Goal: Task Accomplishment & Management: Use online tool/utility

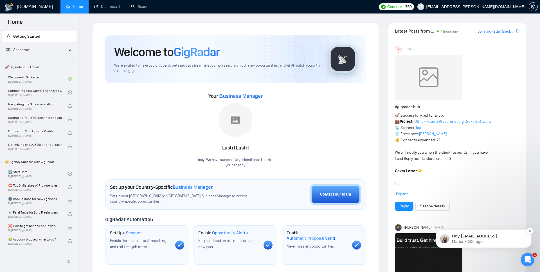
click at [512, 235] on p "Hey [EMAIL_ADDRESS][DOMAIN_NAME], Looks like your Upwork agency Akveo - 𝐇𝐞𝐫𝐞 𝐭𝐨…" at bounding box center [488, 237] width 73 height 6
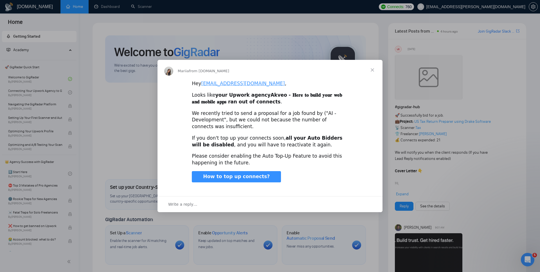
click at [372, 70] on span "Close" at bounding box center [372, 70] width 20 height 20
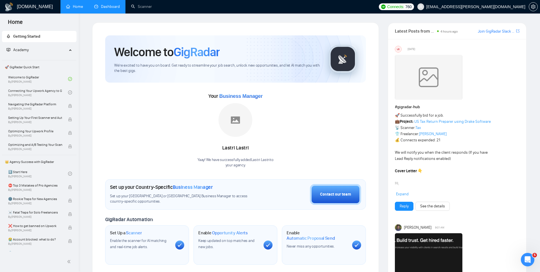
click at [111, 6] on link "Dashboard" at bounding box center [107, 6] width 26 height 5
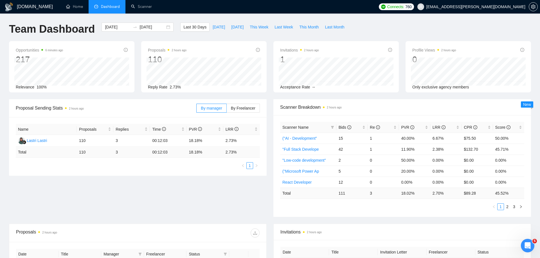
click at [178, 112] on div "Proposal Sending Stats 2 hours ago" at bounding box center [106, 108] width 181 height 16
drag, startPoint x: 79, startPoint y: 140, endPoint x: 87, endPoint y: 140, distance: 7.3
click at [87, 140] on td "110" at bounding box center [95, 141] width 37 height 12
click at [86, 140] on td "110" at bounding box center [95, 141] width 37 height 12
drag, startPoint x: 78, startPoint y: 139, endPoint x: 87, endPoint y: 141, distance: 9.4
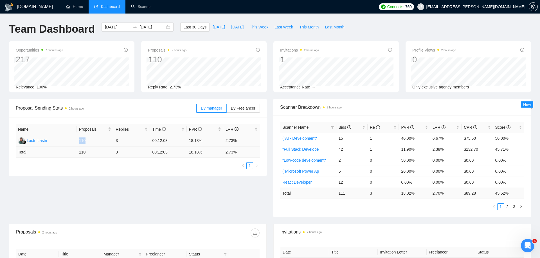
click at [87, 141] on td "110" at bounding box center [95, 141] width 37 height 12
click at [128, 142] on td "3" at bounding box center [131, 141] width 37 height 12
drag, startPoint x: 224, startPoint y: 140, endPoint x: 237, endPoint y: 140, distance: 13.2
click at [237, 140] on td "2.73%" at bounding box center [241, 141] width 37 height 12
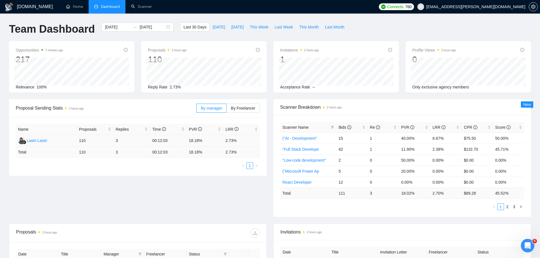
click at [237, 140] on td "2.73%" at bounding box center [241, 141] width 37 height 12
click at [230, 140] on td "2.73%" at bounding box center [241, 141] width 37 height 12
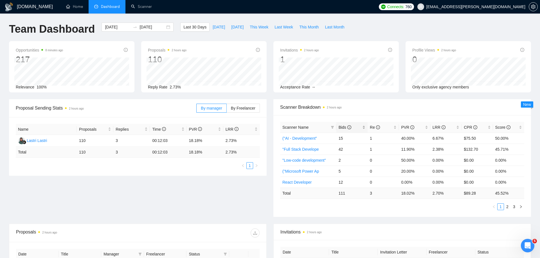
click at [340, 126] on span "Bids" at bounding box center [345, 127] width 13 height 5
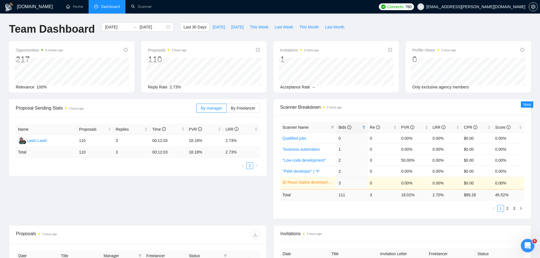
click at [342, 129] on span "Bids" at bounding box center [345, 127] width 13 height 5
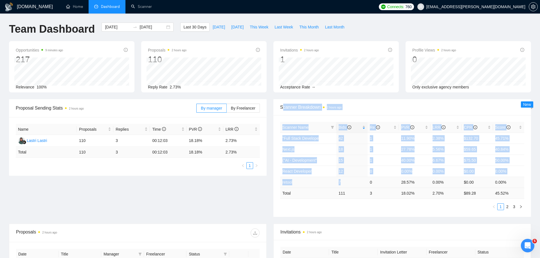
drag, startPoint x: 282, startPoint y: 109, endPoint x: 359, endPoint y: 187, distance: 109.4
click at [359, 187] on div "Scanner Breakdown 2 hours ago Scanner Name Bids Re PVR LRR CPR Score "Full Stac…" at bounding box center [402, 158] width 258 height 118
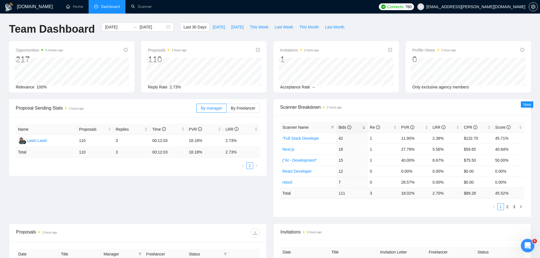
click at [359, 188] on td "111" at bounding box center [351, 192] width 31 height 11
drag, startPoint x: 446, startPoint y: 139, endPoint x: 430, endPoint y: 138, distance: 16.3
click at [430, 138] on td "2.38%" at bounding box center [445, 137] width 31 height 11
drag, startPoint x: 340, startPoint y: 138, endPoint x: 348, endPoint y: 138, distance: 7.9
click at [348, 138] on td "42" at bounding box center [351, 137] width 31 height 11
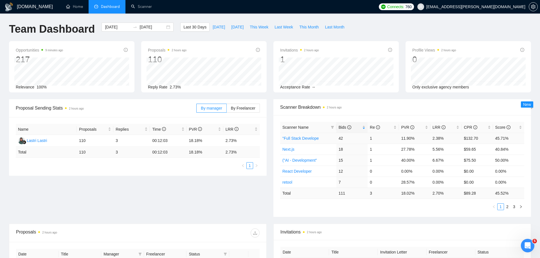
click at [341, 137] on td "42" at bounding box center [351, 137] width 31 height 11
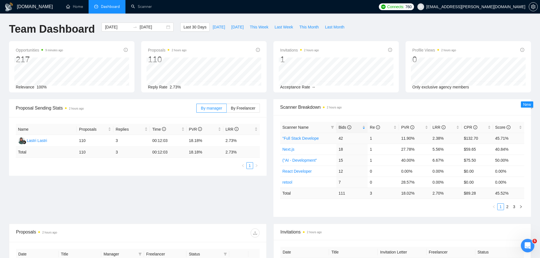
click at [342, 136] on td "42" at bounding box center [351, 137] width 31 height 11
drag, startPoint x: 433, startPoint y: 138, endPoint x: 446, endPoint y: 138, distance: 13.2
click at [443, 138] on td "2.38%" at bounding box center [445, 137] width 31 height 11
click at [399, 137] on td "11.90%" at bounding box center [414, 137] width 31 height 11
drag, startPoint x: 429, startPoint y: 150, endPoint x: 446, endPoint y: 153, distance: 17.7
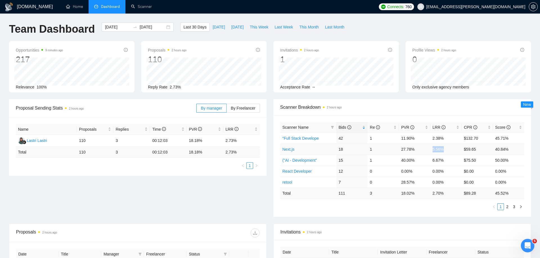
click at [446, 153] on tr "Next.js 18 1 27.78% 5.56% $59.65 40.84%" at bounding box center [402, 148] width 244 height 11
drag, startPoint x: 429, startPoint y: 159, endPoint x: 445, endPoint y: 160, distance: 15.5
click at [445, 160] on tr "("AI - Development" 15 1 40.00% 6.67% $75.50 50.00%" at bounding box center [402, 159] width 244 height 11
drag, startPoint x: 400, startPoint y: 149, endPoint x: 419, endPoint y: 149, distance: 19.4
click at [419, 149] on td "27.78%" at bounding box center [414, 148] width 31 height 11
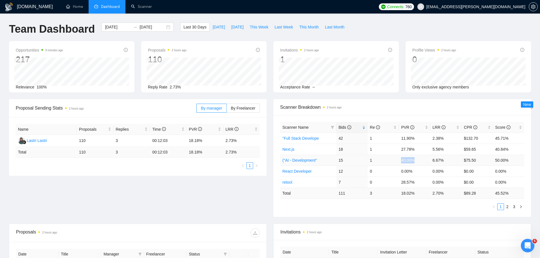
drag, startPoint x: 398, startPoint y: 161, endPoint x: 422, endPoint y: 162, distance: 24.5
click at [422, 162] on tr "("AI - Development" 15 1 40.00% 6.67% $75.50 50.00%" at bounding box center [402, 159] width 244 height 11
drag, startPoint x: 433, startPoint y: 150, endPoint x: 449, endPoint y: 154, distance: 16.9
click at [449, 154] on tbody ""Full Stack Develope 42 1 11.90% 2.38% $132.70 45.71% Next.js 18 1 27.78% 5.56%…" at bounding box center [402, 159] width 244 height 55
drag, startPoint x: 432, startPoint y: 160, endPoint x: 446, endPoint y: 160, distance: 13.2
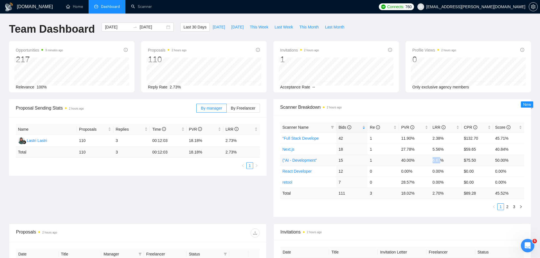
click at [446, 160] on td "6.67%" at bounding box center [445, 159] width 31 height 11
drag, startPoint x: 425, startPoint y: 171, endPoint x: 451, endPoint y: 173, distance: 25.9
click at [450, 172] on tr "React Developer 12 0 0.00% 0.00% $0.00 0.00%" at bounding box center [402, 170] width 244 height 11
click at [509, 208] on link "2" at bounding box center [507, 206] width 6 height 6
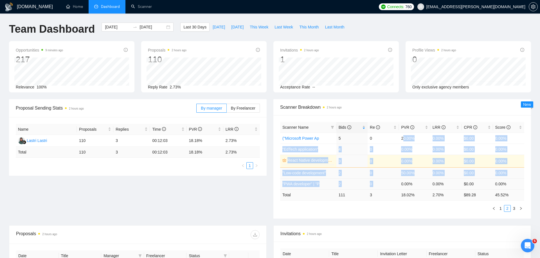
drag, startPoint x: 404, startPoint y: 137, endPoint x: 414, endPoint y: 181, distance: 44.8
click at [414, 181] on tbody "("Microsoft Power Ap 5 0 20.00% 0.00% $0.00 0.00% "EdTech application" 4 0 0.00…" at bounding box center [402, 160] width 244 height 57
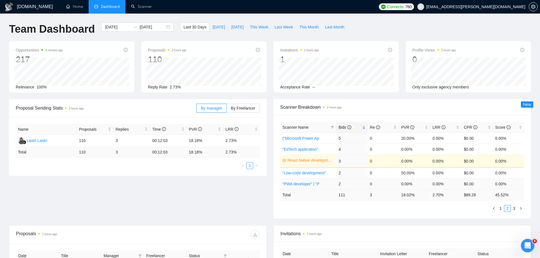
click at [435, 181] on td "0.00%" at bounding box center [445, 183] width 31 height 11
click at [515, 210] on link "3" at bounding box center [514, 208] width 6 height 6
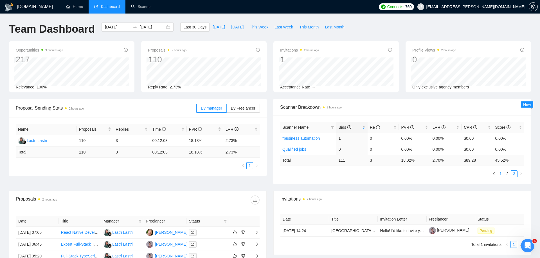
click at [500, 175] on link "1" at bounding box center [501, 173] width 6 height 6
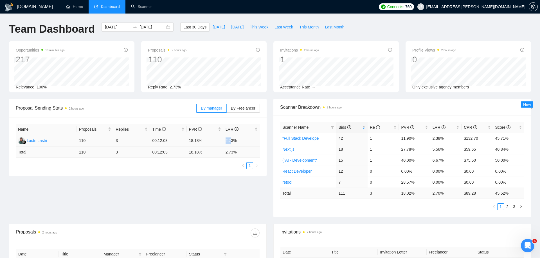
drag, startPoint x: 225, startPoint y: 140, endPoint x: 237, endPoint y: 140, distance: 12.1
click at [236, 140] on td "2.73%" at bounding box center [241, 141] width 37 height 12
click at [237, 140] on td "2.73%" at bounding box center [241, 141] width 37 height 12
click at [240, 105] on label "By Freelancer" at bounding box center [243, 108] width 33 height 9
click at [227, 109] on input "By Freelancer" at bounding box center [227, 109] width 0 height 0
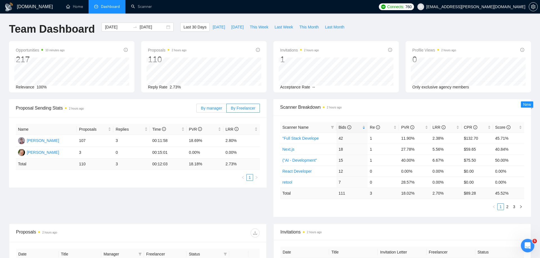
click at [212, 106] on span "By manager" at bounding box center [211, 108] width 21 height 5
click at [197, 109] on input "By manager" at bounding box center [197, 109] width 0 height 0
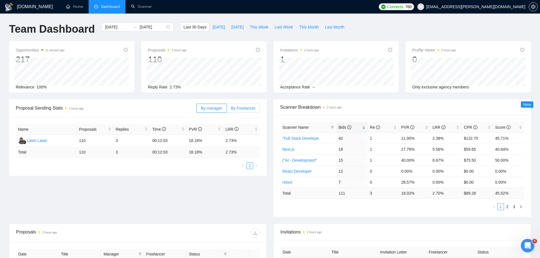
click at [237, 108] on span "By Freelancer" at bounding box center [243, 108] width 24 height 5
click at [227, 109] on input "By Freelancer" at bounding box center [227, 109] width 0 height 0
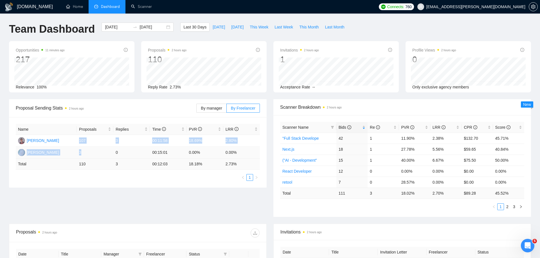
drag, startPoint x: 80, startPoint y: 139, endPoint x: 109, endPoint y: 154, distance: 33.1
click at [109, 154] on tbody "[PERSON_NAME] 107 3 00:11:58 18.69% 2.80% [PERSON_NAME] 3 0 00:15:01 0.00% 0.00%" at bounding box center [138, 147] width 244 height 24
click at [109, 144] on td "107" at bounding box center [95, 141] width 37 height 12
click at [207, 107] on span "By manager" at bounding box center [211, 108] width 21 height 5
click at [197, 109] on input "By manager" at bounding box center [197, 109] width 0 height 0
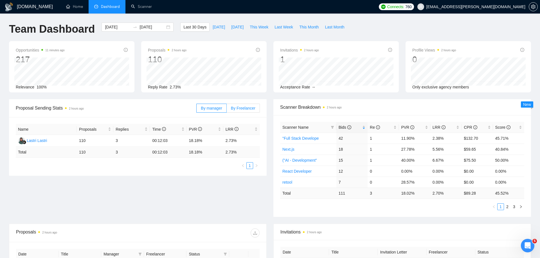
click at [248, 111] on label "By Freelancer" at bounding box center [243, 108] width 33 height 9
click at [227, 109] on input "By Freelancer" at bounding box center [227, 109] width 0 height 0
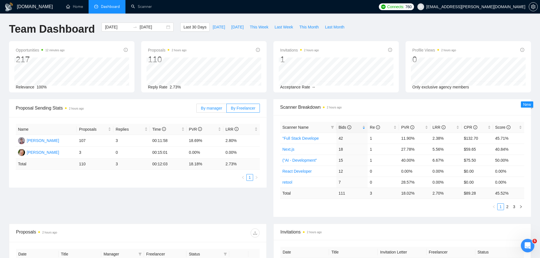
click at [208, 108] on span "By manager" at bounding box center [211, 108] width 21 height 5
click at [197, 109] on input "By manager" at bounding box center [197, 109] width 0 height 0
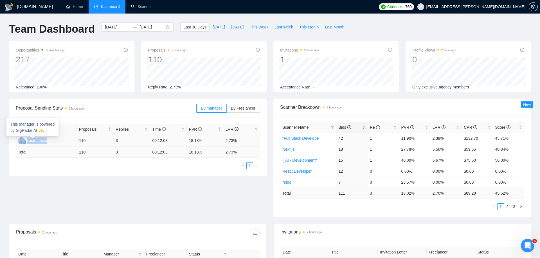
drag, startPoint x: 51, startPoint y: 140, endPoint x: 25, endPoint y: 139, distance: 26.7
click at [25, 139] on td "Lastri Lastri" at bounding box center [46, 141] width 61 height 12
click at [58, 150] on td "Total" at bounding box center [46, 152] width 61 height 11
drag, startPoint x: 52, startPoint y: 139, endPoint x: 28, endPoint y: 139, distance: 24.8
click at [28, 139] on td "Lastri Lastri" at bounding box center [46, 141] width 61 height 12
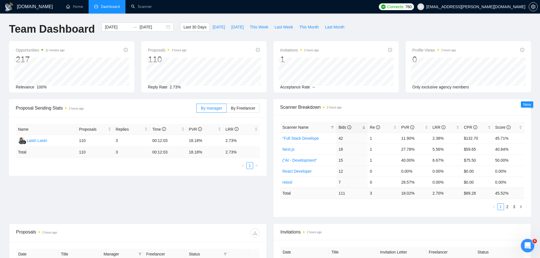
click at [87, 160] on div "Name Proposals Replies Time PVR LRR Lastri Lastri 110 3 00:12:03 18.18% 2.73% T…" at bounding box center [138, 146] width 244 height 45
click at [161, 27] on div "[DATE] [DATE]" at bounding box center [138, 27] width 72 height 9
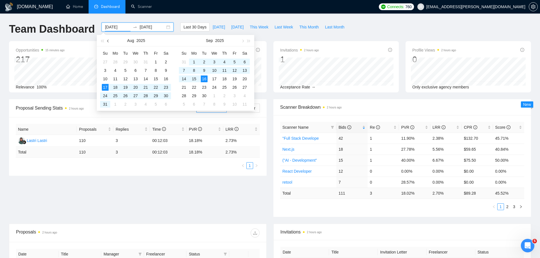
click at [108, 42] on button "button" at bounding box center [108, 40] width 6 height 11
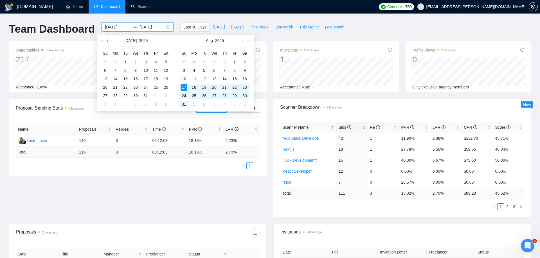
click at [108, 42] on span "button" at bounding box center [108, 40] width 3 height 3
type input "[DATE]"
click at [182, 62] on div "1" at bounding box center [184, 62] width 7 height 7
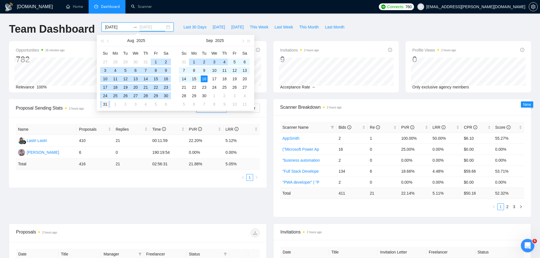
type input "[DATE]"
click at [105, 104] on div "31" at bounding box center [105, 104] width 7 height 7
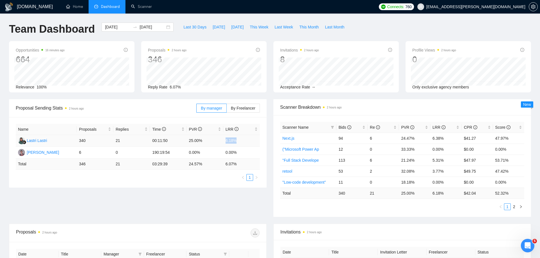
drag, startPoint x: 224, startPoint y: 140, endPoint x: 247, endPoint y: 140, distance: 22.8
click at [248, 140] on td "6.18%" at bounding box center [241, 141] width 37 height 12
drag, startPoint x: 187, startPoint y: 141, endPoint x: 205, endPoint y: 141, distance: 17.2
click at [205, 141] on td "25.00%" at bounding box center [205, 141] width 37 height 12
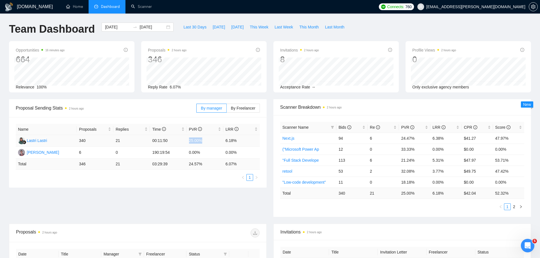
drag, startPoint x: 205, startPoint y: 141, endPoint x: 190, endPoint y: 140, distance: 14.6
click at [190, 141] on td "25.00%" at bounding box center [205, 141] width 37 height 12
click at [189, 140] on td "25.00%" at bounding box center [205, 141] width 37 height 12
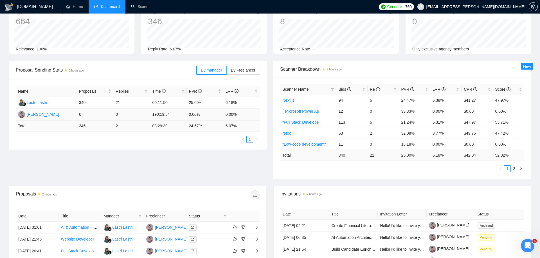
scroll to position [49, 0]
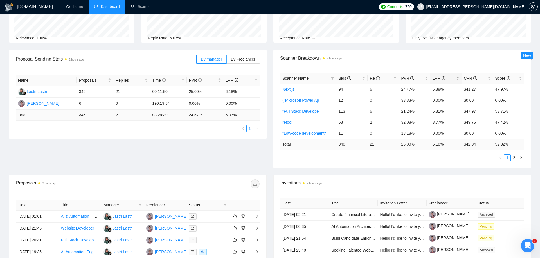
click at [439, 80] on span "LRR" at bounding box center [444, 78] width 23 height 6
click at [433, 99] on td "12.50%" at bounding box center [445, 100] width 31 height 11
click at [343, 75] on div "Bids" at bounding box center [352, 78] width 27 height 6
click at [344, 84] on td "0" at bounding box center [351, 89] width 31 height 11
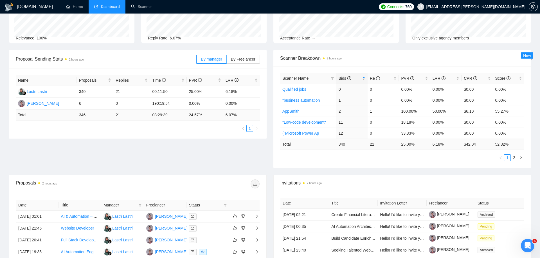
click at [344, 78] on span "Bids" at bounding box center [345, 78] width 13 height 5
drag, startPoint x: 434, startPoint y: 120, endPoint x: 449, endPoint y: 122, distance: 15.0
click at [449, 122] on td "12.50%" at bounding box center [445, 121] width 31 height 11
drag, startPoint x: 449, startPoint y: 122, endPoint x: 433, endPoint y: 122, distance: 16.0
click at [433, 122] on td "12.50%" at bounding box center [445, 121] width 31 height 11
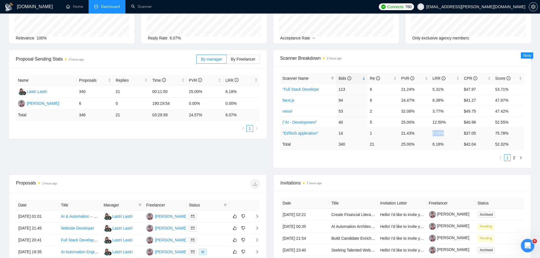
drag, startPoint x: 430, startPoint y: 134, endPoint x: 448, endPoint y: 134, distance: 18.0
click at [448, 134] on td "7.14%" at bounding box center [445, 132] width 31 height 11
drag, startPoint x: 338, startPoint y: 133, endPoint x: 351, endPoint y: 133, distance: 12.9
click at [351, 133] on td "14" at bounding box center [351, 132] width 31 height 11
drag, startPoint x: 430, startPoint y: 101, endPoint x: 445, endPoint y: 101, distance: 15.5
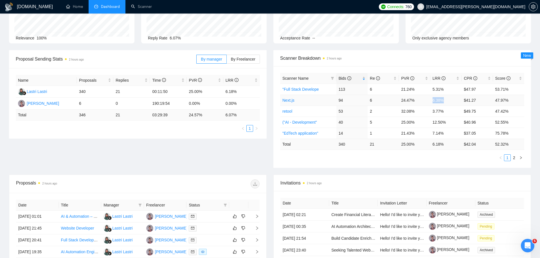
click at [445, 101] on tr "Next.js 94 6 24.47% 6.38% $41.27 47.97%" at bounding box center [402, 100] width 244 height 11
drag, startPoint x: 431, startPoint y: 90, endPoint x: 450, endPoint y: 90, distance: 18.8
click at [450, 90] on td "5.31%" at bounding box center [445, 89] width 31 height 11
click at [510, 156] on link "1" at bounding box center [507, 157] width 6 height 6
click at [515, 156] on link "2" at bounding box center [514, 157] width 6 height 6
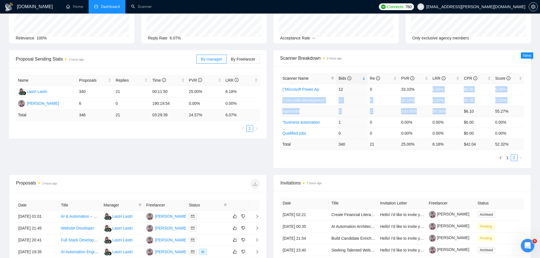
drag, startPoint x: 430, startPoint y: 87, endPoint x: 457, endPoint y: 114, distance: 38.8
click at [459, 115] on tbody "("Microsoft Power Ap 12 0 33.33% 0.00% $0.00 0.00% "Low-code development" 11 0 …" at bounding box center [402, 111] width 244 height 55
click at [347, 110] on td "2" at bounding box center [351, 110] width 31 height 11
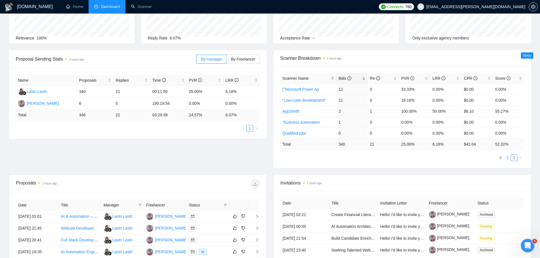
click at [509, 155] on link "1" at bounding box center [507, 157] width 6 height 6
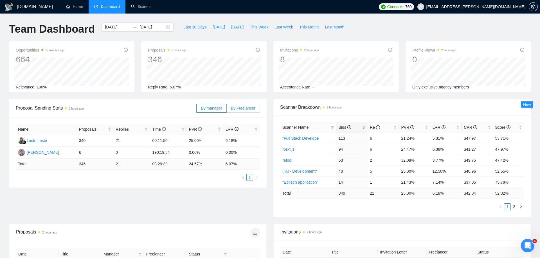
click at [241, 104] on label "By Freelancer" at bounding box center [243, 108] width 33 height 9
click at [227, 109] on input "By Freelancer" at bounding box center [227, 109] width 0 height 0
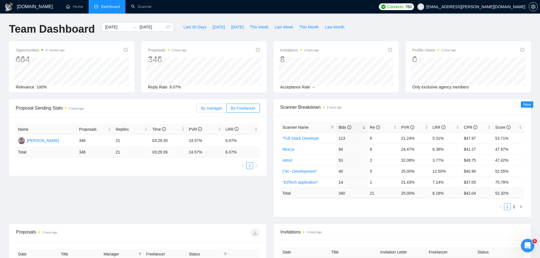
click at [213, 109] on span "By manager" at bounding box center [211, 108] width 21 height 5
click at [197, 109] on input "By manager" at bounding box center [197, 109] width 0 height 0
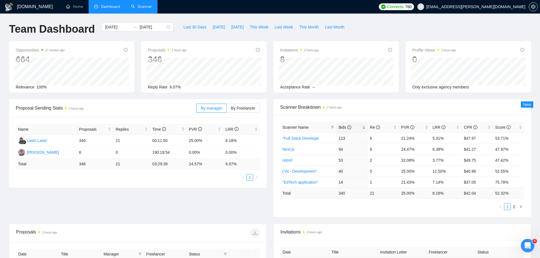
click at [142, 9] on link "Scanner" at bounding box center [141, 6] width 21 height 5
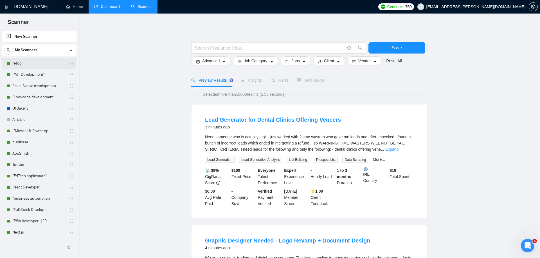
click at [32, 64] on link "retool" at bounding box center [38, 63] width 53 height 11
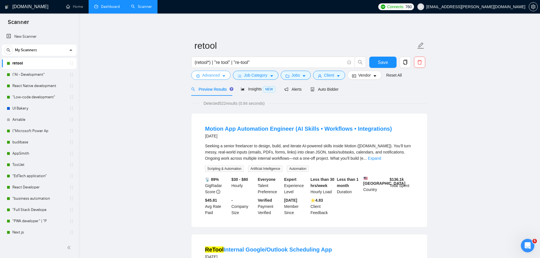
click at [212, 73] on span "Advanced" at bounding box center [210, 75] width 17 height 6
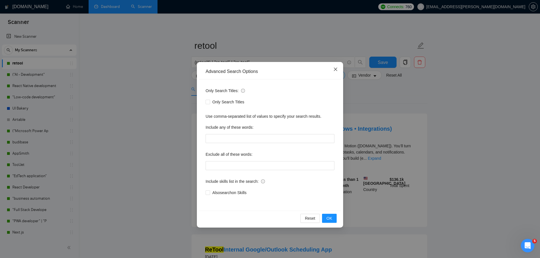
click at [334, 70] on icon "close" at bounding box center [335, 69] width 5 height 5
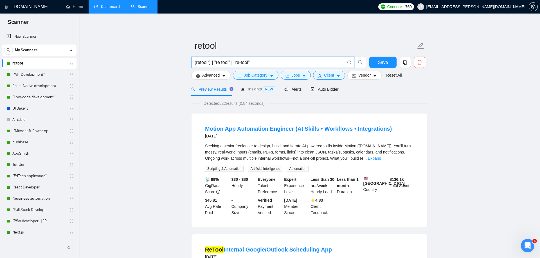
drag, startPoint x: 266, startPoint y: 64, endPoint x: 195, endPoint y: 59, distance: 70.8
click at [195, 59] on input "(retool*) | "re tool" | "re-tool"" at bounding box center [270, 62] width 150 height 7
click at [201, 60] on input "(retool*) | "re tool" | "re-tool"" at bounding box center [270, 62] width 150 height 7
drag, startPoint x: 203, startPoint y: 62, endPoint x: 225, endPoint y: 62, distance: 21.9
click at [225, 62] on input "(retool*) | "re tool" | "re-tool"" at bounding box center [270, 62] width 150 height 7
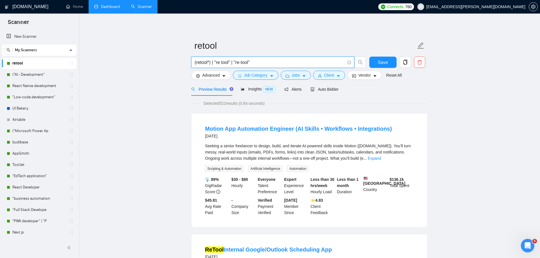
drag, startPoint x: 264, startPoint y: 61, endPoint x: 197, endPoint y: 60, distance: 67.2
click at [197, 60] on input "(retool*) | "re tool" | "re-tool"" at bounding box center [270, 62] width 150 height 7
click at [237, 65] on input "(retool*) | "re tool" | "re-tool"" at bounding box center [270, 62] width 150 height 7
click at [240, 63] on input "(retool*) | "re tool" | "re-tool"" at bounding box center [270, 62] width 150 height 7
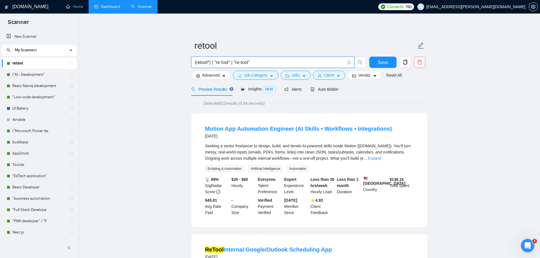
click at [244, 63] on input "(retool*) | "re tool" | "re-tool"" at bounding box center [270, 62] width 150 height 7
click at [218, 61] on input "(retool*) | "re tool" | "re-tool"" at bounding box center [270, 62] width 150 height 7
click at [222, 59] on input "(retool*) | "re tool" | "re-tool"" at bounding box center [270, 62] width 150 height 7
click at [220, 78] on span "Advanced" at bounding box center [210, 75] width 17 height 6
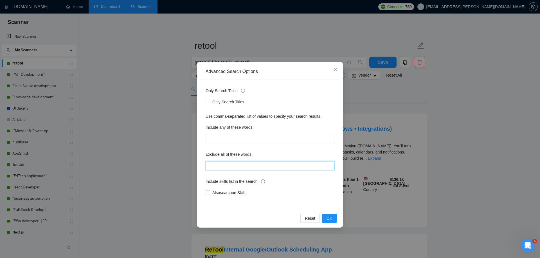
click at [236, 161] on input "text" at bounding box center [270, 165] width 129 height 9
click at [337, 69] on icon "close" at bounding box center [335, 69] width 5 height 5
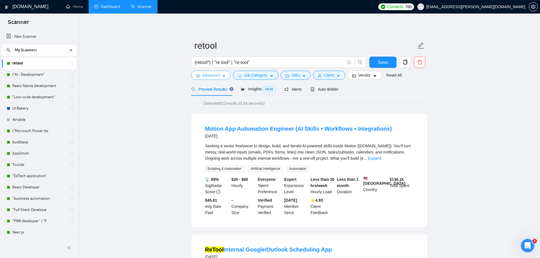
click at [218, 76] on span "Advanced" at bounding box center [210, 75] width 17 height 6
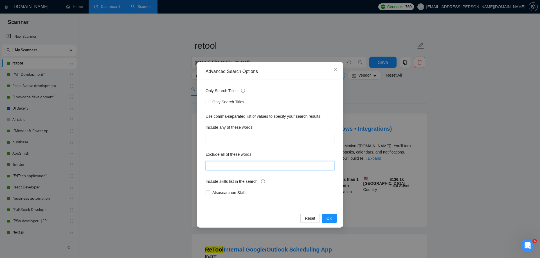
click at [232, 165] on input "text" at bounding box center [270, 165] width 129 height 9
click at [335, 68] on icon "close" at bounding box center [335, 69] width 5 height 5
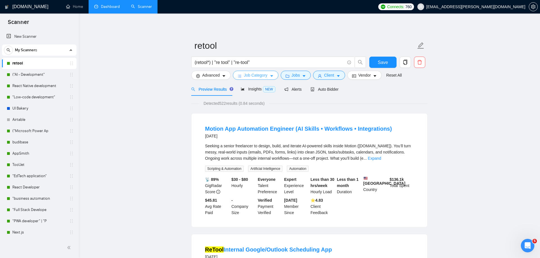
click at [247, 77] on span "Job Category" at bounding box center [255, 75] width 23 height 6
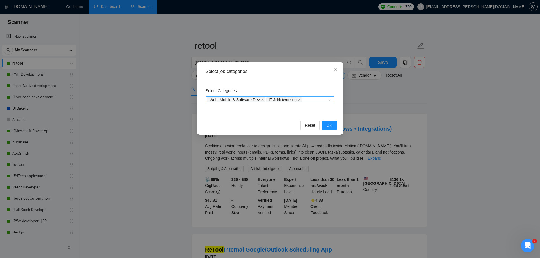
click at [319, 99] on div "Web, Mobile & Software Dev IT & Networking" at bounding box center [267, 100] width 120 height 6
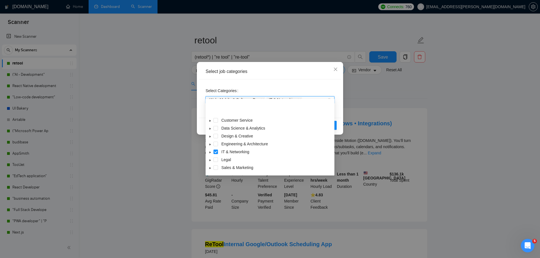
scroll to position [23, 0]
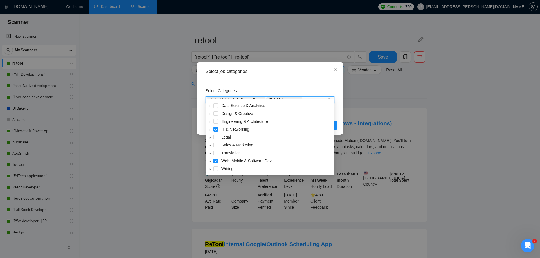
click at [209, 161] on icon "caret-down" at bounding box center [210, 161] width 3 height 3
click at [210, 132] on icon "caret-down" at bounding box center [210, 132] width 3 height 3
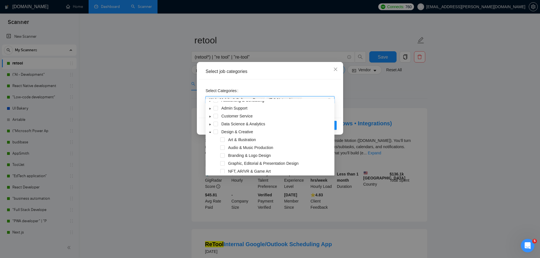
click at [210, 132] on icon "caret-down" at bounding box center [210, 132] width 2 height 1
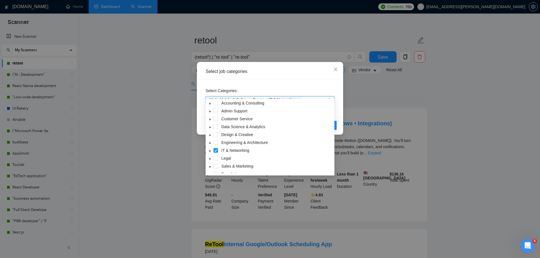
scroll to position [1, 0]
click at [211, 126] on icon "caret-down" at bounding box center [210, 127] width 3 height 3
click at [211, 127] on icon "caret-down" at bounding box center [210, 127] width 2 height 1
click at [211, 109] on span at bounding box center [210, 111] width 7 height 7
click at [211, 110] on span at bounding box center [210, 111] width 7 height 7
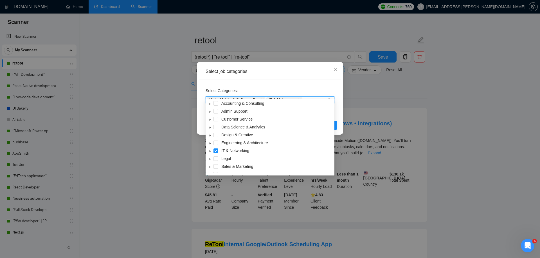
click at [211, 104] on icon "caret-down" at bounding box center [210, 103] width 3 height 3
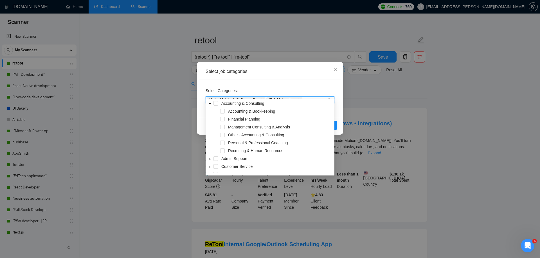
click at [211, 104] on icon "caret-down" at bounding box center [210, 103] width 3 height 3
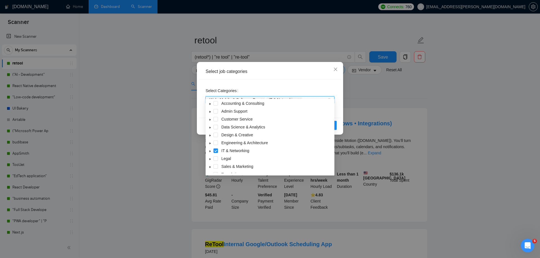
click at [210, 136] on icon "caret-down" at bounding box center [210, 135] width 3 height 3
click at [337, 70] on icon "close" at bounding box center [335, 69] width 5 height 5
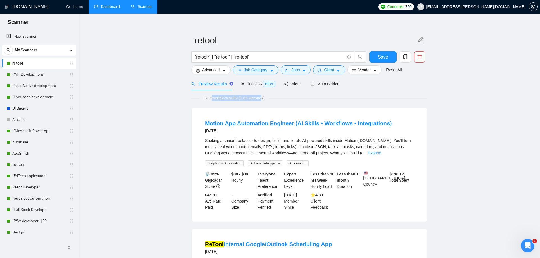
drag, startPoint x: 213, startPoint y: 97, endPoint x: 267, endPoint y: 97, distance: 54.3
click at [267, 97] on span "Detected 522 results (0.84 seconds)" at bounding box center [234, 98] width 69 height 6
click at [230, 55] on input "(retool*) | "re tool" | "re-tool"" at bounding box center [270, 56] width 150 height 7
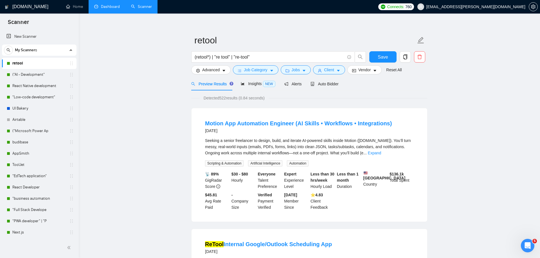
click at [222, 100] on span "Detected 522 results (0.84 seconds)" at bounding box center [234, 98] width 69 height 6
drag, startPoint x: 200, startPoint y: 133, endPoint x: 230, endPoint y: 133, distance: 29.8
click at [230, 133] on li "Motion App Automation Engineer (AI Skills • Workflows • Integrations) [DATE] Se…" at bounding box center [309, 165] width 222 height 100
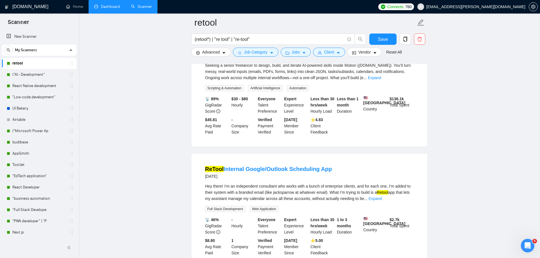
drag, startPoint x: 202, startPoint y: 178, endPoint x: 228, endPoint y: 178, distance: 25.6
click at [228, 178] on li "ReTool Internal Google/Outlook Scheduling App [DATE] Hey there! I’m an independ…" at bounding box center [309, 210] width 222 height 100
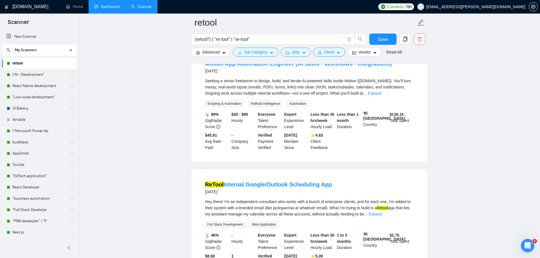
scroll to position [0, 0]
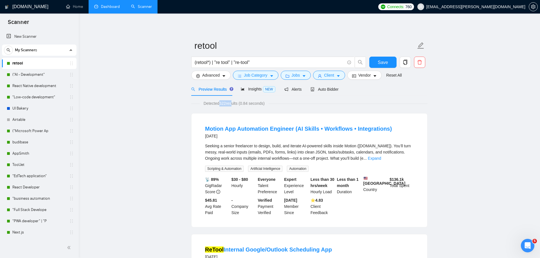
drag, startPoint x: 219, startPoint y: 103, endPoint x: 232, endPoint y: 102, distance: 13.0
click at [232, 102] on span "Detected 522 results (0.84 seconds)" at bounding box center [234, 103] width 69 height 6
click at [249, 75] on span "Job Category" at bounding box center [255, 75] width 23 height 6
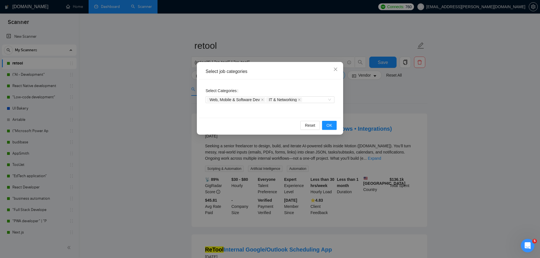
click at [372, 112] on div "Select job categories Select Categories Web, Mobile & Software Dev IT & Network…" at bounding box center [270, 129] width 540 height 258
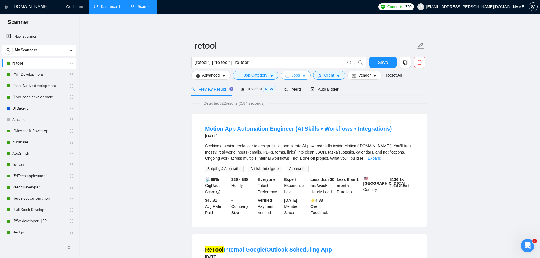
click at [291, 73] on button "Jobs" at bounding box center [296, 75] width 30 height 9
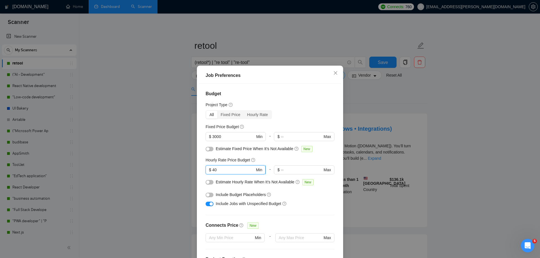
click at [213, 170] on input "40" at bounding box center [233, 170] width 42 height 6
click at [215, 170] on input "40" at bounding box center [233, 170] width 42 height 6
click at [216, 170] on input "40" at bounding box center [233, 170] width 42 height 6
click at [227, 168] on input "40" at bounding box center [233, 170] width 42 height 6
click at [221, 204] on span "Include Jobs with Unspecified Budget" at bounding box center [249, 203] width 66 height 5
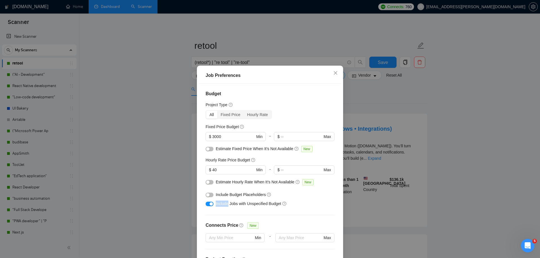
click at [221, 204] on span "Include Jobs with Unspecified Budget" at bounding box center [249, 203] width 66 height 5
click at [219, 132] on span "$ 3000 Min" at bounding box center [236, 136] width 60 height 9
click at [336, 71] on icon "close" at bounding box center [335, 73] width 5 height 5
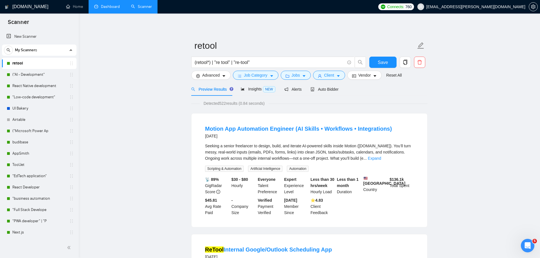
drag, startPoint x: 221, startPoint y: 104, endPoint x: 241, endPoint y: 103, distance: 20.3
click at [241, 103] on span "Detected 522 results (0.84 seconds)" at bounding box center [234, 103] width 69 height 6
click at [298, 77] on span "Jobs" at bounding box center [296, 75] width 8 height 6
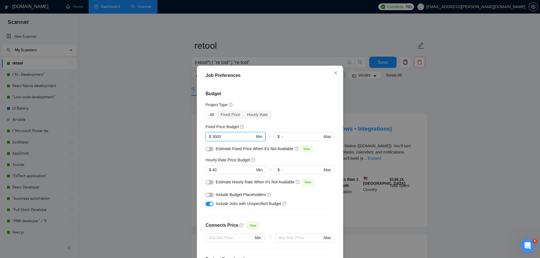
click at [214, 136] on input "3000" at bounding box center [233, 136] width 42 height 6
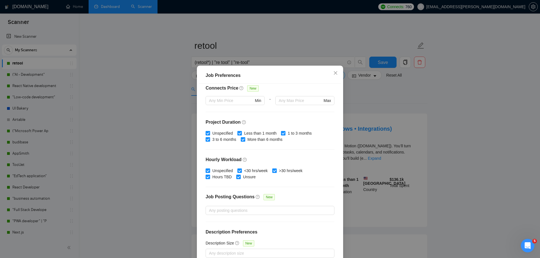
scroll to position [31, 0]
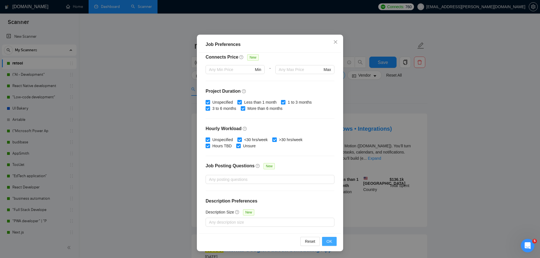
click at [329, 239] on span "OK" at bounding box center [330, 241] width 6 height 6
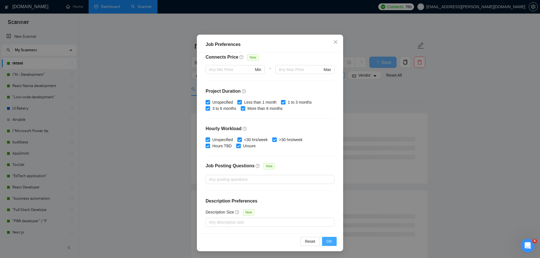
scroll to position [0, 0]
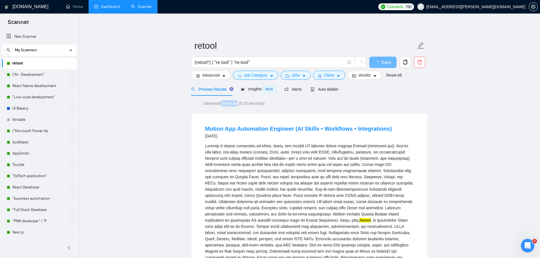
drag, startPoint x: 221, startPoint y: 102, endPoint x: 241, endPoint y: 104, distance: 19.9
click at [241, 104] on span "Detected 556 results (0.15 seconds)" at bounding box center [234, 103] width 69 height 6
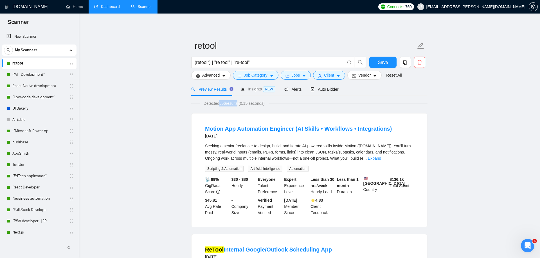
click at [225, 105] on span "Detected 556 results (0.15 seconds)" at bounding box center [234, 103] width 69 height 6
click at [293, 76] on span "Jobs" at bounding box center [296, 75] width 8 height 6
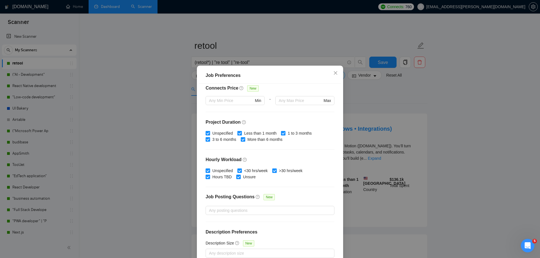
scroll to position [30, 0]
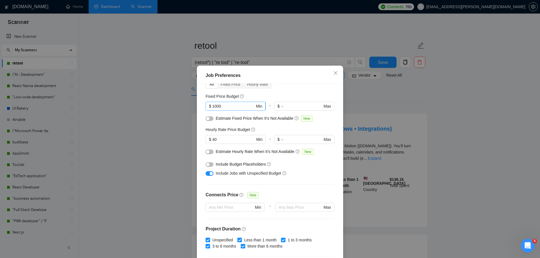
click at [215, 107] on input "1000" at bounding box center [233, 106] width 42 height 6
type input "3000"
click at [224, 136] on input "40" at bounding box center [233, 139] width 42 height 6
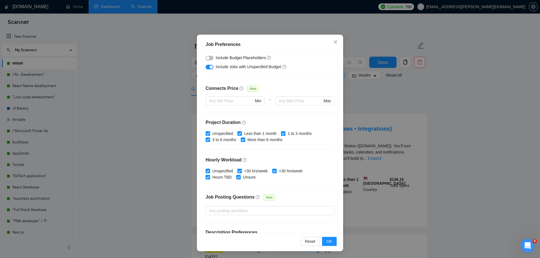
scroll to position [105, 0]
drag, startPoint x: 206, startPoint y: 120, endPoint x: 247, endPoint y: 123, distance: 41.8
click at [247, 124] on h4 "Project Duration" at bounding box center [270, 123] width 129 height 7
drag, startPoint x: 208, startPoint y: 158, endPoint x: 241, endPoint y: 160, distance: 33.5
click at [242, 160] on h4 "Hourly Workload" at bounding box center [270, 160] width 129 height 7
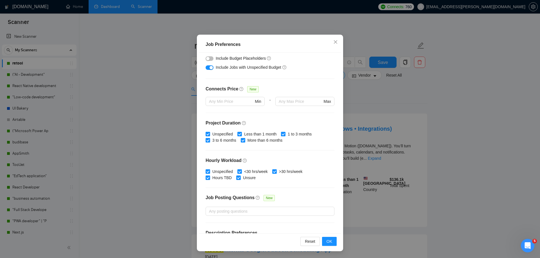
click at [241, 161] on h4 "Hourly Workload" at bounding box center [270, 160] width 129 height 7
click at [336, 245] on button "OK" at bounding box center [329, 241] width 15 height 9
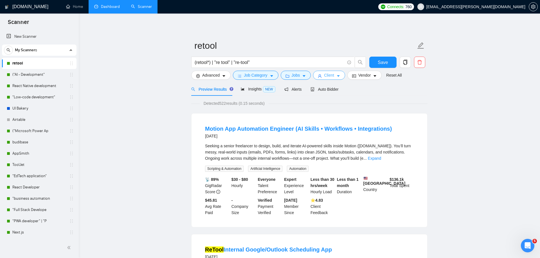
click at [330, 75] on span "Client" at bounding box center [329, 75] width 10 height 6
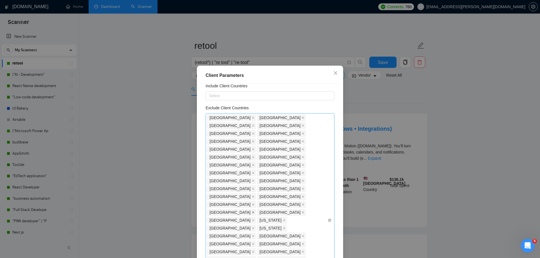
scroll to position [21, 0]
drag, startPoint x: 284, startPoint y: 115, endPoint x: 282, endPoint y: 105, distance: 10.8
click at [282, 105] on div "Exclude Client Countries [GEOGRAPHIC_DATA] [GEOGRAPHIC_DATA] [GEOGRAPHIC_DATA] …" at bounding box center [270, 213] width 129 height 222
click at [302, 122] on icon "close" at bounding box center [303, 123] width 3 height 3
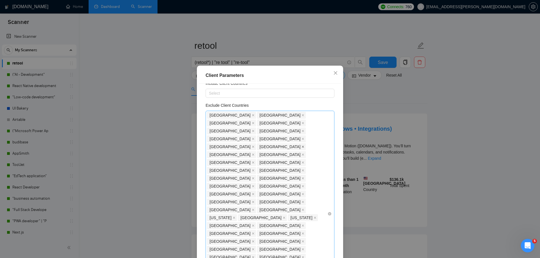
click at [304, 145] on icon "close" at bounding box center [303, 146] width 2 height 2
click at [304, 143] on span at bounding box center [303, 146] width 3 height 6
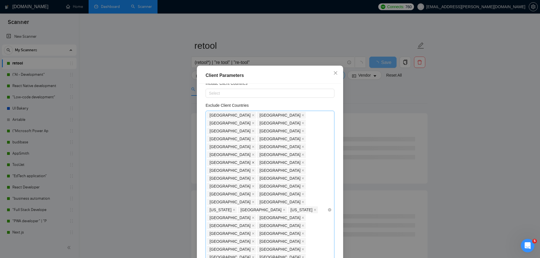
click at [255, 161] on icon "close" at bounding box center [253, 162] width 3 height 3
click at [302, 169] on icon "close" at bounding box center [303, 170] width 3 height 3
click at [302, 169] on icon "close" at bounding box center [303, 170] width 2 height 2
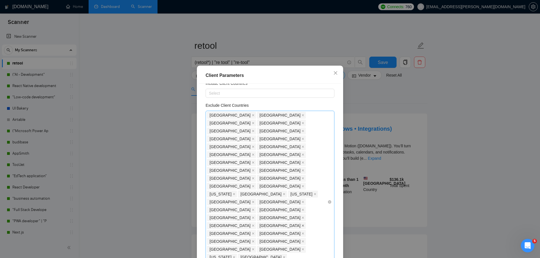
click at [302, 224] on icon "close" at bounding box center [303, 225] width 3 height 3
click at [252, 248] on icon "close" at bounding box center [253, 249] width 3 height 3
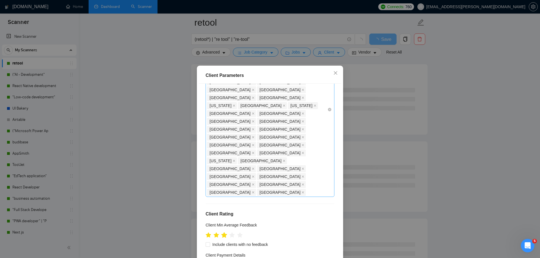
scroll to position [109, 0]
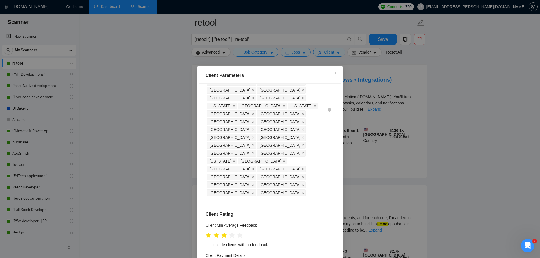
click at [219, 241] on span "Include clients with no feedback" at bounding box center [240, 244] width 60 height 6
click at [210, 242] on input "Include clients with no feedback" at bounding box center [208, 244] width 4 height 4
checkbox input "true"
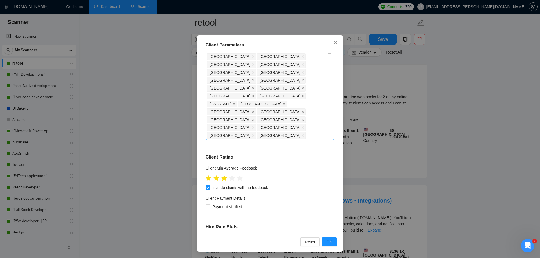
scroll to position [132, 0]
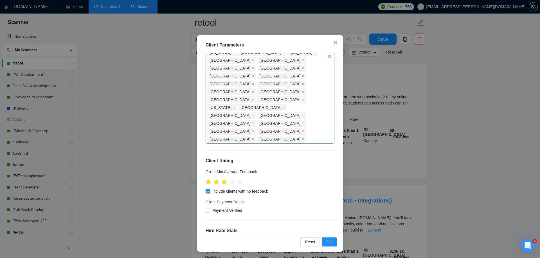
click at [232, 248] on input "text" at bounding box center [233, 251] width 42 height 6
click at [255, 138] on div "Client Location Include Client Countries Select Exclude Client Countries [GEOGR…" at bounding box center [270, 143] width 142 height 180
click at [328, 240] on span "OK" at bounding box center [330, 242] width 6 height 6
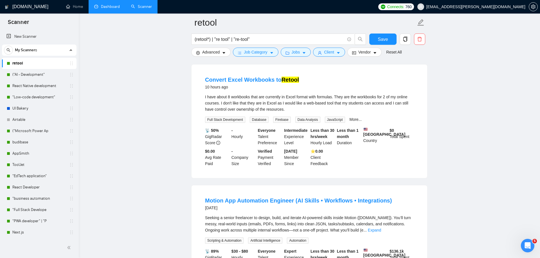
scroll to position [0, 0]
click at [365, 51] on span "Vendor" at bounding box center [364, 52] width 12 height 6
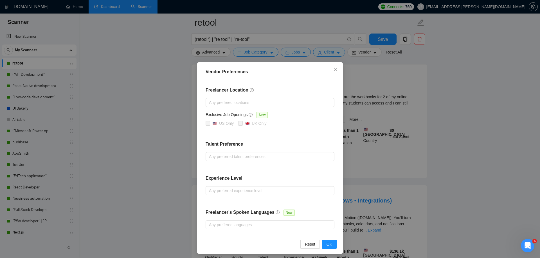
scroll to position [3, 0]
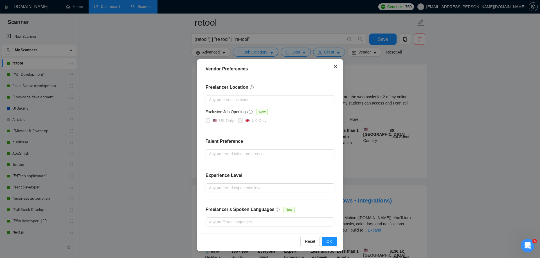
click at [333, 65] on icon "close" at bounding box center [335, 66] width 5 height 5
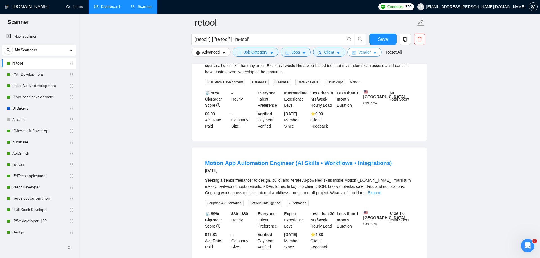
scroll to position [0, 0]
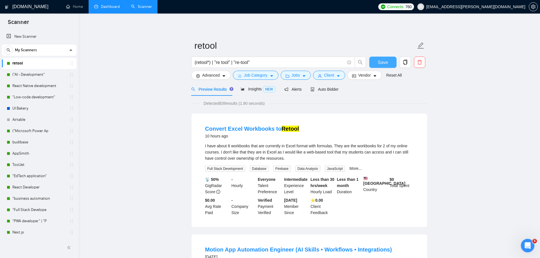
click at [375, 57] on button "Save" at bounding box center [382, 62] width 27 height 11
drag, startPoint x: 221, startPoint y: 105, endPoint x: 231, endPoint y: 105, distance: 9.6
click at [231, 105] on span "Detected 839 results (1.90 seconds)" at bounding box center [234, 103] width 69 height 6
click at [226, 105] on span "Detected 839 results (1.90 seconds)" at bounding box center [234, 103] width 69 height 6
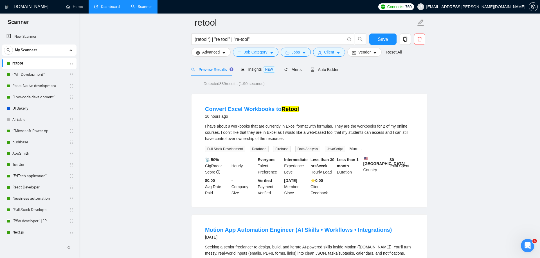
scroll to position [29, 0]
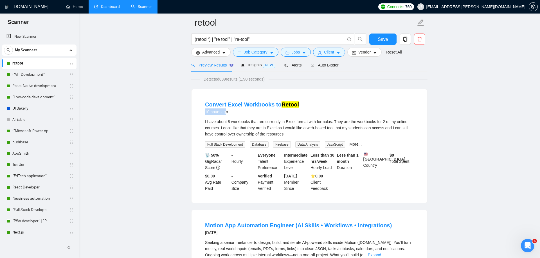
drag, startPoint x: 206, startPoint y: 111, endPoint x: 228, endPoint y: 111, distance: 21.4
click at [228, 111] on div "10 hours ago" at bounding box center [252, 111] width 94 height 7
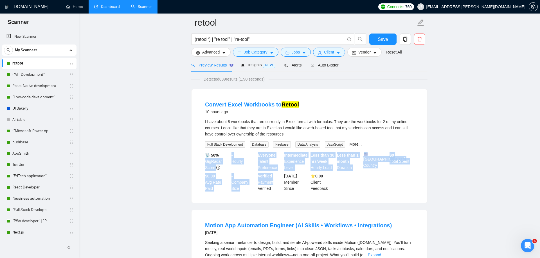
drag, startPoint x: 206, startPoint y: 159, endPoint x: 287, endPoint y: 182, distance: 83.5
click at [287, 182] on div "📡 50% GigRadar Score - Hourly Everyone Talent Preference Intermediate Experienc…" at bounding box center [309, 171] width 211 height 39
click at [266, 187] on div "Verified Payment Verified" at bounding box center [270, 182] width 26 height 19
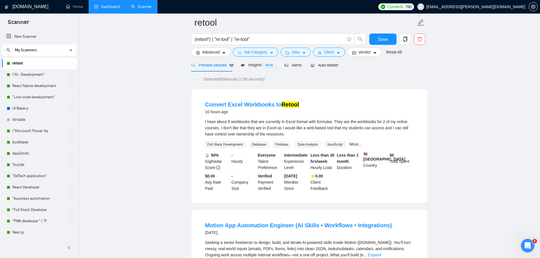
drag, startPoint x: 309, startPoint y: 183, endPoint x: 329, endPoint y: 191, distance: 21.1
click at [328, 190] on div "⭐️ 0.00 Client Feedback" at bounding box center [322, 182] width 26 height 19
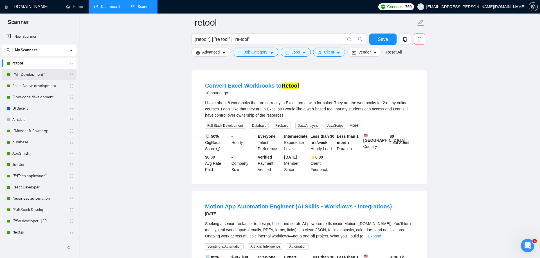
click at [21, 69] on link "("AI - Development"" at bounding box center [38, 74] width 53 height 11
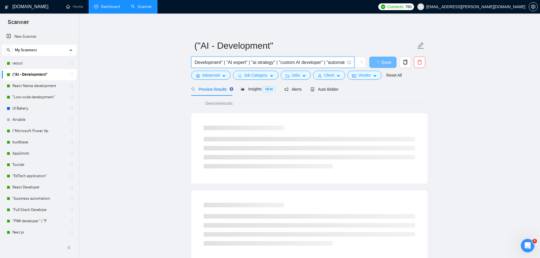
scroll to position [0, 117]
drag, startPoint x: 305, startPoint y: 61, endPoint x: 262, endPoint y: 62, distance: 43.0
click at [262, 62] on input ""AI Consultant" | "AI Automation" | "AI Developer" | "AI Development" | "AI exp…" at bounding box center [270, 62] width 150 height 7
click at [223, 63] on input ""AI Consultant" | "AI Automation" | "AI Developer" | "AI Development" | "AI exp…" at bounding box center [270, 62] width 150 height 7
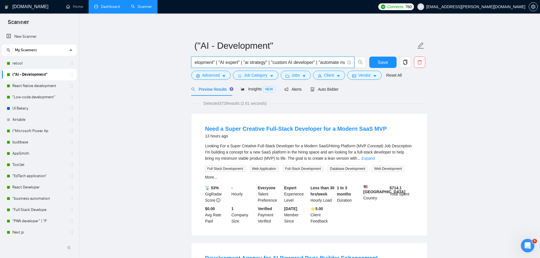
drag, startPoint x: 223, startPoint y: 62, endPoint x: 233, endPoint y: 62, distance: 9.6
click at [233, 62] on input ""AI Consultant" | "AI Automation" | "AI Developer" | "AI Development" | "AI exp…" at bounding box center [270, 62] width 150 height 7
click at [289, 60] on input ""AI Consultant" | "AI Automation" | "AI Developer" | "AI Development" | "AI exp…" at bounding box center [270, 62] width 150 height 7
drag, startPoint x: 339, startPoint y: 63, endPoint x: 287, endPoint y: 55, distance: 51.8
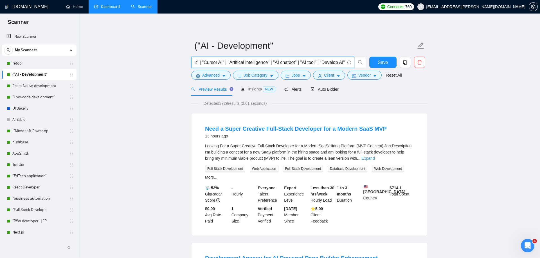
click at [287, 55] on form "("AI - Development" "AI Consultant" | "AI Automation" | "AI Developer" | "AI De…" at bounding box center [309, 60] width 236 height 46
click at [286, 60] on input ""AI Consultant" | "AI Automation" | "AI Developer" | "AI Development" | "AI exp…" at bounding box center [270, 62] width 150 height 7
click at [302, 60] on input ""AI Consultant" | "AI Automation" | "AI Developer" | "AI Development" | "AI exp…" at bounding box center [270, 62] width 150 height 7
click at [322, 60] on input ""AI Consultant" | "AI Automation" | "AI Developer" | "AI Development" | "AI exp…" at bounding box center [270, 62] width 150 height 7
click at [328, 60] on input ""AI Consultant" | "AI Automation" | "AI Developer" | "AI Development" | "AI exp…" at bounding box center [270, 62] width 150 height 7
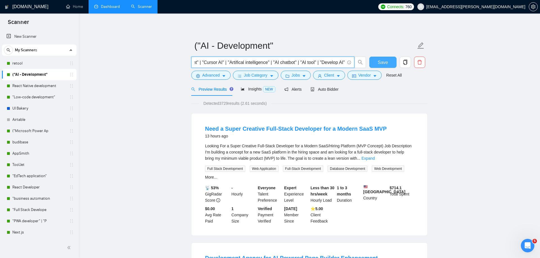
drag, startPoint x: 273, startPoint y: 61, endPoint x: 381, endPoint y: 63, distance: 107.8
click at [381, 63] on div ""AI Consultant" | "AI Automation" | "AI Developer" | "AI Development" | "AI exp…" at bounding box center [308, 64] width 236 height 14
click at [311, 63] on input ""AI Consultant" | "AI Automation" | "AI Developer" | "AI Development" | "AI exp…" at bounding box center [270, 62] width 150 height 7
drag, startPoint x: 327, startPoint y: 63, endPoint x: 299, endPoint y: 65, distance: 27.3
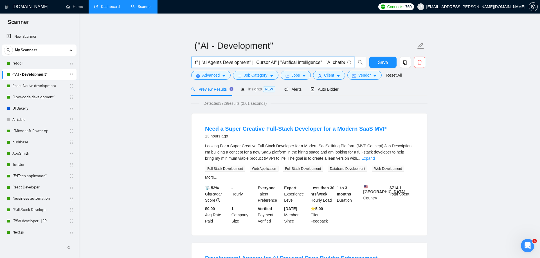
click at [299, 65] on input ""AI Consultant" | "AI Automation" | "AI Developer" | "AI Development" | "AI exp…" at bounding box center [270, 62] width 150 height 7
click at [293, 65] on input ""AI Consultant" | "AI Automation" | "AI Developer" | "AI Development" | "AI exp…" at bounding box center [270, 62] width 150 height 7
drag, startPoint x: 278, startPoint y: 63, endPoint x: 152, endPoint y: 57, distance: 126.7
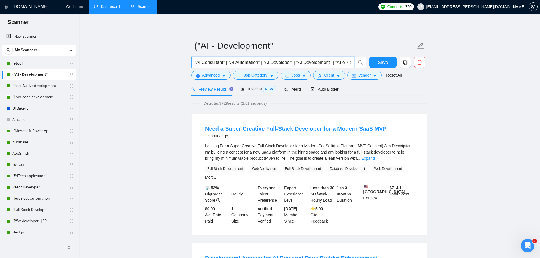
click at [229, 60] on input ""AI Consultant" | "AI Automation" | "AI Developer" | "AI Development" | "AI exp…" at bounding box center [270, 62] width 150 height 7
click at [210, 64] on input ""AI Consultant" | "AI Automation" | "AI Developer" | "AI Development" | "AI exp…" at bounding box center [270, 62] width 150 height 7
click at [327, 60] on input ""AI Consultant" | "AI Automation" | "AI Developer" | "AI Development" | "AI exp…" at bounding box center [270, 62] width 150 height 7
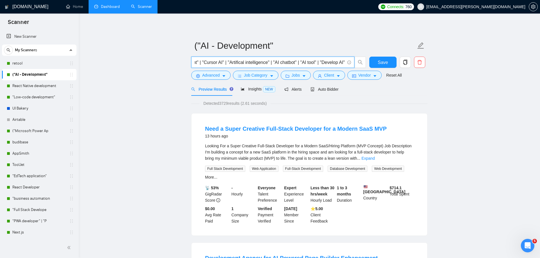
click at [336, 62] on input ""AI Consultant" | "AI Automation" | "AI Developer" | "AI Development" | "AI exp…" at bounding box center [270, 62] width 150 height 7
click at [328, 62] on input ""AI Consultant" | "AI Automation" | "AI Developer" | "AI Development" | "AI exp…" at bounding box center [270, 62] width 150 height 7
drag, startPoint x: 343, startPoint y: 62, endPoint x: 320, endPoint y: 61, distance: 22.8
click at [320, 61] on input ""AI Consultant" | "AI Automation" | "AI Developer" | "AI Development" | "AI exp…" at bounding box center [270, 62] width 150 height 7
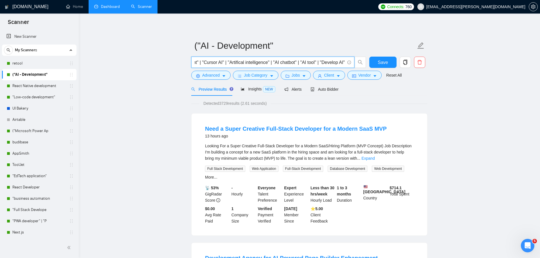
click at [326, 64] on input ""AI Consultant" | "AI Automation" | "AI Developer" | "AI Development" | "AI exp…" at bounding box center [270, 62] width 150 height 7
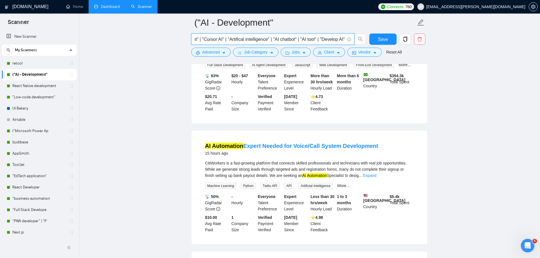
scroll to position [0, 0]
drag, startPoint x: 206, startPoint y: 159, endPoint x: 237, endPoint y: 158, distance: 30.1
click at [236, 156] on div "15 hours ago" at bounding box center [291, 153] width 173 height 7
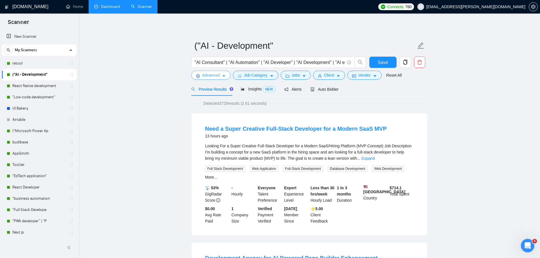
click at [218, 78] on span "Advanced" at bounding box center [210, 75] width 17 height 6
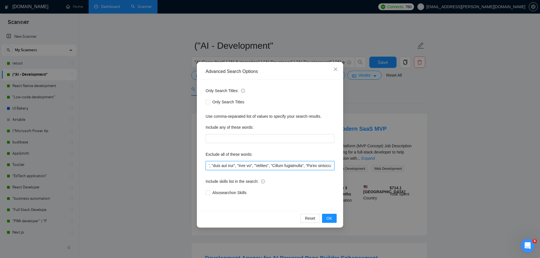
drag, startPoint x: 250, startPoint y: 163, endPoint x: 336, endPoint y: 167, distance: 86.7
click at [336, 167] on div "Only Search Titles: Only Search Titles Use comma-separated list of values to sp…" at bounding box center [270, 144] width 142 height 131
click at [287, 164] on input "text" at bounding box center [270, 165] width 129 height 9
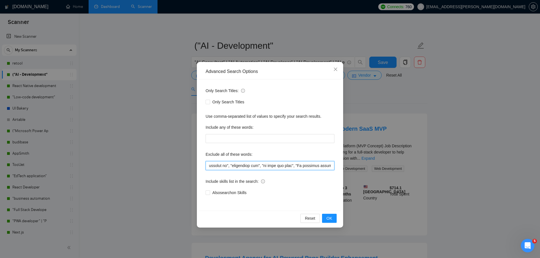
drag, startPoint x: 271, startPoint y: 167, endPoint x: 314, endPoint y: 165, distance: 42.5
click at [314, 165] on input "text" at bounding box center [270, 165] width 129 height 9
click at [291, 166] on input "text" at bounding box center [270, 165] width 129 height 9
drag, startPoint x: 305, startPoint y: 165, endPoint x: 290, endPoint y: 164, distance: 15.0
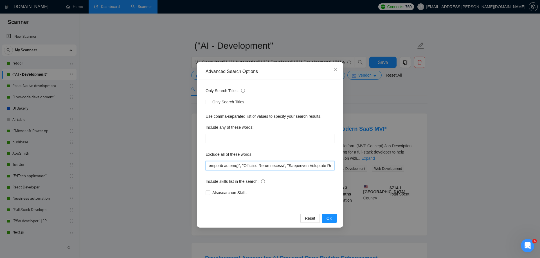
click at [290, 164] on input "text" at bounding box center [270, 165] width 129 height 9
drag, startPoint x: 293, startPoint y: 165, endPoint x: 260, endPoint y: 165, distance: 32.9
click at [260, 165] on input "text" at bounding box center [270, 165] width 129 height 9
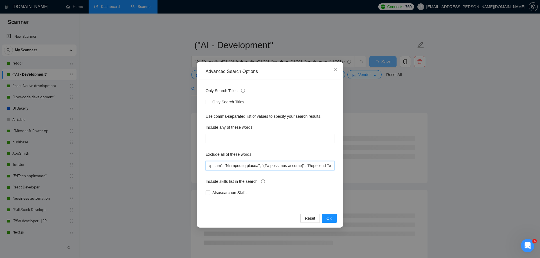
drag, startPoint x: 259, startPoint y: 166, endPoint x: 228, endPoint y: 166, distance: 30.7
click at [228, 166] on input "text" at bounding box center [270, 165] width 129 height 9
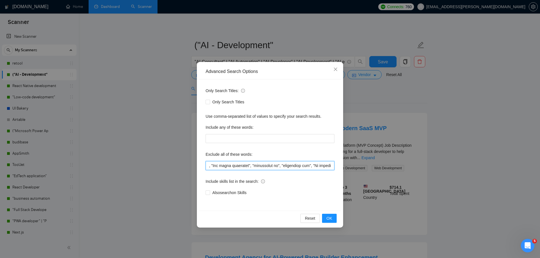
drag, startPoint x: 290, startPoint y: 165, endPoint x: 249, endPoint y: 166, distance: 40.8
click at [249, 166] on input "text" at bounding box center [270, 165] width 129 height 9
click at [296, 164] on input "text" at bounding box center [270, 165] width 129 height 9
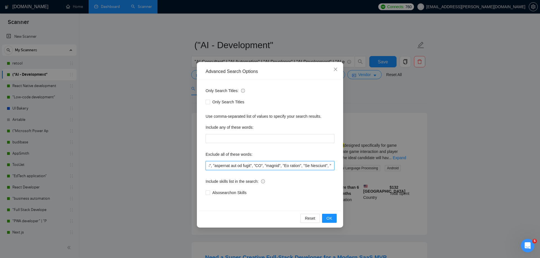
click at [298, 165] on input "text" at bounding box center [270, 165] width 129 height 9
type input ""Lo’ip dolors", "Am'co adipis", "el sed doeius", "TE’IN UTLABO", "ET DOL MAGNAA…"
click at [330, 223] on div "Reset OK" at bounding box center [270, 217] width 142 height 15
click at [330, 215] on span "OK" at bounding box center [330, 218] width 6 height 6
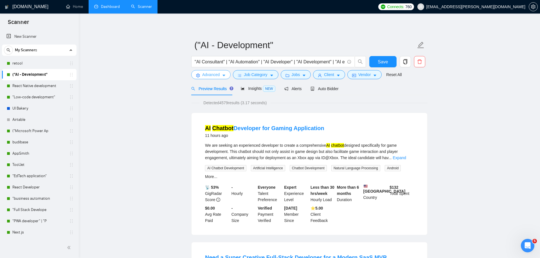
click at [222, 76] on icon "caret-down" at bounding box center [224, 75] width 4 height 4
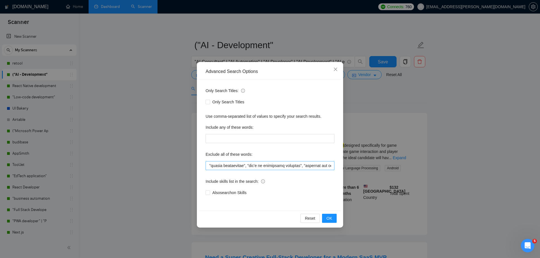
scroll to position [0, 707]
click at [334, 70] on icon "close" at bounding box center [335, 69] width 5 height 5
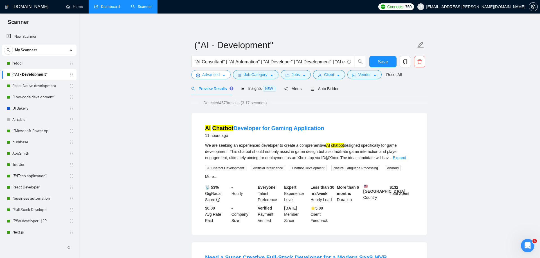
click at [221, 77] on button "Advanced" at bounding box center [210, 74] width 39 height 9
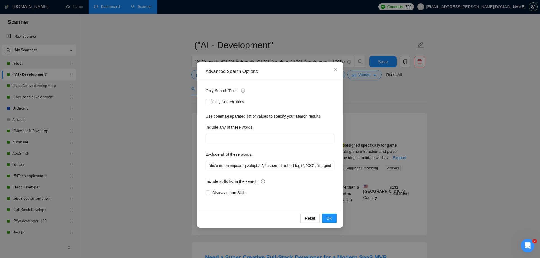
click at [350, 59] on div "Advanced Search Options Only Search Titles: Only Search Titles Use comma-separa…" at bounding box center [270, 129] width 540 height 258
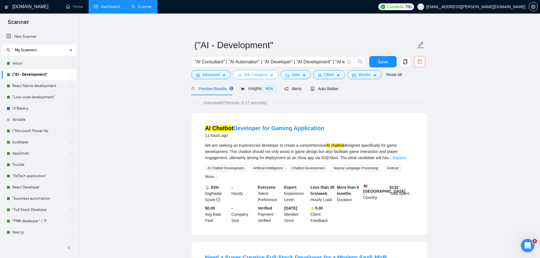
click at [247, 79] on button "Job Category" at bounding box center [255, 74] width 45 height 9
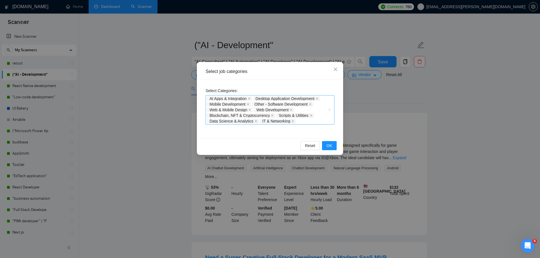
click at [327, 108] on div "AI Apps & Integration Desktop Application Development Mobile Development Other …" at bounding box center [270, 109] width 129 height 29
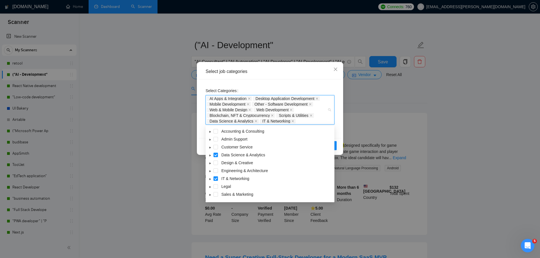
click at [210, 155] on icon "caret-down" at bounding box center [210, 155] width 1 height 2
click at [211, 157] on icon "caret-down" at bounding box center [210, 156] width 3 height 3
click at [210, 188] on icon "caret-down" at bounding box center [210, 188] width 3 height 3
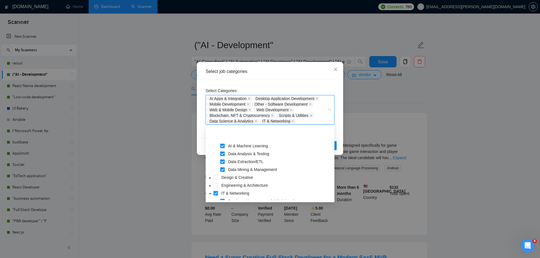
scroll to position [39, 0]
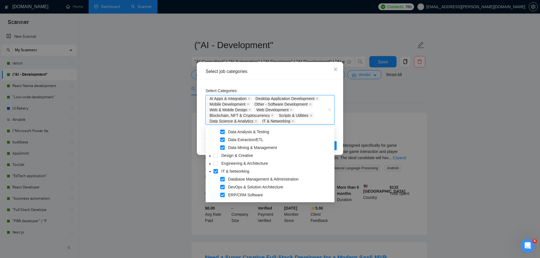
click at [209, 165] on icon "caret-down" at bounding box center [210, 163] width 3 height 3
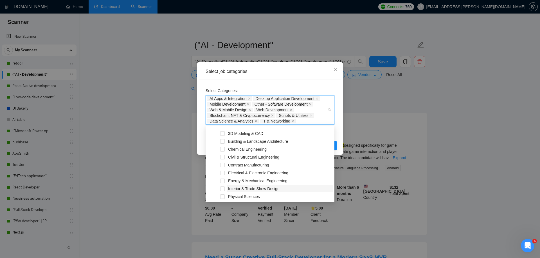
scroll to position [35, 0]
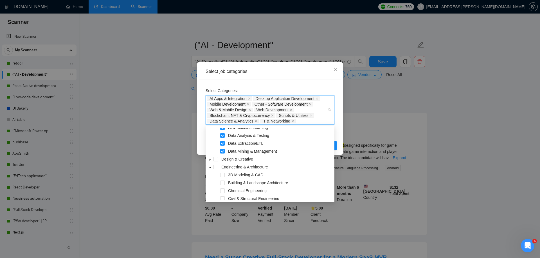
click at [297, 78] on div "Select job categories" at bounding box center [270, 71] width 142 height 15
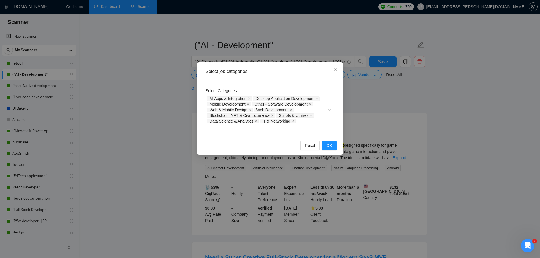
click at [333, 140] on div "Reset OK" at bounding box center [270, 145] width 142 height 15
click at [333, 142] on button "OK" at bounding box center [329, 145] width 15 height 9
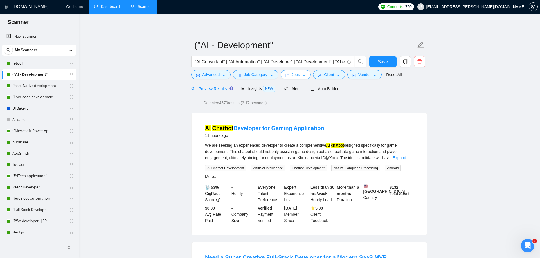
click at [292, 74] on button "Jobs" at bounding box center [296, 74] width 30 height 9
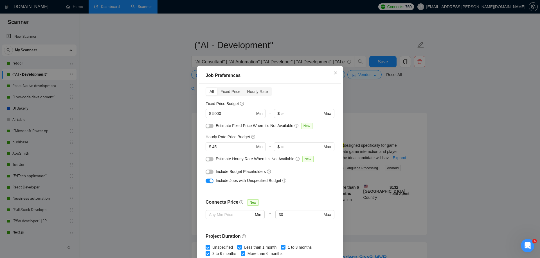
scroll to position [1, 0]
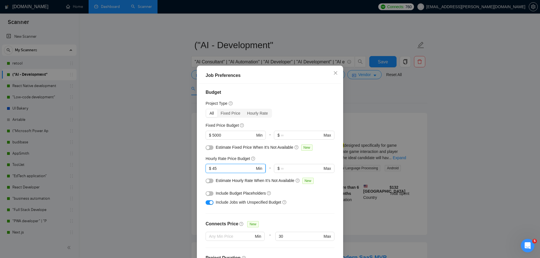
click at [236, 169] on input "45" at bounding box center [233, 168] width 42 height 6
type input "40"
click at [213, 135] on input "5000" at bounding box center [233, 135] width 42 height 6
click at [213, 136] on input "5000" at bounding box center [233, 135] width 42 height 6
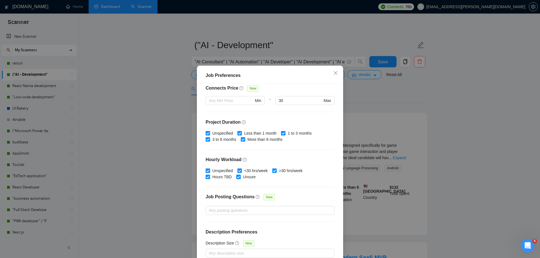
scroll to position [31, 0]
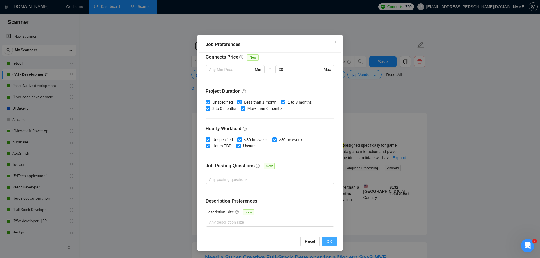
click at [327, 241] on span "OK" at bounding box center [330, 241] width 6 height 6
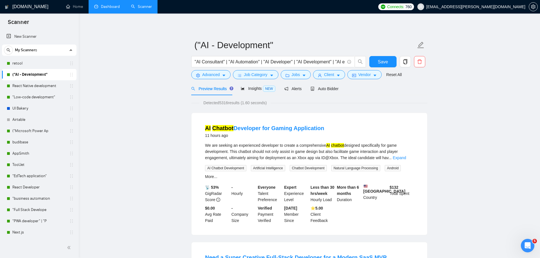
scroll to position [0, 0]
click at [304, 74] on icon "caret-down" at bounding box center [304, 75] width 4 height 4
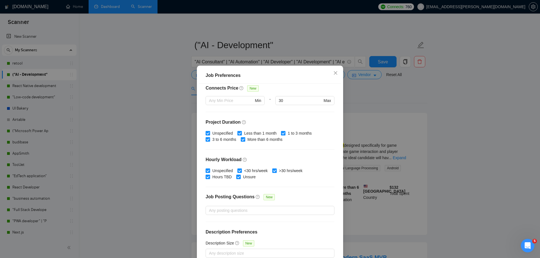
scroll to position [31, 0]
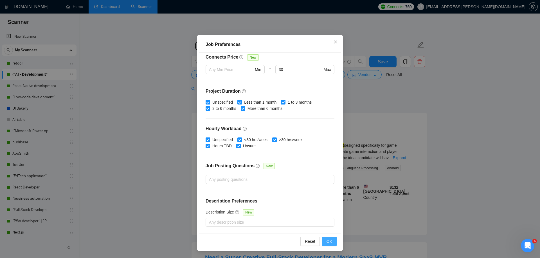
click at [330, 242] on span "OK" at bounding box center [330, 241] width 6 height 6
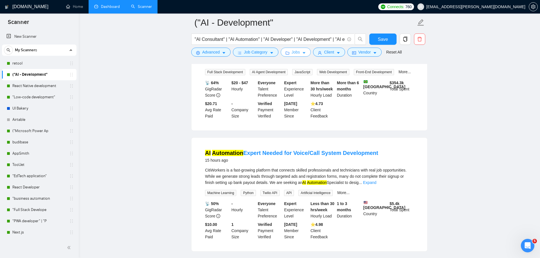
scroll to position [372, 0]
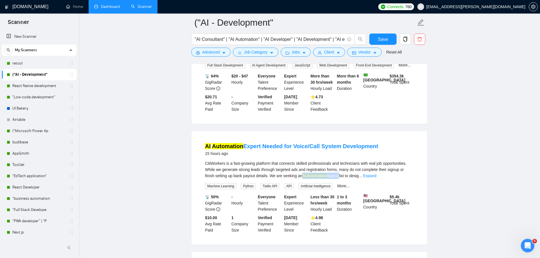
drag, startPoint x: 334, startPoint y: 181, endPoint x: 371, endPoint y: 181, distance: 36.9
click at [371, 179] on div "CitiWorkers is a fast-growing platform that connects skilled professionals and …" at bounding box center [309, 169] width 209 height 19
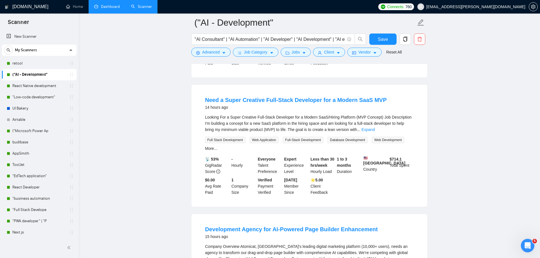
scroll to position [0, 0]
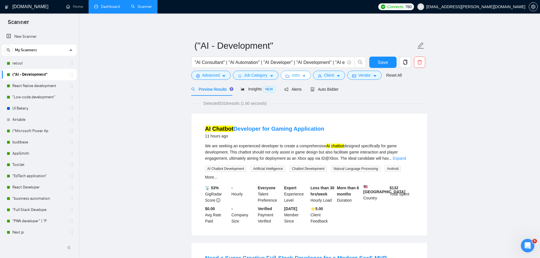
click at [291, 72] on button "Jobs" at bounding box center [296, 75] width 30 height 9
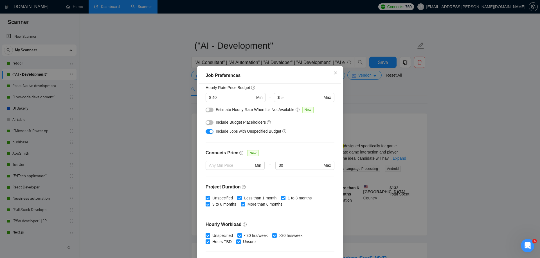
scroll to position [24, 0]
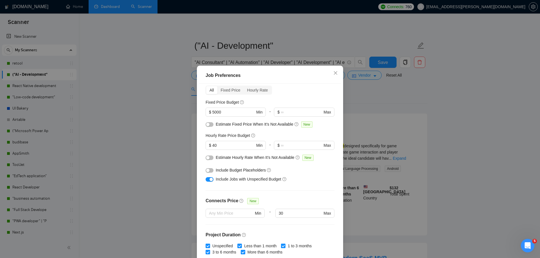
click at [360, 113] on div "Job Preferences Budget Project Type All Fixed Price Hourly Rate Fixed Price Bud…" at bounding box center [270, 129] width 540 height 258
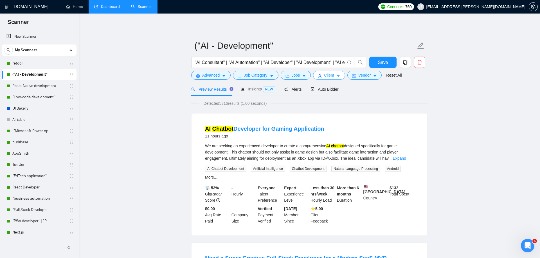
click at [337, 73] on button "Client" at bounding box center [329, 75] width 32 height 9
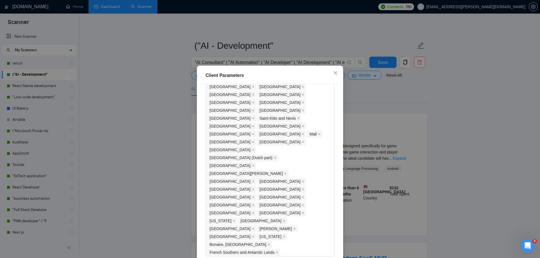
scroll to position [401, 0]
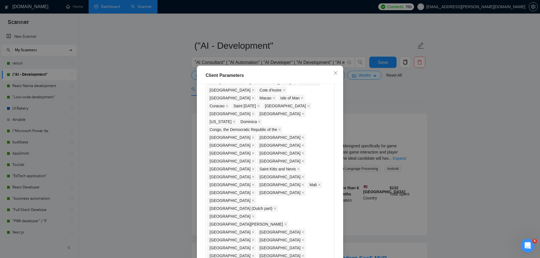
checkbox input "true"
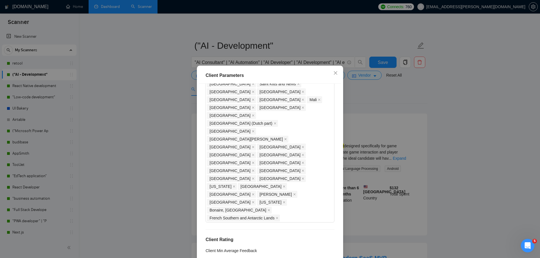
scroll to position [31, 0]
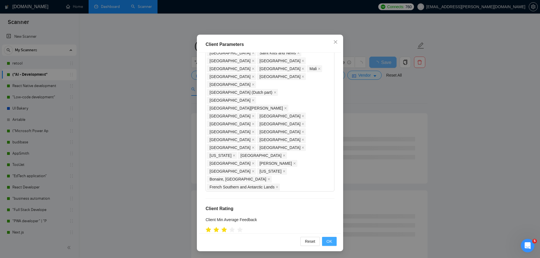
click at [327, 242] on span "OK" at bounding box center [330, 241] width 6 height 6
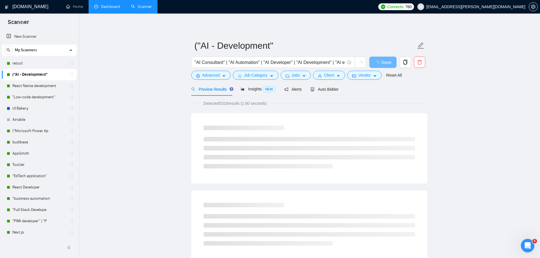
scroll to position [0, 0]
click at [223, 105] on span "Detected 5316 results (1.60 seconds)" at bounding box center [234, 103] width 71 height 6
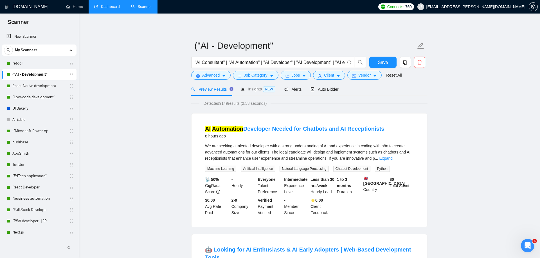
click at [224, 103] on span "Detected 9149 results (2.58 seconds)" at bounding box center [234, 103] width 71 height 6
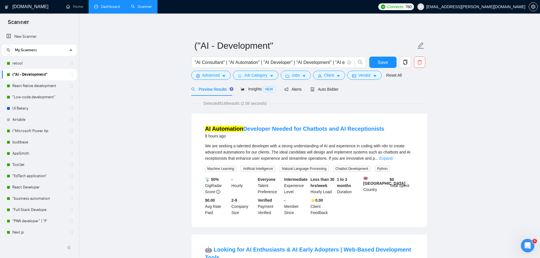
click at [228, 105] on span "Detected 9149 results (2.58 seconds)" at bounding box center [234, 103] width 71 height 6
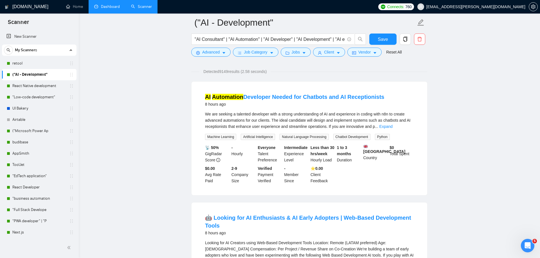
scroll to position [35, 0]
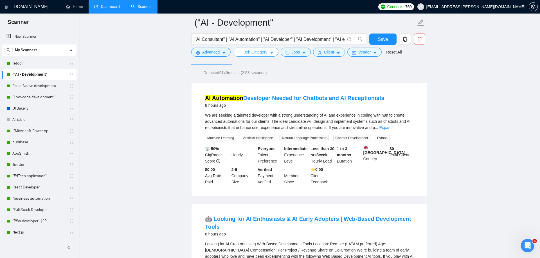
click at [256, 49] on span "Job Category" at bounding box center [255, 52] width 23 height 6
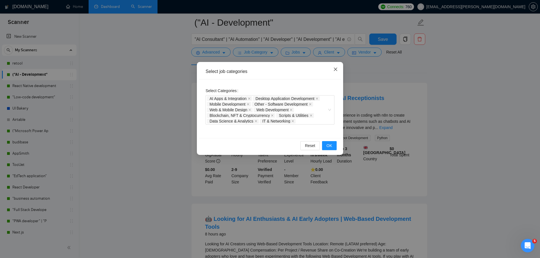
click at [337, 70] on icon "close" at bounding box center [335, 69] width 5 height 5
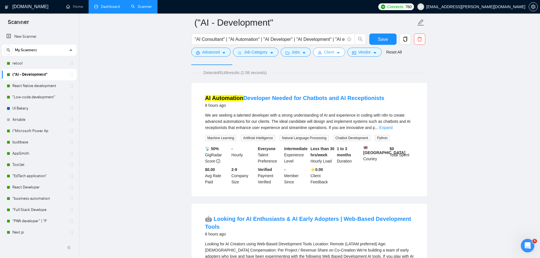
click at [329, 55] on span "Client" at bounding box center [329, 52] width 10 height 6
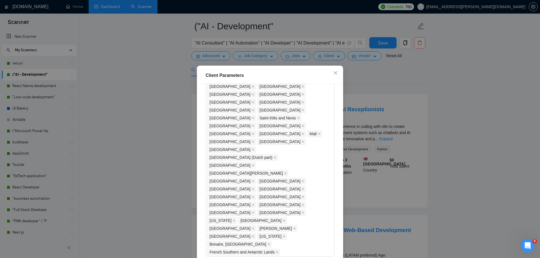
scroll to position [413, 0]
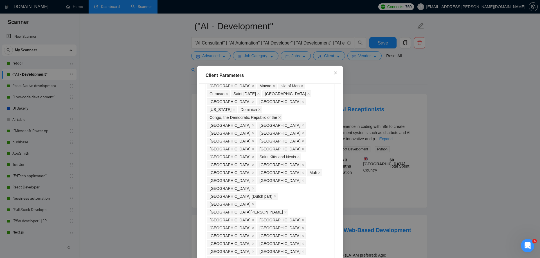
click at [384, 89] on div "Client Parameters Client Location Include Client Countries Select Exclude Clien…" at bounding box center [270, 129] width 540 height 258
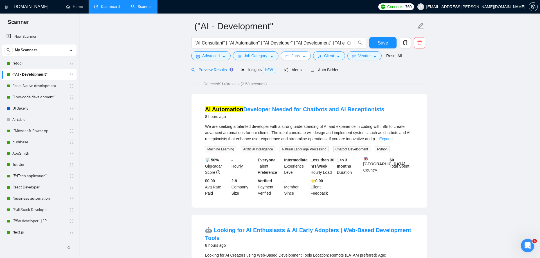
click at [300, 54] on span "Jobs" at bounding box center [296, 56] width 8 height 6
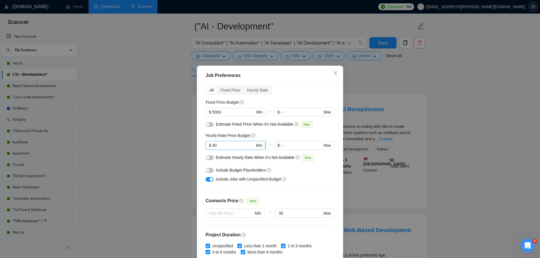
click at [229, 144] on input "40" at bounding box center [233, 145] width 42 height 6
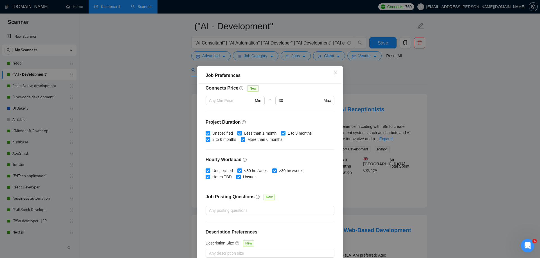
scroll to position [31, 0]
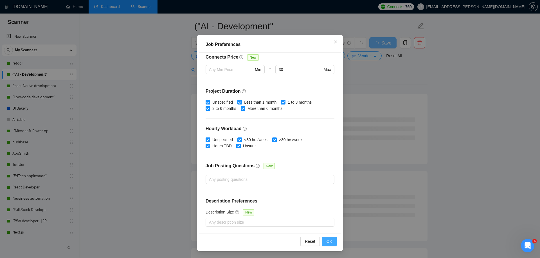
type input "45"
click at [327, 237] on button "OK" at bounding box center [329, 241] width 15 height 9
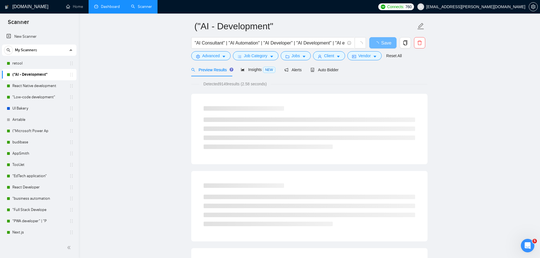
scroll to position [0, 0]
click at [224, 84] on span "Detected 9149 results (2.58 seconds)" at bounding box center [234, 84] width 71 height 6
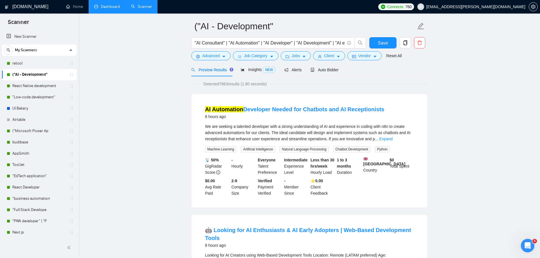
click at [223, 84] on span "Detected 7863 results (1.80 seconds)" at bounding box center [234, 84] width 71 height 6
click at [224, 84] on span "Detected 7863 results (1.80 seconds)" at bounding box center [234, 84] width 71 height 6
click at [360, 55] on button "Vendor" at bounding box center [364, 55] width 34 height 9
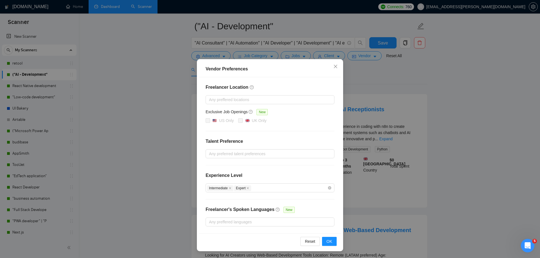
scroll to position [3, 0]
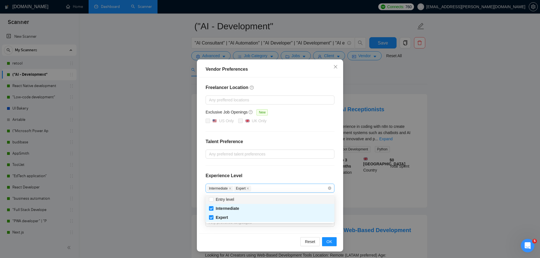
click at [268, 187] on div "Intermediate Expert" at bounding box center [267, 188] width 120 height 7
click at [254, 200] on div "Entry level" at bounding box center [270, 199] width 122 height 6
checkbox input "true"
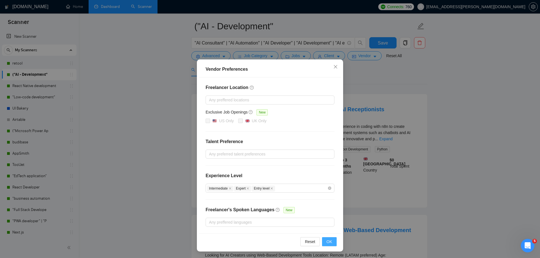
click at [324, 241] on button "OK" at bounding box center [329, 241] width 15 height 9
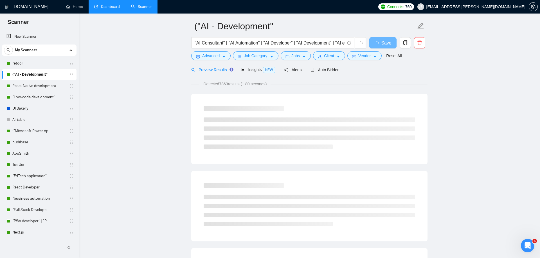
click at [222, 82] on span "Detected 7863 results (1.80 seconds)" at bounding box center [234, 84] width 71 height 6
click at [237, 83] on span "Detected 7863 results (1.80 seconds)" at bounding box center [234, 84] width 71 height 6
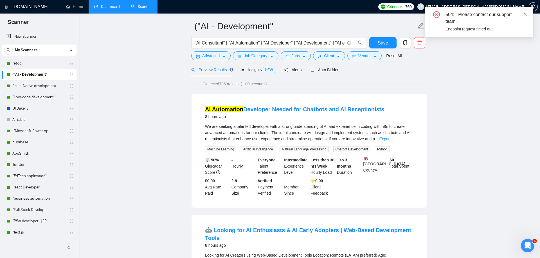
click at [525, 12] on icon "close" at bounding box center [525, 14] width 4 height 4
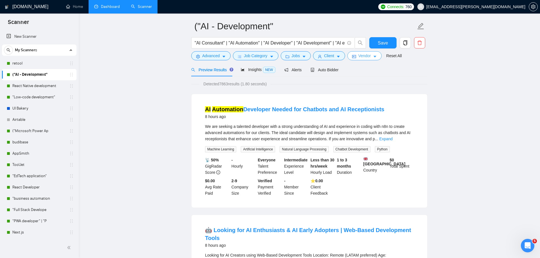
click at [367, 60] on button "Vendor" at bounding box center [364, 55] width 34 height 9
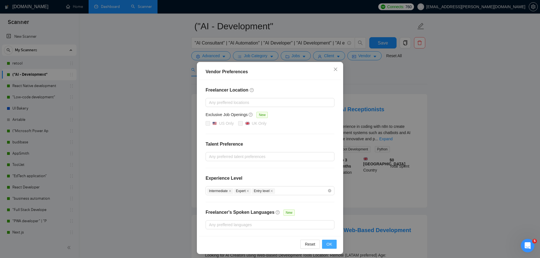
click at [330, 247] on button "OK" at bounding box center [329, 243] width 15 height 9
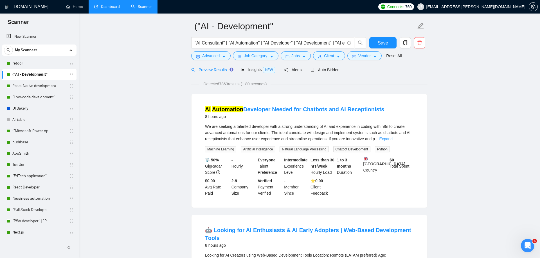
click at [227, 84] on span "Detected 7863 results (1.80 seconds)" at bounding box center [234, 84] width 71 height 6
click at [318, 67] on div "Auto Bidder" at bounding box center [325, 70] width 28 height 6
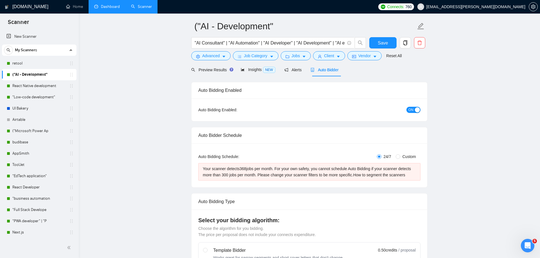
radio input "false"
radio input "true"
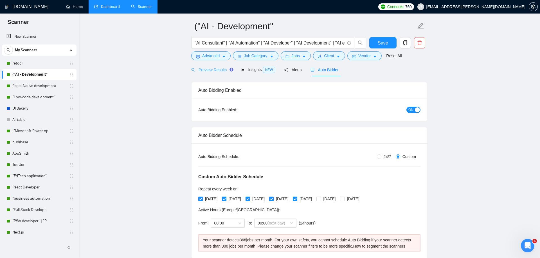
click at [215, 73] on div "Preview Results" at bounding box center [211, 69] width 41 height 13
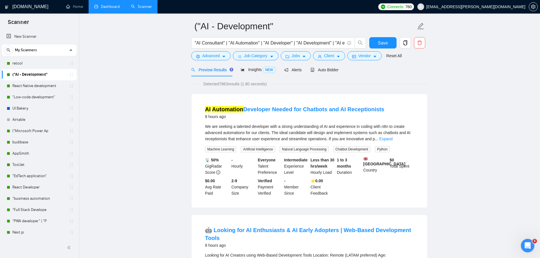
click at [349, 62] on form "("AI - Development" "AI Consultant" | "AI Automation" | "AI Developer" | "AI De…" at bounding box center [309, 40] width 236 height 46
click at [351, 59] on button "Vendor" at bounding box center [364, 55] width 34 height 9
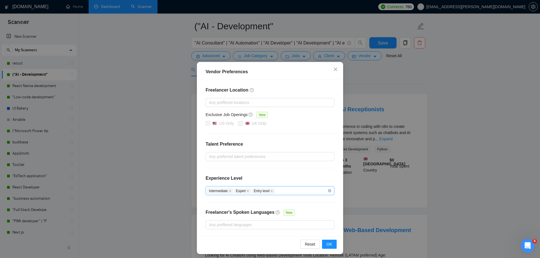
click at [275, 192] on span "Entry level" at bounding box center [263, 191] width 23 height 6
click at [272, 190] on span "Entry level" at bounding box center [263, 191] width 23 height 6
click at [273, 190] on icon "close" at bounding box center [271, 190] width 3 height 3
click at [323, 241] on button "OK" at bounding box center [329, 243] width 15 height 9
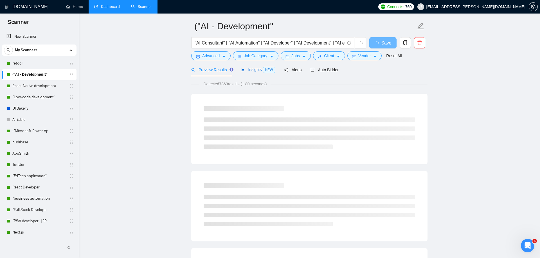
click at [248, 70] on span "Insights NEW" at bounding box center [258, 69] width 34 height 5
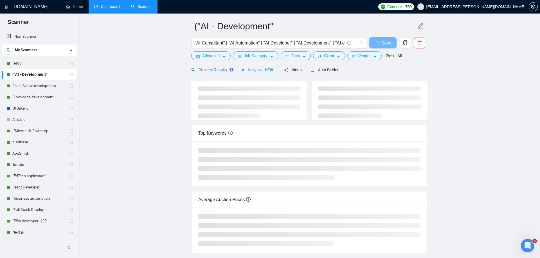
click at [219, 72] on div "Preview Results" at bounding box center [211, 70] width 41 height 6
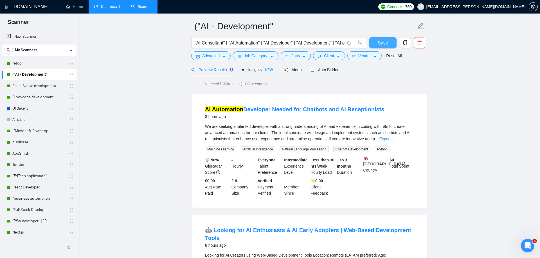
click at [385, 42] on span "Save" at bounding box center [383, 42] width 10 height 7
click at [329, 68] on span "Auto Bidder" at bounding box center [325, 70] width 28 height 5
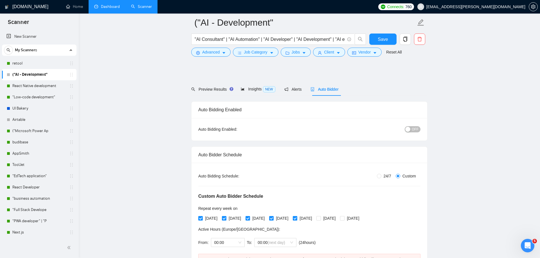
scroll to position [81, 0]
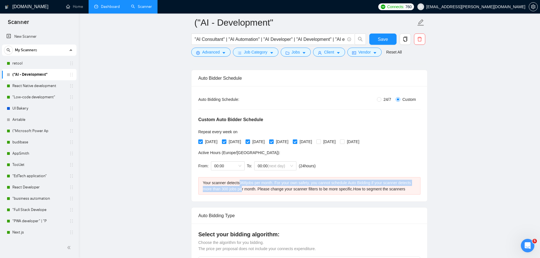
drag, startPoint x: 242, startPoint y: 182, endPoint x: 254, endPoint y: 187, distance: 12.5
click at [254, 187] on div "Your scanner detects 368 jobs per month. For your own safety, you cannot schedu…" at bounding box center [309, 185] width 213 height 12
click at [250, 184] on div "Your scanner detects 368 jobs per month. For your own safety, you cannot schedu…" at bounding box center [309, 185] width 213 height 12
click at [246, 183] on div "Your scanner detects 368 jobs per month. For your own safety, you cannot schedu…" at bounding box center [309, 185] width 213 height 12
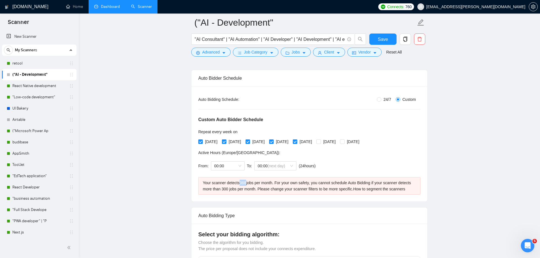
click at [246, 183] on div "Your scanner detects 368 jobs per month. For your own safety, you cannot schedu…" at bounding box center [309, 185] width 213 height 12
click at [238, 190] on div "Your scanner detects 368 jobs per month. For your own safety, you cannot schedu…" at bounding box center [309, 185] width 213 height 12
click at [244, 190] on div "Your scanner detects 368 jobs per month. For your own safety, you cannot schedu…" at bounding box center [309, 185] width 213 height 12
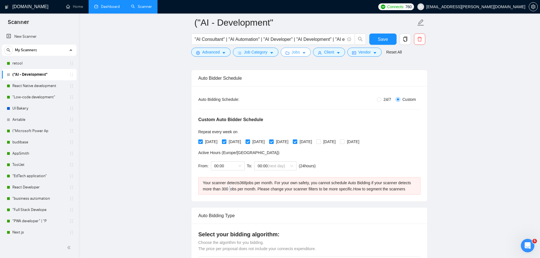
click at [291, 53] on button "Jobs" at bounding box center [296, 52] width 30 height 9
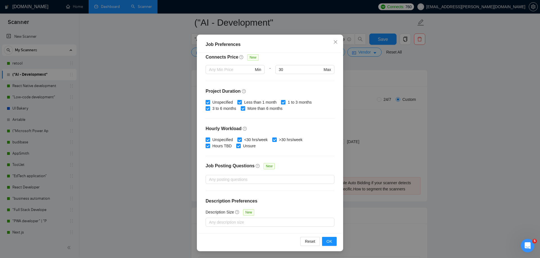
scroll to position [0, 0]
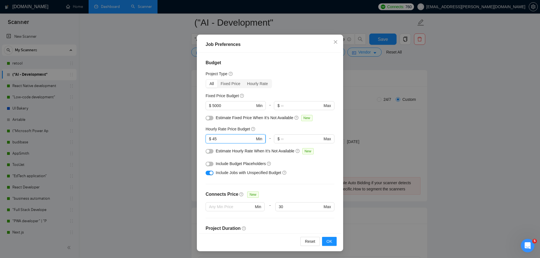
click at [221, 138] on input "45" at bounding box center [233, 139] width 42 height 6
type input "4"
type input "50"
click at [331, 241] on span "OK" at bounding box center [330, 241] width 6 height 6
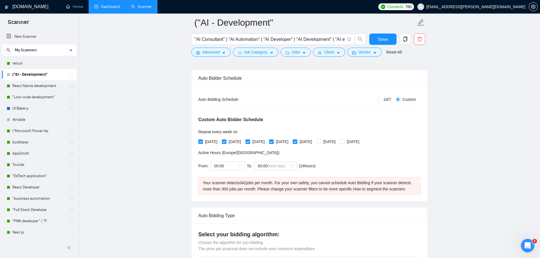
click at [245, 182] on div "Your scanner detects 342 jobs per month. For your own safety, you cannot schedu…" at bounding box center [309, 185] width 213 height 12
click at [333, 53] on span "Client" at bounding box center [329, 52] width 10 height 6
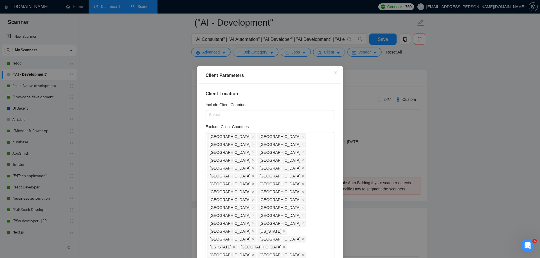
click at [417, 121] on div "Client Parameters Client Location Include Client Countries Select Exclude Clien…" at bounding box center [270, 129] width 540 height 258
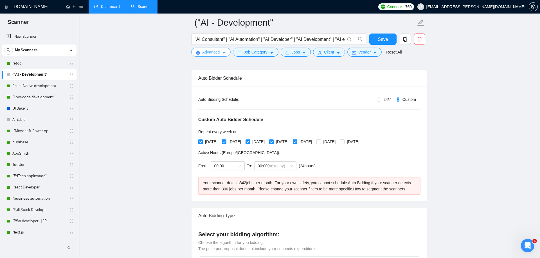
click at [206, 51] on span "Advanced" at bounding box center [210, 52] width 17 height 6
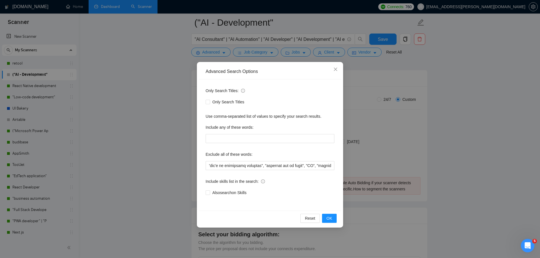
click at [369, 94] on div "Advanced Search Options Only Search Titles: Only Search Titles Use comma-separa…" at bounding box center [270, 129] width 540 height 258
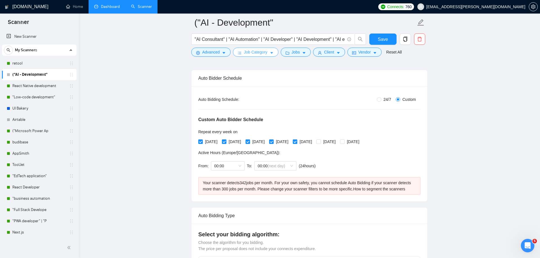
click at [250, 53] on span "Job Category" at bounding box center [255, 52] width 23 height 6
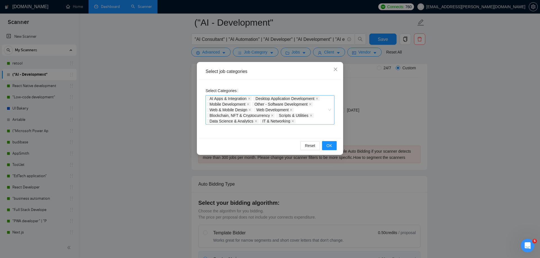
scroll to position [114, 0]
click at [387, 86] on div "Select job categories Select Categories AI Apps & Integration Desktop Applicati…" at bounding box center [270, 129] width 540 height 258
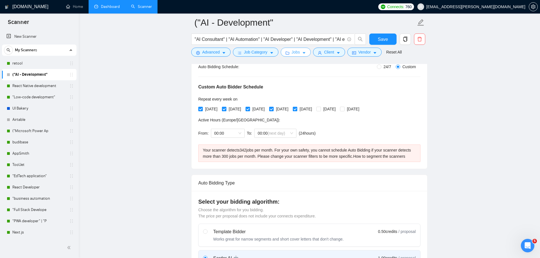
click at [304, 54] on icon "caret-down" at bounding box center [304, 53] width 4 height 4
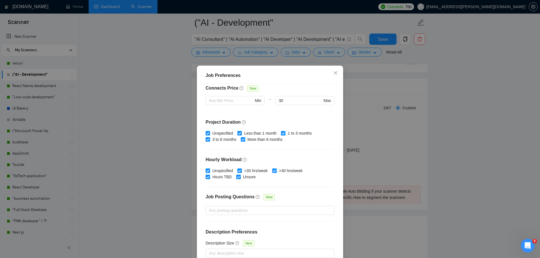
scroll to position [9, 0]
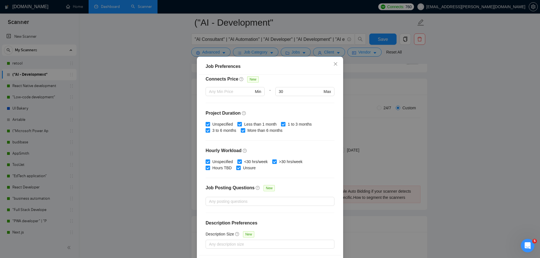
click at [258, 124] on span "Less than 1 month" at bounding box center [260, 124] width 37 height 6
click at [241, 124] on input "Less than 1 month" at bounding box center [239, 124] width 4 height 4
checkbox input "false"
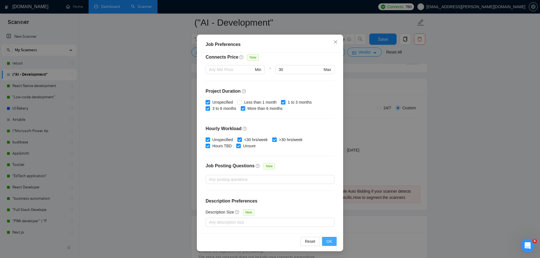
click at [331, 244] on button "OK" at bounding box center [329, 241] width 15 height 9
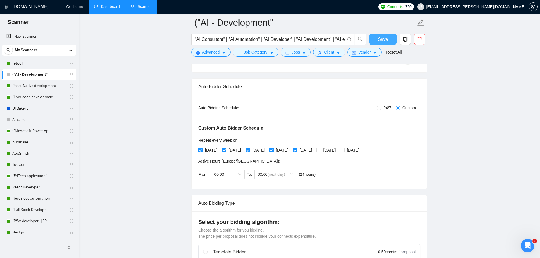
click at [379, 39] on span "Save" at bounding box center [383, 39] width 10 height 7
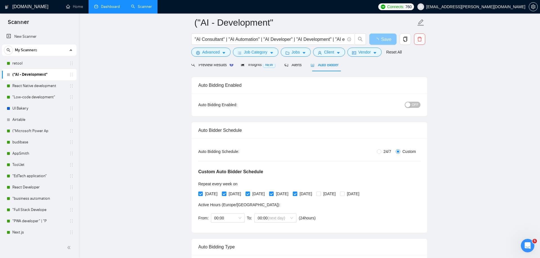
scroll to position [29, 0]
click at [406, 106] on div "button" at bounding box center [407, 104] width 5 height 5
click at [414, 107] on button "ON" at bounding box center [413, 105] width 14 height 6
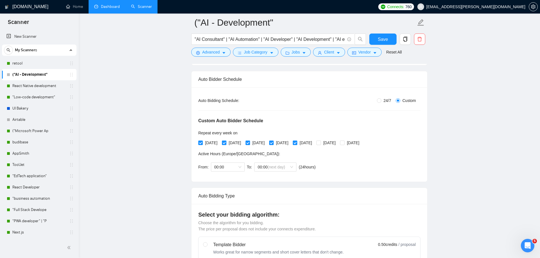
scroll to position [87, 0]
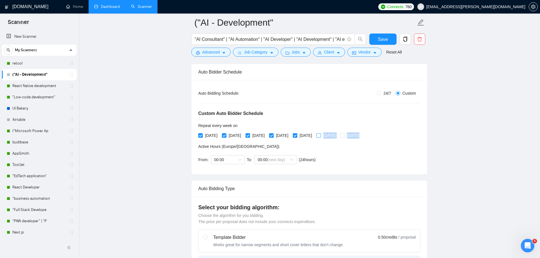
drag, startPoint x: 390, startPoint y: 138, endPoint x: 334, endPoint y: 137, distance: 56.3
click at [334, 137] on div "Custom Auto Bidder Schedule Repeat every week [DATE] [DATE] [DATE] [DATE] [DATE…" at bounding box center [309, 131] width 222 height 71
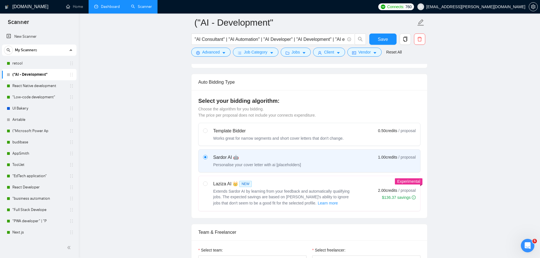
scroll to position [204, 0]
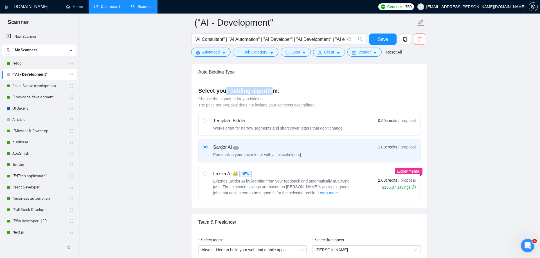
drag, startPoint x: 224, startPoint y: 94, endPoint x: 273, endPoint y: 93, distance: 48.7
click at [273, 93] on h4 "Select your bidding algorithm:" at bounding box center [309, 91] width 222 height 8
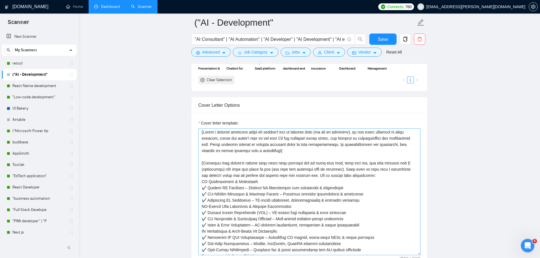
scroll to position [0, 0]
click at [43, 62] on link "retool" at bounding box center [38, 63] width 53 height 11
click at [384, 39] on span "Save" at bounding box center [383, 39] width 10 height 7
click at [33, 65] on link "retool" at bounding box center [38, 63] width 53 height 11
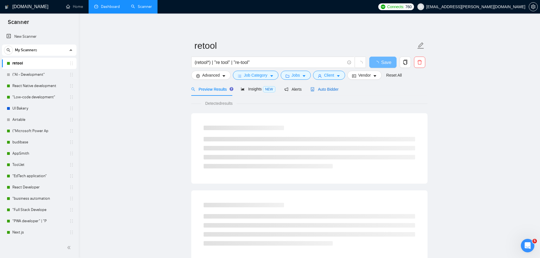
click at [324, 87] on span "Auto Bidder" at bounding box center [325, 89] width 28 height 5
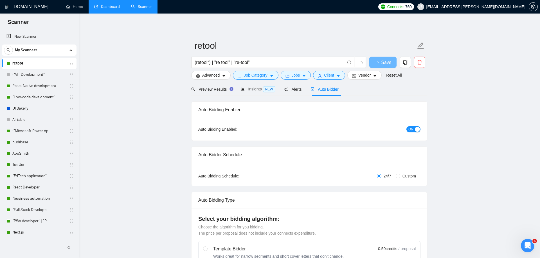
checkbox input "true"
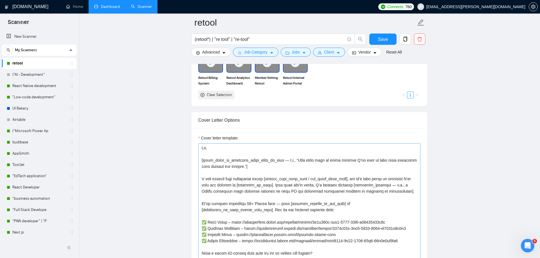
scroll to position [641, 0]
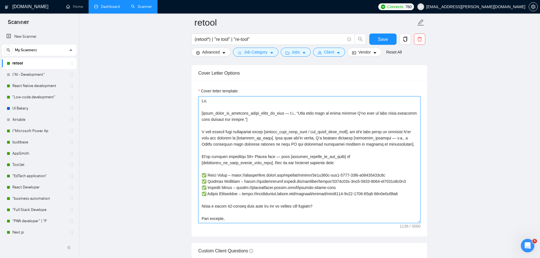
click at [256, 112] on textarea "Cover letter template:" at bounding box center [309, 159] width 222 height 127
drag, startPoint x: 204, startPoint y: 113, endPoint x: 268, endPoint y: 118, distance: 63.7
click at [268, 118] on textarea "Cover letter template:" at bounding box center [309, 159] width 222 height 127
click at [274, 120] on textarea "Cover letter template:" at bounding box center [309, 159] width 222 height 127
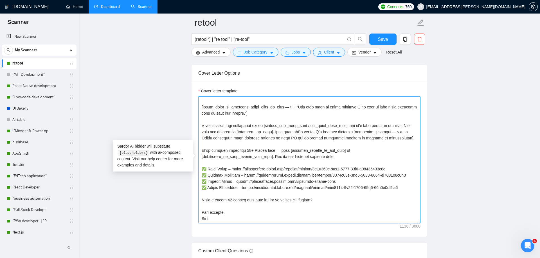
drag, startPoint x: 203, startPoint y: 115, endPoint x: 384, endPoint y: 129, distance: 181.4
click at [384, 129] on textarea "Cover letter template:" at bounding box center [309, 159] width 222 height 127
click at [369, 124] on textarea "Cover letter template:" at bounding box center [309, 159] width 222 height 127
drag, startPoint x: 241, startPoint y: 120, endPoint x: 277, endPoint y: 120, distance: 35.7
click at [277, 120] on textarea "Cover letter template:" at bounding box center [309, 159] width 222 height 127
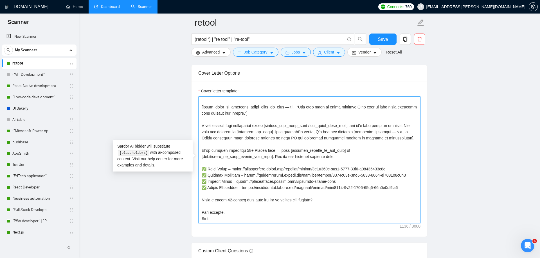
click at [277, 120] on textarea "Cover letter template:" at bounding box center [309, 159] width 222 height 127
drag, startPoint x: 268, startPoint y: 114, endPoint x: 354, endPoint y: 113, distance: 86.1
click at [354, 113] on textarea "Cover letter template:" at bounding box center [309, 159] width 222 height 127
drag, startPoint x: 243, startPoint y: 119, endPoint x: 277, endPoint y: 119, distance: 33.5
click at [277, 119] on textarea "Cover letter template:" at bounding box center [309, 159] width 222 height 127
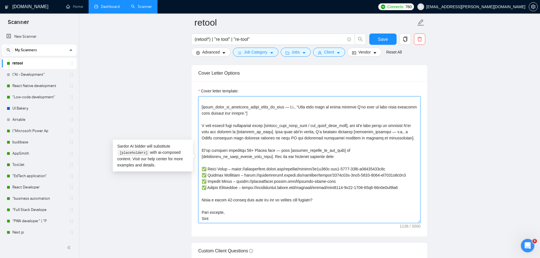
drag, startPoint x: 363, startPoint y: 120, endPoint x: 405, endPoint y: 127, distance: 42.5
click at [405, 127] on textarea "Cover letter template:" at bounding box center [309, 159] width 222 height 127
click at [366, 117] on textarea "Cover letter template:" at bounding box center [309, 159] width 222 height 127
drag, startPoint x: 362, startPoint y: 119, endPoint x: 404, endPoint y: 127, distance: 42.6
click at [404, 127] on textarea "Cover letter template:" at bounding box center [309, 159] width 222 height 127
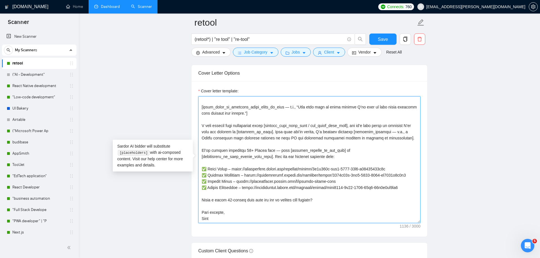
click at [336, 138] on textarea "Cover letter template:" at bounding box center [309, 159] width 222 height 127
drag, startPoint x: 288, startPoint y: 138, endPoint x: 360, endPoint y: 145, distance: 72.3
click at [360, 145] on textarea "Cover letter template:" at bounding box center [309, 159] width 222 height 127
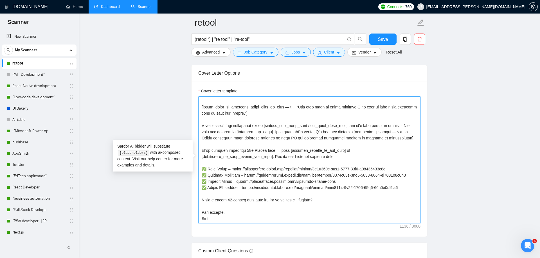
drag, startPoint x: 257, startPoint y: 186, endPoint x: 203, endPoint y: 155, distance: 62.0
click at [203, 155] on textarea "Cover letter template:" at bounding box center [309, 159] width 222 height 127
click at [232, 199] on textarea "Cover letter template:" at bounding box center [309, 159] width 222 height 127
click at [206, 213] on textarea "Cover letter template:" at bounding box center [309, 159] width 222 height 127
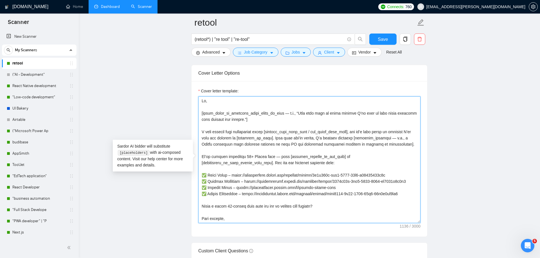
drag, startPoint x: 287, startPoint y: 118, endPoint x: 201, endPoint y: 113, distance: 85.7
click at [201, 113] on textarea "Cover letter template:" at bounding box center [309, 159] width 222 height 127
click at [219, 113] on textarea "Cover letter template:" at bounding box center [309, 159] width 222 height 127
drag, startPoint x: 201, startPoint y: 112, endPoint x: 273, endPoint y: 117, distance: 71.9
click at [273, 118] on textarea "Cover letter template:" at bounding box center [309, 159] width 222 height 127
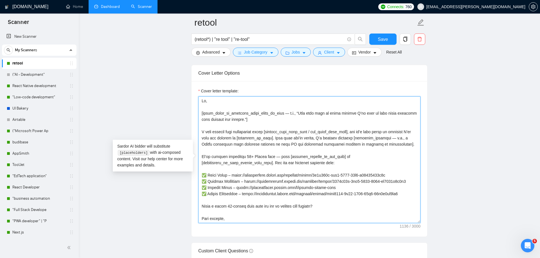
drag, startPoint x: 239, startPoint y: 205, endPoint x: 202, endPoint y: 176, distance: 46.9
click at [202, 176] on textarea "Cover letter template:" at bounding box center [309, 159] width 222 height 127
click at [262, 205] on textarea "Cover letter template:" at bounding box center [309, 159] width 222 height 127
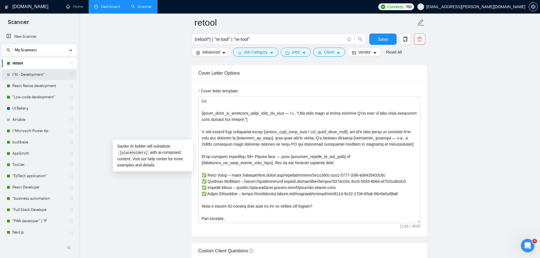
click at [38, 76] on link "("AI - Development"" at bounding box center [38, 74] width 53 height 11
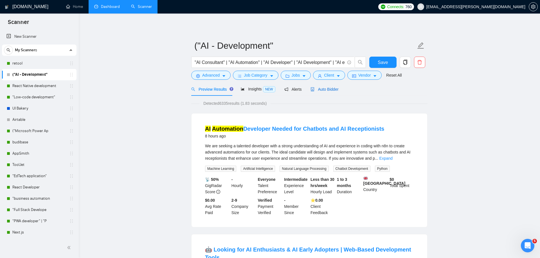
click at [331, 90] on span "Auto Bidder" at bounding box center [325, 89] width 28 height 5
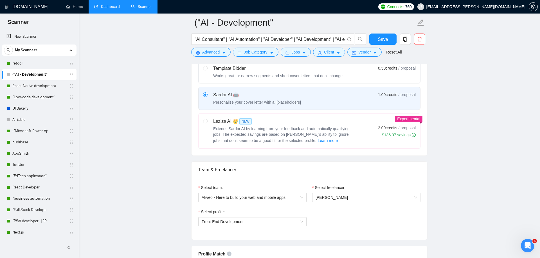
scroll to position [298, 0]
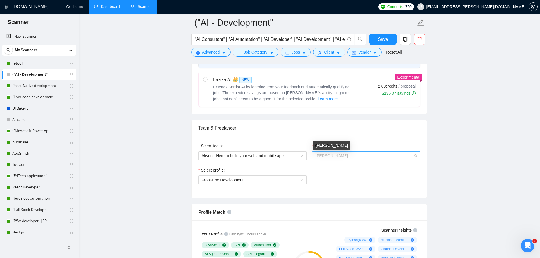
click at [327, 156] on span "[PERSON_NAME]" at bounding box center [332, 155] width 32 height 5
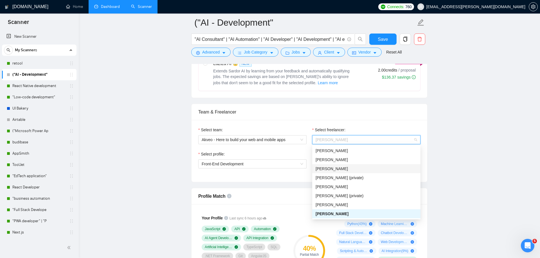
scroll to position [288, 0]
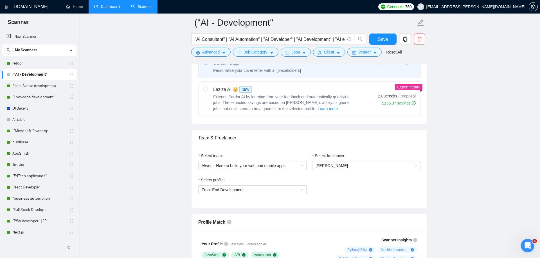
click at [264, 192] on span "Front-End Development" at bounding box center [253, 189] width 102 height 8
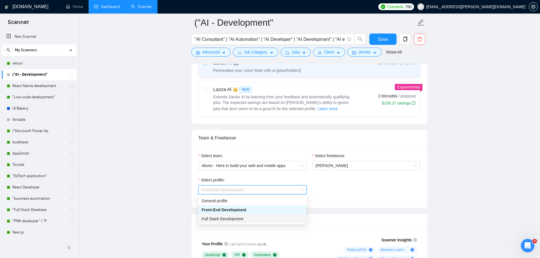
click at [222, 217] on span "Full Stack Development" at bounding box center [223, 218] width 42 height 5
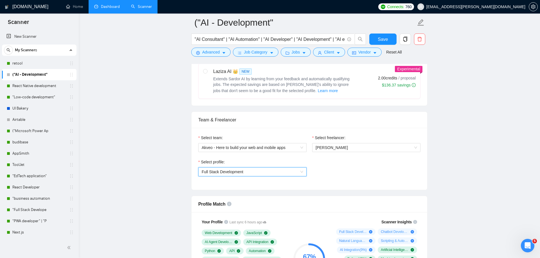
scroll to position [362, 0]
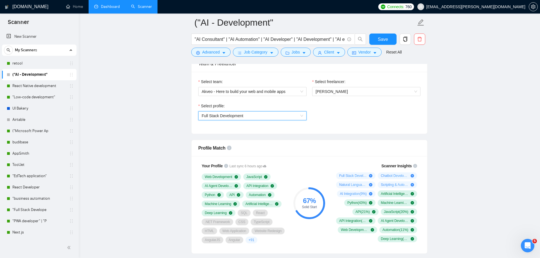
click at [250, 111] on div "Select profile:" at bounding box center [252, 107] width 108 height 8
click at [246, 115] on span "Full Stack Development" at bounding box center [253, 115] width 102 height 8
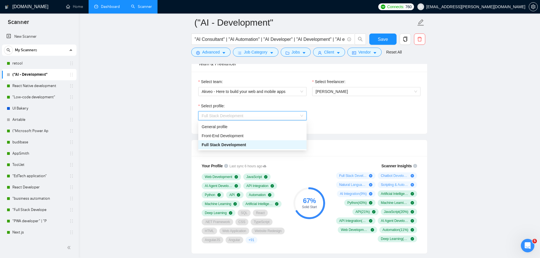
click at [227, 136] on span "Front-End Development" at bounding box center [223, 135] width 42 height 5
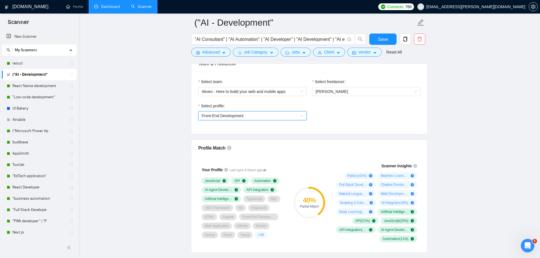
click at [309, 197] on div "40 %" at bounding box center [309, 200] width 32 height 7
click at [307, 197] on div "40 %" at bounding box center [309, 200] width 32 height 7
click at [251, 115] on span "Front-End Development" at bounding box center [253, 115] width 102 height 8
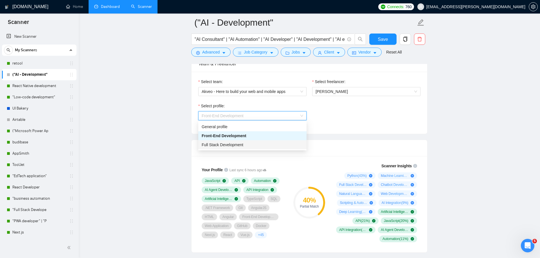
click at [236, 147] on div "Full Stack Development" at bounding box center [253, 144] width 102 height 6
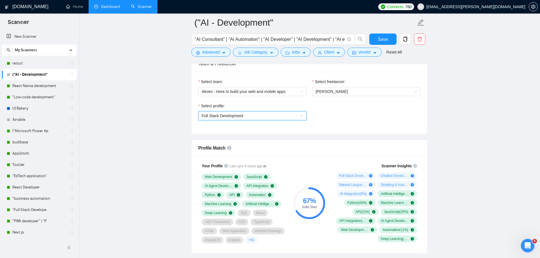
click at [262, 119] on span "Full Stack Development" at bounding box center [253, 115] width 102 height 8
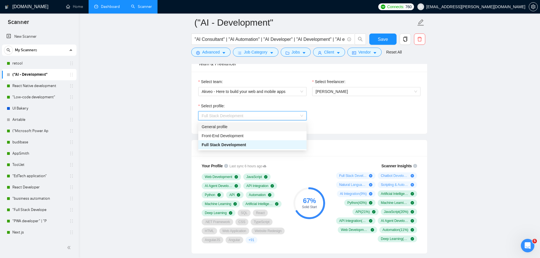
click at [259, 126] on div "General profile" at bounding box center [253, 126] width 102 height 6
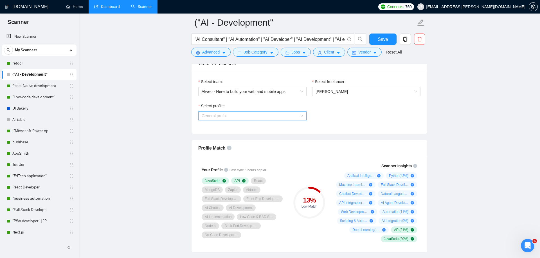
click at [259, 116] on span "General profile" at bounding box center [253, 115] width 102 height 8
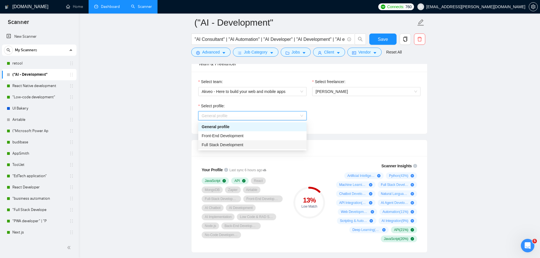
click at [245, 146] on div "Full Stack Development" at bounding box center [253, 144] width 102 height 6
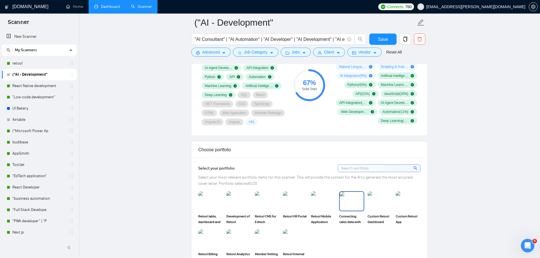
scroll to position [521, 0]
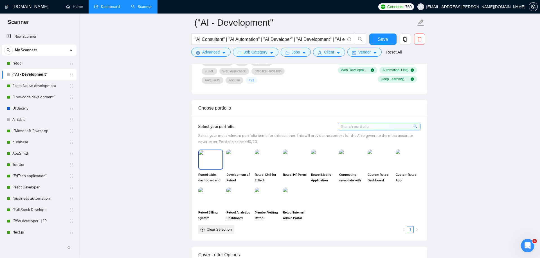
click at [207, 169] on img at bounding box center [211, 159] width 24 height 19
click at [236, 169] on img at bounding box center [239, 159] width 24 height 19
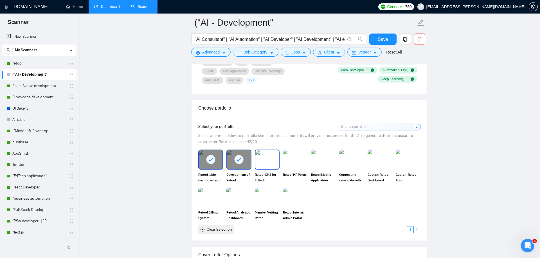
click at [275, 169] on img at bounding box center [267, 159] width 24 height 19
click at [298, 169] on img at bounding box center [296, 159] width 24 height 19
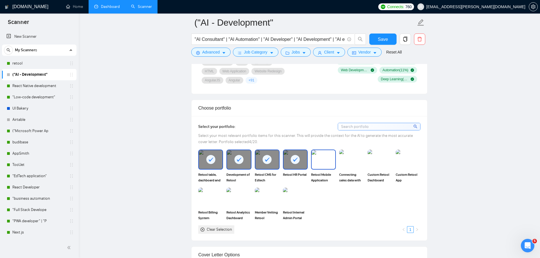
click at [329, 169] on img at bounding box center [324, 159] width 24 height 19
click at [350, 169] on img at bounding box center [352, 159] width 24 height 19
click at [379, 169] on img at bounding box center [380, 159] width 25 height 20
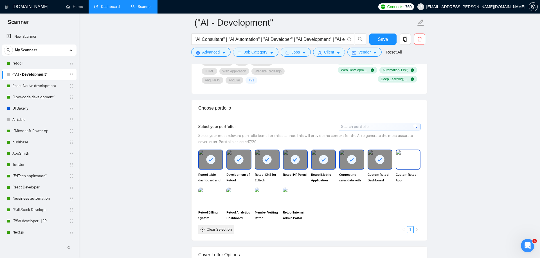
click at [414, 166] on img at bounding box center [408, 159] width 24 height 19
click at [295, 206] on img at bounding box center [296, 197] width 24 height 19
click at [263, 206] on img at bounding box center [267, 197] width 24 height 19
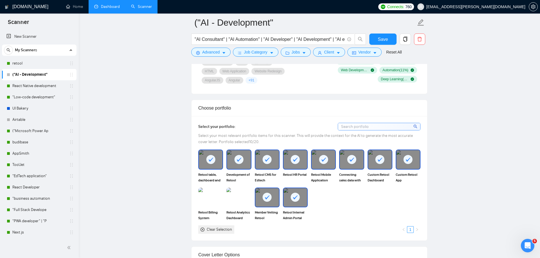
click at [264, 206] on div at bounding box center [267, 197] width 24 height 19
click at [291, 206] on div at bounding box center [296, 197] width 24 height 19
click at [212, 164] on icon at bounding box center [210, 159] width 9 height 9
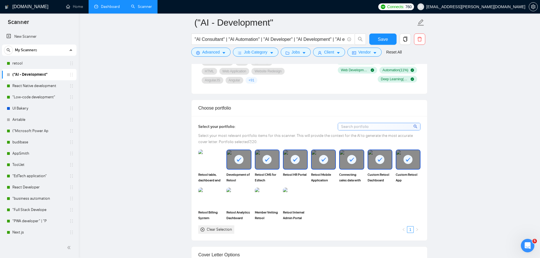
click at [239, 164] on icon at bounding box center [238, 159] width 9 height 9
click at [264, 164] on icon at bounding box center [266, 159] width 9 height 9
click at [293, 164] on rect at bounding box center [295, 159] width 9 height 9
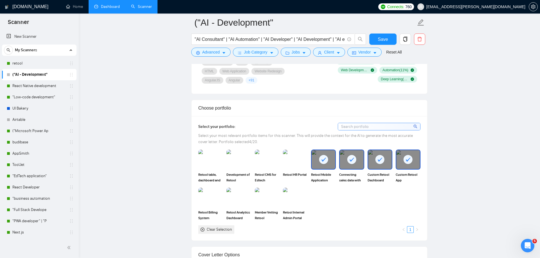
click at [330, 169] on div at bounding box center [324, 159] width 24 height 19
click at [348, 164] on rect at bounding box center [351, 159] width 9 height 9
click at [368, 169] on div at bounding box center [380, 159] width 25 height 20
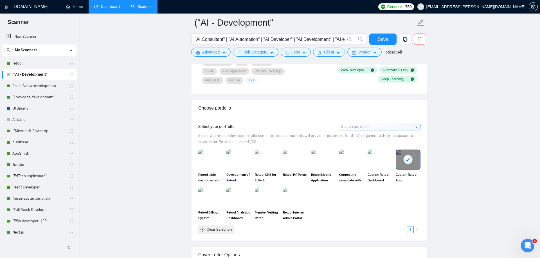
click at [408, 164] on rect at bounding box center [408, 159] width 9 height 9
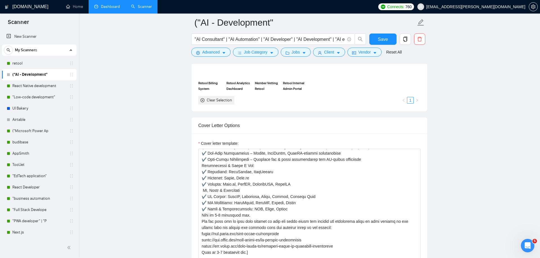
scroll to position [534, 0]
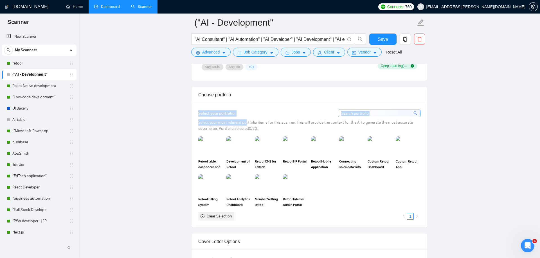
drag, startPoint x: 195, startPoint y: 122, endPoint x: 246, endPoint y: 134, distance: 52.5
click at [246, 134] on div "Select your portfolio: Select your most relevant portfolio items for this scann…" at bounding box center [310, 165] width 236 height 124
click at [246, 132] on div "Select your most relevant portfolio items for this scanner. This will provide t…" at bounding box center [309, 125] width 222 height 12
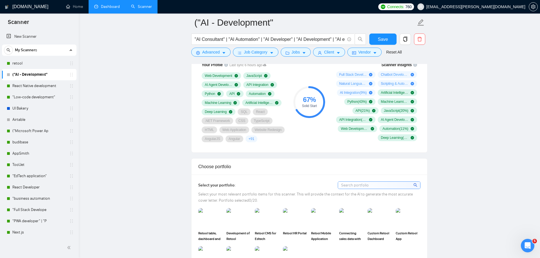
scroll to position [379, 0]
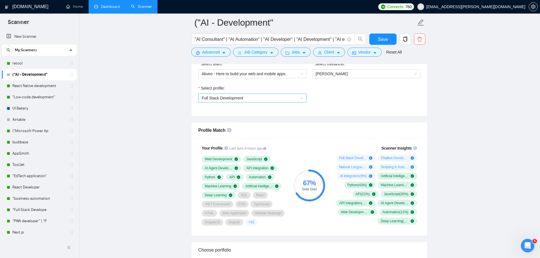
click at [256, 98] on span "Full Stack Development" at bounding box center [253, 98] width 102 height 8
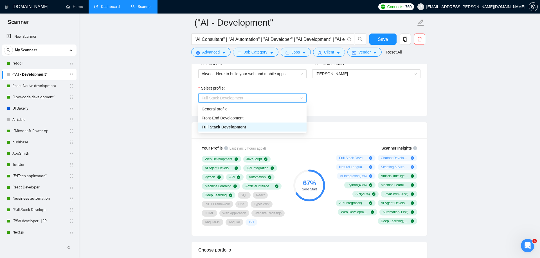
click at [242, 118] on span "Front-End Development" at bounding box center [223, 118] width 42 height 5
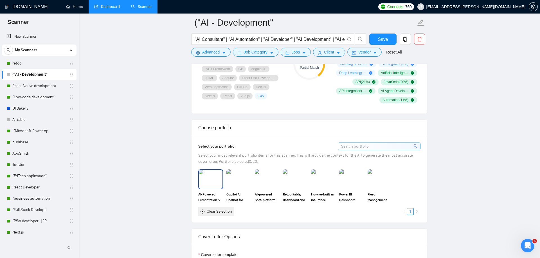
scroll to position [408, 0]
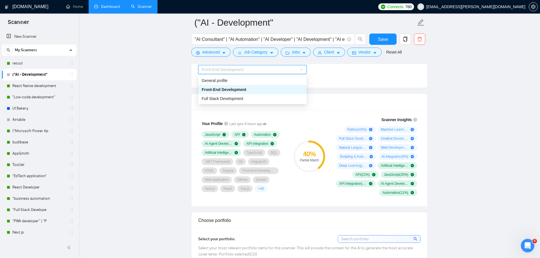
click at [212, 68] on span "Front-End Development" at bounding box center [223, 69] width 42 height 5
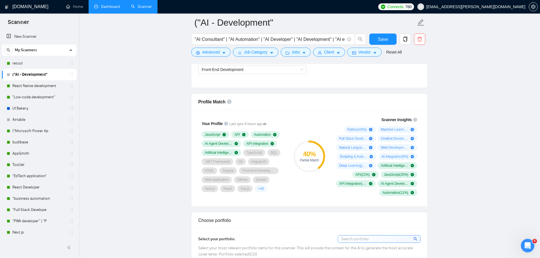
scroll to position [519, 0]
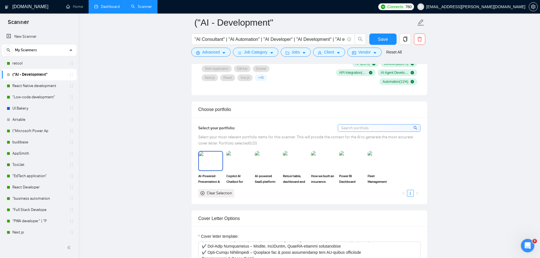
click at [216, 164] on img at bounding box center [211, 160] width 24 height 19
click at [251, 164] on img at bounding box center [239, 160] width 24 height 19
click at [267, 164] on img at bounding box center [267, 160] width 24 height 19
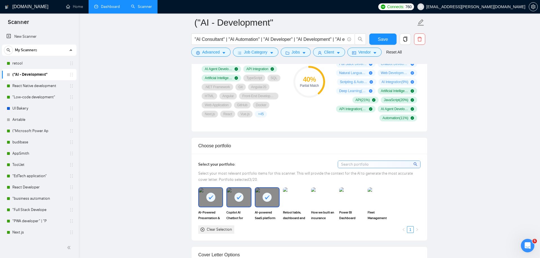
scroll to position [382, 0]
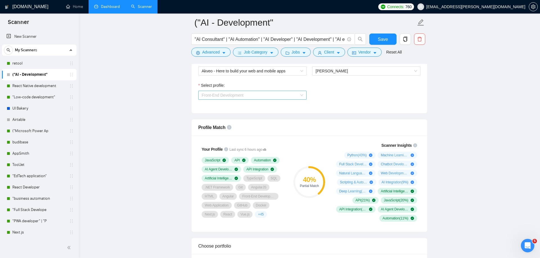
click at [232, 98] on span "Front-End Development" at bounding box center [253, 95] width 102 height 8
click at [221, 92] on span "Front-End Development" at bounding box center [253, 95] width 102 height 8
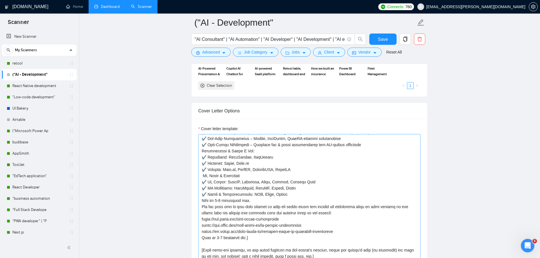
scroll to position [0, 0]
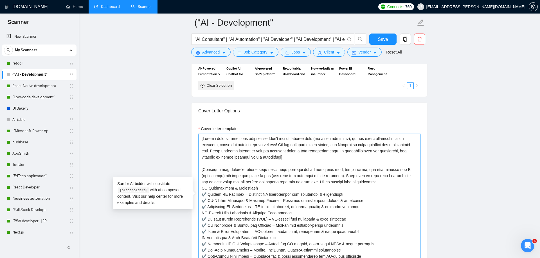
drag, startPoint x: 303, startPoint y: 160, endPoint x: 197, endPoint y: 136, distance: 108.8
click at [197, 136] on div "Cover letter template:" at bounding box center [310, 196] width 236 height 155
click at [251, 154] on textarea "Cover letter template:" at bounding box center [309, 197] width 222 height 127
drag, startPoint x: 201, startPoint y: 167, endPoint x: 343, endPoint y: 186, distance: 143.4
click at [344, 186] on textarea "Cover letter template:" at bounding box center [309, 197] width 222 height 127
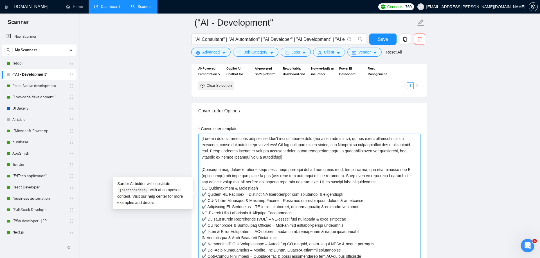
click at [232, 183] on textarea "Cover letter template:" at bounding box center [309, 197] width 222 height 127
drag, startPoint x: 203, startPoint y: 138, endPoint x: 294, endPoint y: 158, distance: 93.2
click at [294, 158] on textarea "Cover letter template:" at bounding box center [309, 197] width 222 height 127
click at [287, 164] on textarea "Cover letter template:" at bounding box center [309, 197] width 222 height 127
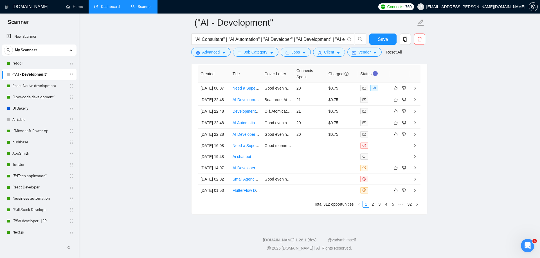
scroll to position [1461, 0]
click at [250, 86] on link "Need a Super Creative Full-Stack Developer for a Modern SaaS MVP" at bounding box center [294, 88] width 122 height 5
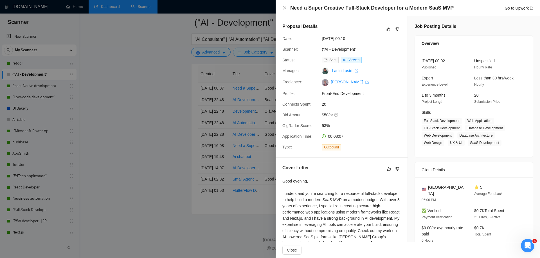
scroll to position [39, 0]
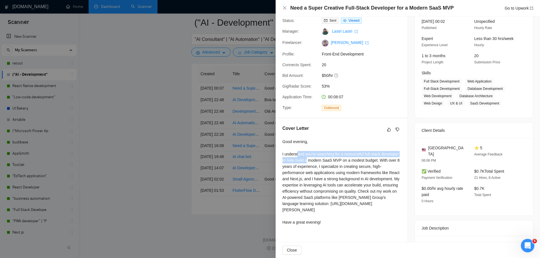
drag, startPoint x: 298, startPoint y: 152, endPoint x: 326, endPoint y: 156, distance: 28.1
click at [327, 157] on div "Good evening, I understand you're searching for a resourceful full-stack develo…" at bounding box center [341, 181] width 118 height 87
click at [343, 169] on div "Good evening, I understand you're searching for a resourceful full-stack develo…" at bounding box center [341, 181] width 118 height 87
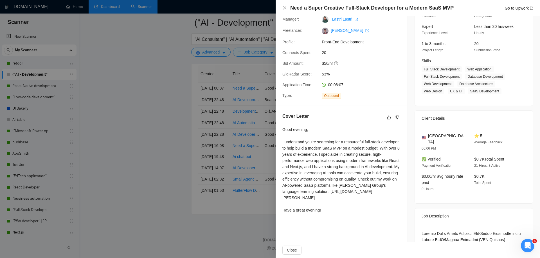
scroll to position [52, 0]
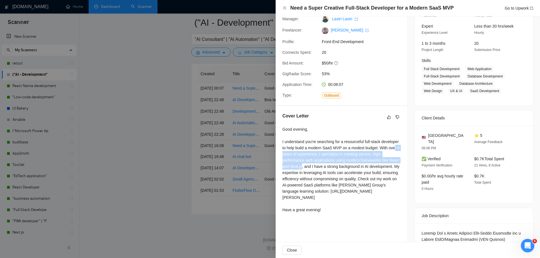
drag, startPoint x: 298, startPoint y: 154, endPoint x: 322, endPoint y: 166, distance: 26.9
click at [322, 167] on div "Good evening, I understand you're searching for a resourceful full-stack develo…" at bounding box center [341, 169] width 118 height 87
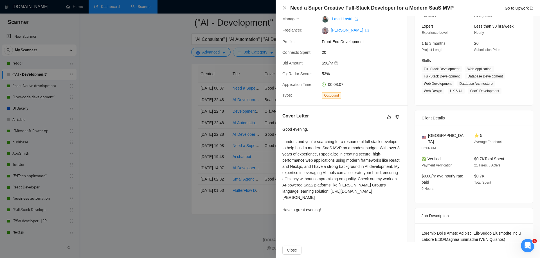
click at [330, 174] on div "Good evening, I understand you're searching for a resourceful full-stack develo…" at bounding box center [341, 169] width 118 height 87
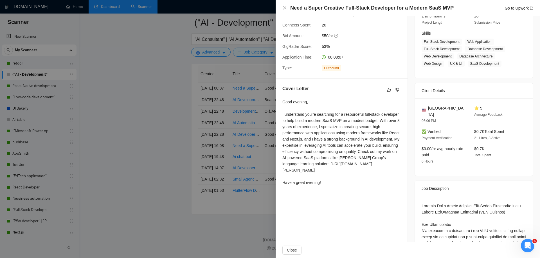
scroll to position [81, 0]
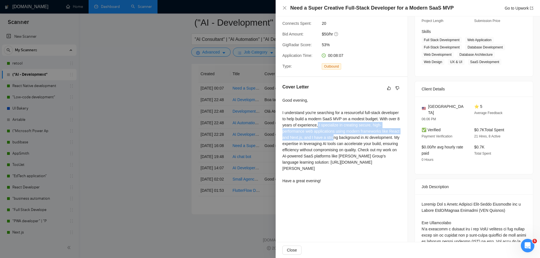
drag, startPoint x: 341, startPoint y: 125, endPoint x: 354, endPoint y: 138, distance: 18.9
click at [354, 138] on div "Good evening, I understand you're searching for a resourceful full-stack develo…" at bounding box center [341, 140] width 118 height 87
click at [352, 150] on div "Good evening, I understand you're searching for a resourceful full-stack develo…" at bounding box center [341, 140] width 118 height 87
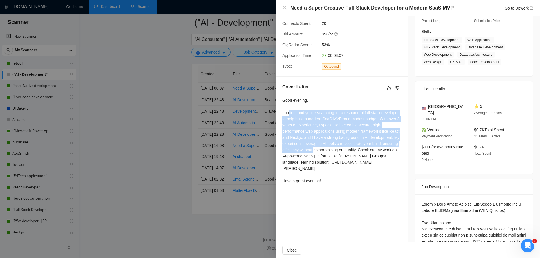
drag, startPoint x: 288, startPoint y: 113, endPoint x: 353, endPoint y: 147, distance: 73.4
click at [353, 147] on div "Good evening, I understand you're searching for a resourceful full-stack develo…" at bounding box center [341, 140] width 118 height 87
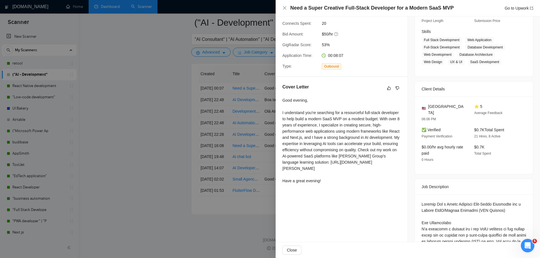
click at [316, 124] on div "Good evening, I understand you're searching for a resourceful full-stack develo…" at bounding box center [341, 140] width 118 height 87
drag, startPoint x: 306, startPoint y: 119, endPoint x: 352, endPoint y: 121, distance: 46.5
click at [352, 121] on div "Good evening, I understand you're searching for a resourceful full-stack develo…" at bounding box center [341, 140] width 118 height 87
drag, startPoint x: 342, startPoint y: 119, endPoint x: 389, endPoint y: 118, distance: 46.7
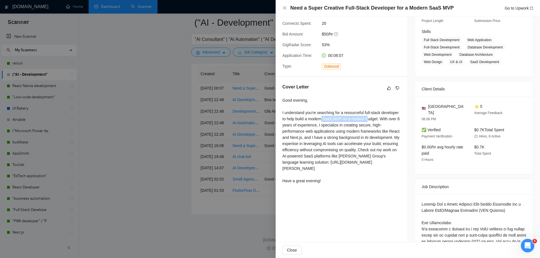
click at [389, 118] on div "Good evening, I understand you're searching for a resourceful full-stack develo…" at bounding box center [341, 140] width 118 height 87
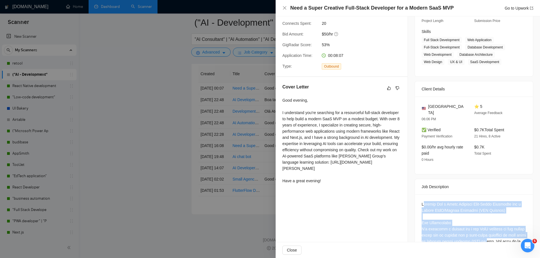
scroll to position [85, 0]
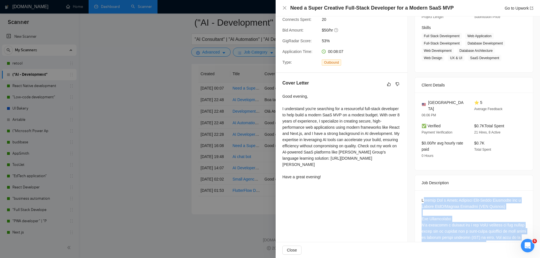
drag, startPoint x: 424, startPoint y: 198, endPoint x: 510, endPoint y: 236, distance: 94.2
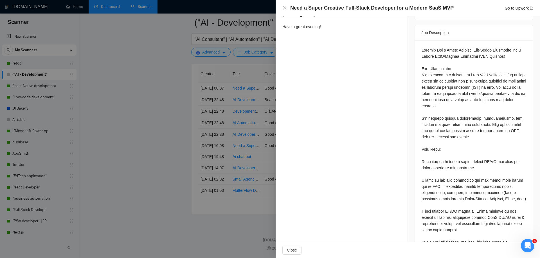
scroll to position [242, 0]
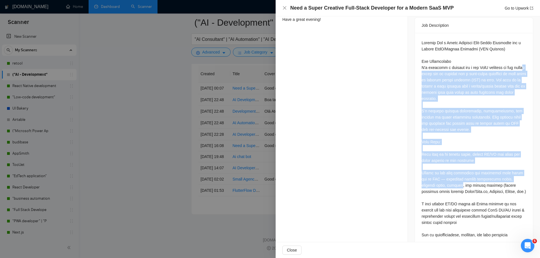
drag, startPoint x: 430, startPoint y: 68, endPoint x: 446, endPoint y: 178, distance: 111.4
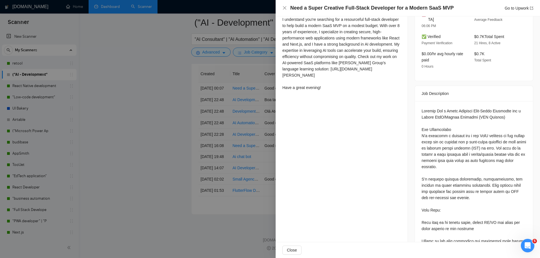
scroll to position [167, 0]
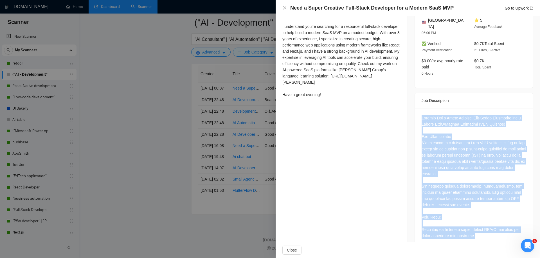
drag, startPoint x: 422, startPoint y: 110, endPoint x: 455, endPoint y: 235, distance: 129.6
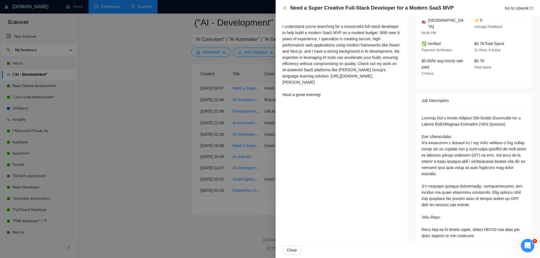
scroll to position [113, 0]
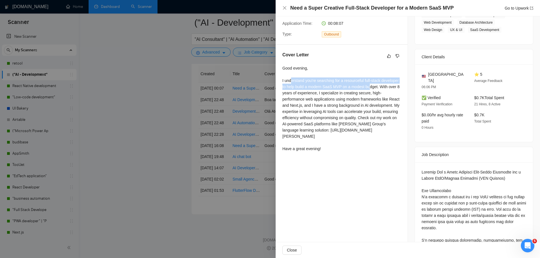
drag, startPoint x: 292, startPoint y: 79, endPoint x: 390, endPoint y: 86, distance: 98.4
click at [391, 86] on div "Good evening, I understand you're searching for a resourceful full-stack develo…" at bounding box center [341, 108] width 118 height 87
click at [401, 91] on div "Good evening, I understand you're searching for a resourceful full-stack develo…" at bounding box center [341, 108] width 118 height 87
drag, startPoint x: 284, startPoint y: 93, endPoint x: 381, endPoint y: 92, distance: 96.8
click at [381, 92] on div "Good evening, I understand you're searching for a resourceful full-stack develo…" at bounding box center [341, 108] width 118 height 87
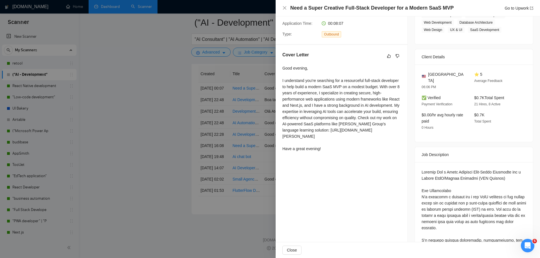
click at [392, 95] on div "Good evening, I understand you're searching for a resourceful full-stack develo…" at bounding box center [341, 108] width 118 height 87
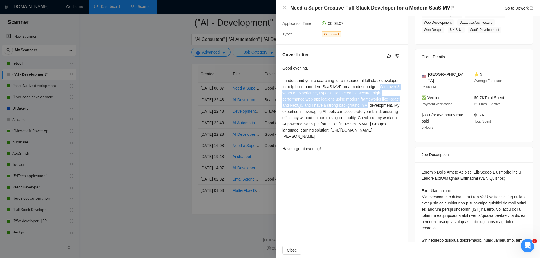
drag, startPoint x: 283, startPoint y: 93, endPoint x: 395, endPoint y: 103, distance: 111.8
click at [395, 103] on div "Good evening, I understand you're searching for a resourceful full-stack develo…" at bounding box center [341, 108] width 118 height 87
click at [395, 104] on div "Good evening, I understand you're searching for a resourceful full-stack develo…" at bounding box center [341, 108] width 118 height 87
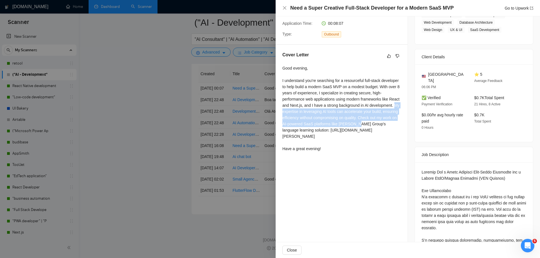
drag, startPoint x: 309, startPoint y: 112, endPoint x: 400, endPoint y: 125, distance: 92.1
click at [400, 125] on div "Good evening, I understand you're searching for a resourceful full-stack develo…" at bounding box center [341, 108] width 118 height 87
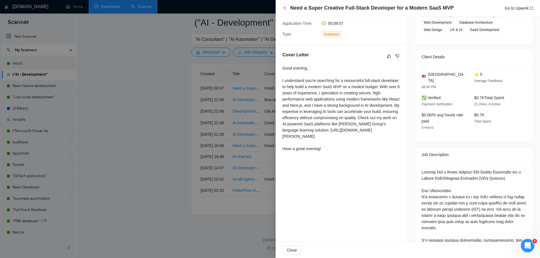
click at [342, 104] on div "Good evening, I understand you're searching for a resourceful full-stack develo…" at bounding box center [341, 108] width 118 height 87
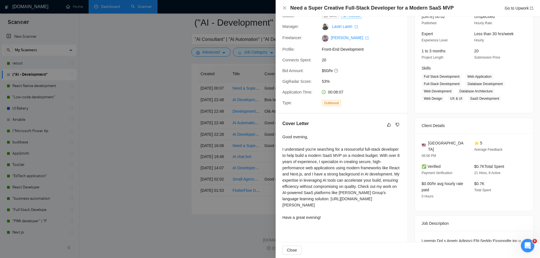
scroll to position [0, 0]
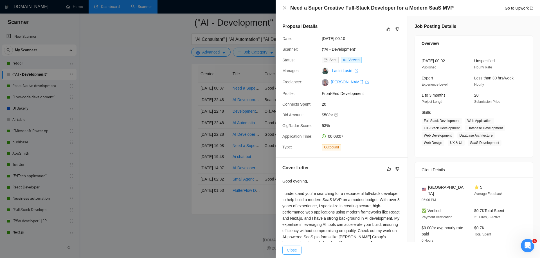
click at [293, 247] on span "Close" at bounding box center [292, 250] width 10 height 6
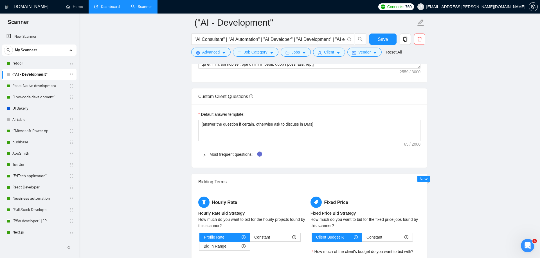
scroll to position [758, 0]
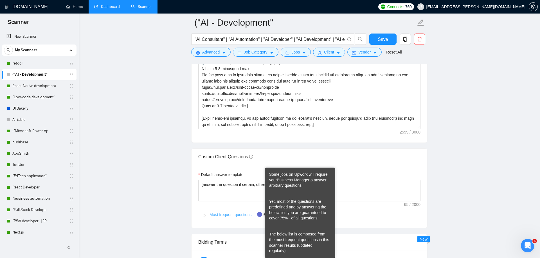
click at [251, 216] on link "Most frequent questions:" at bounding box center [231, 214] width 43 height 5
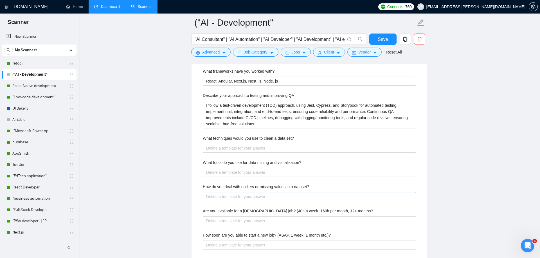
scroll to position [1035, 0]
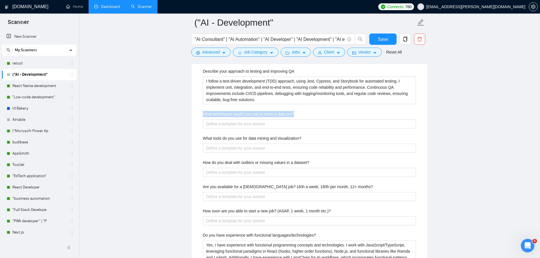
drag, startPoint x: 311, startPoint y: 113, endPoint x: 196, endPoint y: 115, distance: 114.5
click at [196, 115] on div "Default answer template: [answer the question if certain, otherwise ask to disc…" at bounding box center [310, 107] width 236 height 441
drag, startPoint x: 311, startPoint y: 135, endPoint x: 197, endPoint y: 140, distance: 114.0
click at [197, 140] on div "Default answer template: [answer the question if certain, otherwise ask to disc…" at bounding box center [310, 107] width 236 height 441
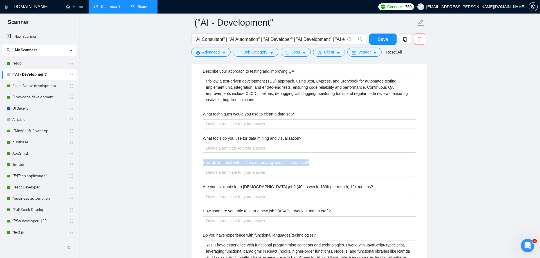
drag, startPoint x: 321, startPoint y: 162, endPoint x: 192, endPoint y: 163, distance: 128.8
click at [192, 163] on div "Default answer template: [answer the question if certain, otherwise ask to disc…" at bounding box center [310, 107] width 236 height 441
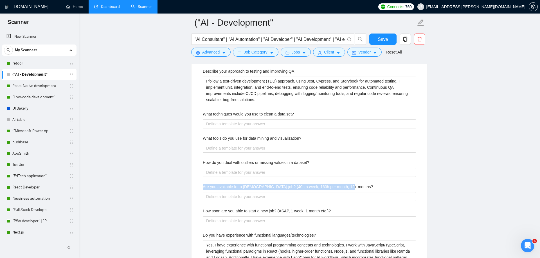
drag, startPoint x: 354, startPoint y: 187, endPoint x: 167, endPoint y: 186, distance: 187.4
click at [277, 208] on label "How soon are you able to start a new job? (ASAP, 1 week, 1 month etc.)?" at bounding box center [267, 211] width 128 height 6
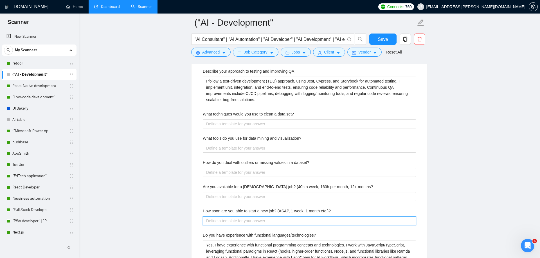
click at [277, 216] on etc\ "How soon are you able to start a new job? (ASAP, 1 week, 1 month etc.)?" at bounding box center [309, 220] width 213 height 9
click at [277, 208] on label "How soon are you able to start a new job? (ASAP, 1 week, 1 month etc.)?" at bounding box center [267, 211] width 128 height 6
click at [277, 216] on etc\ "How soon are you able to start a new job? (ASAP, 1 week, 1 month etc.)?" at bounding box center [309, 220] width 213 height 9
click at [277, 208] on label "How soon are you able to start a new job? (ASAP, 1 week, 1 month etc.)?" at bounding box center [267, 211] width 128 height 6
click at [277, 216] on etc\ "How soon are you able to start a new job? (ASAP, 1 week, 1 month etc.)?" at bounding box center [309, 220] width 213 height 9
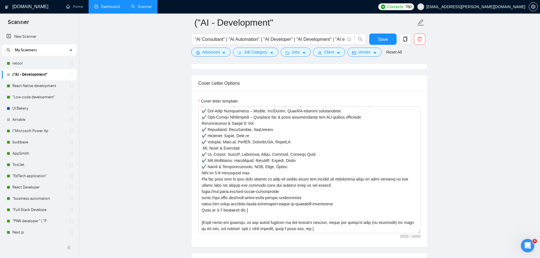
scroll to position [655, 0]
click at [383, 34] on button "Save" at bounding box center [382, 38] width 27 height 11
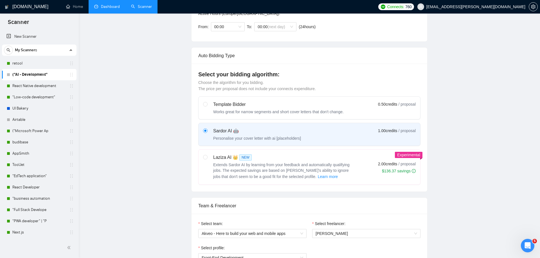
scroll to position [0, 0]
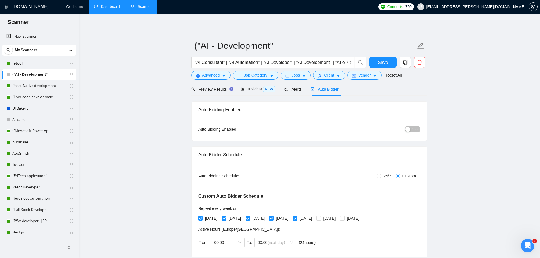
click at [411, 130] on button "OFF" at bounding box center [413, 129] width 16 height 6
click at [384, 62] on span "Save" at bounding box center [383, 62] width 10 height 7
click at [39, 86] on link "React Native development" at bounding box center [38, 85] width 53 height 11
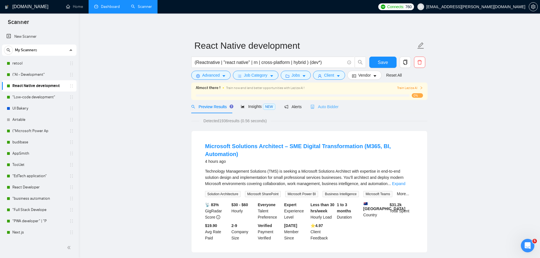
click at [323, 111] on div "Auto Bidder" at bounding box center [325, 106] width 28 height 13
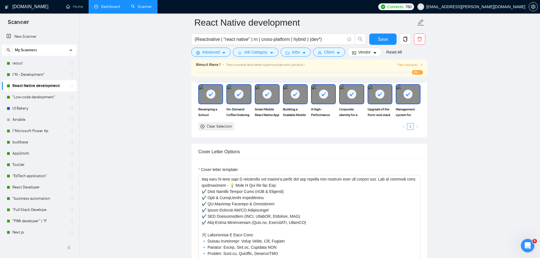
scroll to position [44, 0]
click at [37, 95] on link ""Low-code development"" at bounding box center [38, 96] width 53 height 11
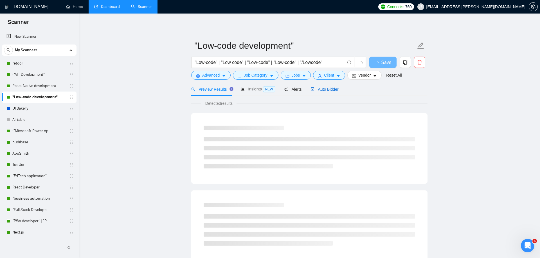
click at [327, 91] on span "Auto Bidder" at bounding box center [325, 89] width 28 height 5
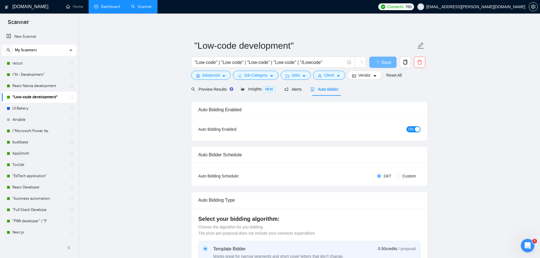
radio input "false"
radio input "true"
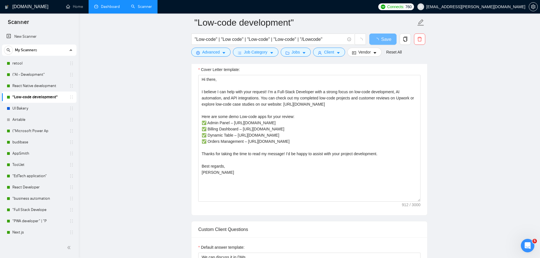
scroll to position [454, 0]
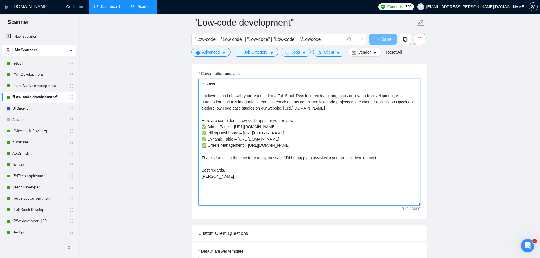
drag, startPoint x: 241, startPoint y: 197, endPoint x: 195, endPoint y: 76, distance: 129.3
click at [195, 76] on div "Cover Letter template: Hi there, I believe I can help with your request! I’m a …" at bounding box center [310, 141] width 236 height 155
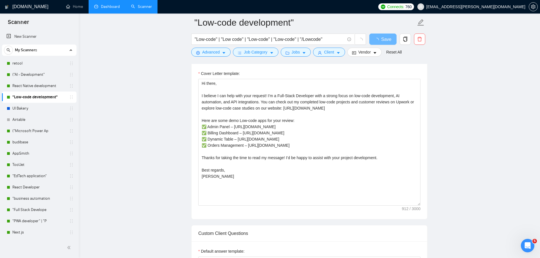
click at [513, 129] on main ""Low-code development" "Low-code" | "Low code" | "Low-code" | "Low-code" | "/Lo…" at bounding box center [309, 252] width 443 height 1368
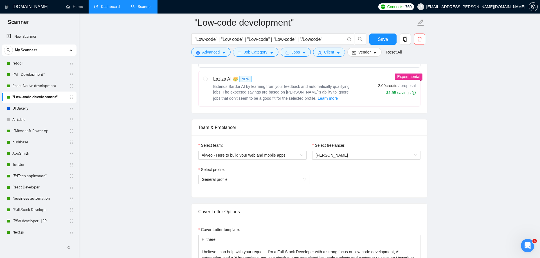
scroll to position [277, 0]
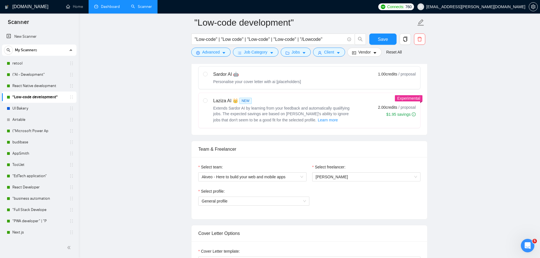
drag, startPoint x: 374, startPoint y: 107, endPoint x: 397, endPoint y: 109, distance: 23.1
click at [397, 109] on div "Laziza AI 👑 NEW Extends Sardor AI by learning from your feedback and automatica…" at bounding box center [309, 110] width 213 height 26
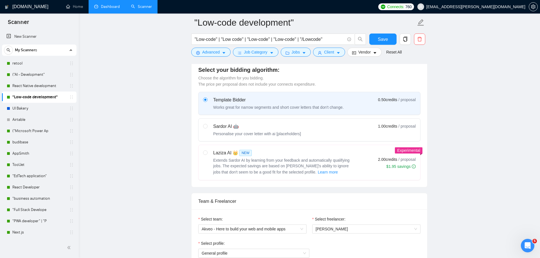
scroll to position [210, 0]
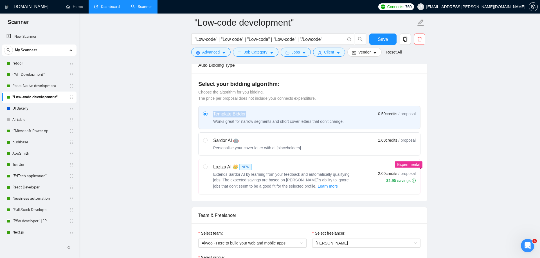
drag, startPoint x: 214, startPoint y: 113, endPoint x: 269, endPoint y: 113, distance: 54.9
click at [269, 113] on div "Template Bidder" at bounding box center [278, 114] width 131 height 7
drag, startPoint x: 213, startPoint y: 175, endPoint x: 221, endPoint y: 179, distance: 9.7
click at [221, 179] on div "Laziza AI 👑 NEW Extends Sardor AI by learning from your feedback and automatica…" at bounding box center [278, 176] width 151 height 26
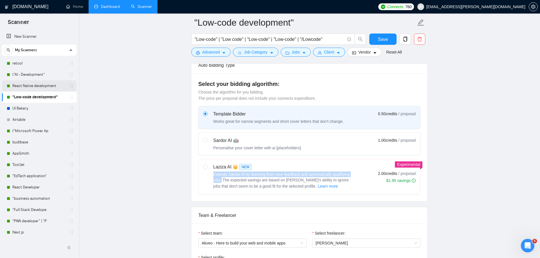
click at [33, 87] on link "React Native development" at bounding box center [38, 85] width 53 height 11
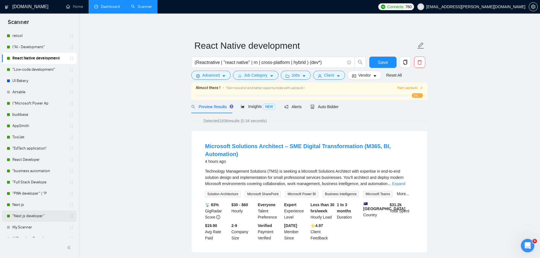
scroll to position [26, 0]
click at [31, 102] on link "("Microsoft Power Ap" at bounding box center [38, 104] width 53 height 11
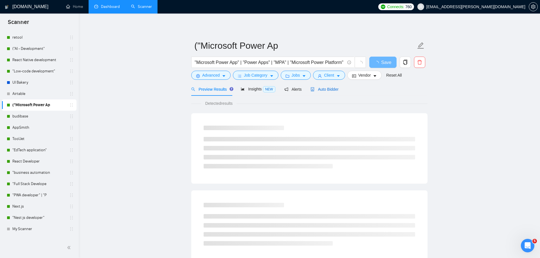
click at [330, 92] on div "Auto Bidder" at bounding box center [325, 89] width 28 height 6
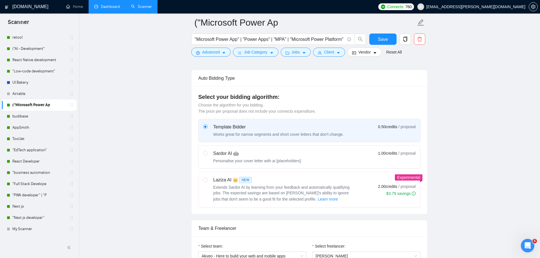
scroll to position [368, 0]
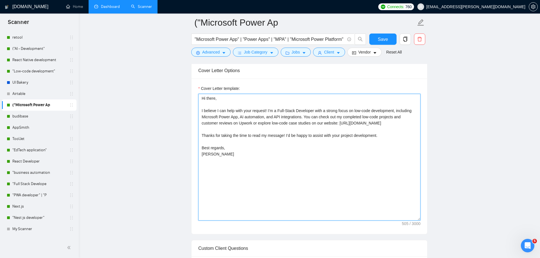
drag, startPoint x: 264, startPoint y: 185, endPoint x: 190, endPoint y: 94, distance: 116.8
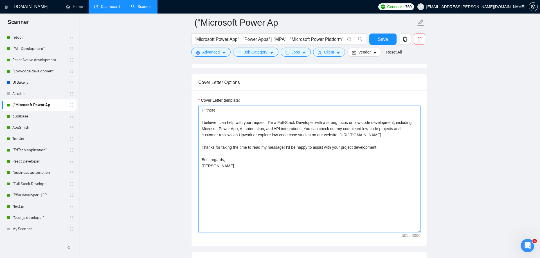
scroll to position [355, 0]
click at [244, 156] on textarea "Hi there, I believe I can help with your request! I’m a Full-Stack Developer wi…" at bounding box center [309, 169] width 222 height 127
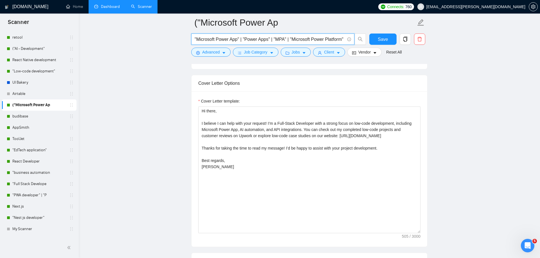
scroll to position [0, 4]
drag, startPoint x: 273, startPoint y: 38, endPoint x: 375, endPoint y: 39, distance: 102.7
click at [375, 39] on div ""Microsoft Power App" | "Power Apps" | "MPA" | "Microsoft Power Platform" Save" at bounding box center [308, 40] width 236 height 14
click at [254, 37] on input ""Microsoft Power App" | "Power Apps" | "MPA" | "Microsoft Power Platform"" at bounding box center [270, 39] width 150 height 7
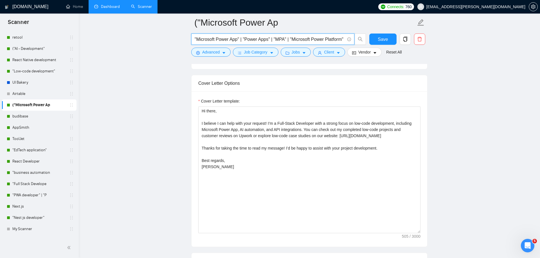
click at [254, 37] on input ""Microsoft Power App" | "Power Apps" | "MPA" | "Microsoft Power Platform"" at bounding box center [270, 39] width 150 height 7
click at [253, 37] on input ""Microsoft Power App" | "Power Apps" | "MPA" | "Microsoft Power Platform"" at bounding box center [270, 39] width 150 height 7
drag, startPoint x: 248, startPoint y: 41, endPoint x: 161, endPoint y: 42, distance: 86.4
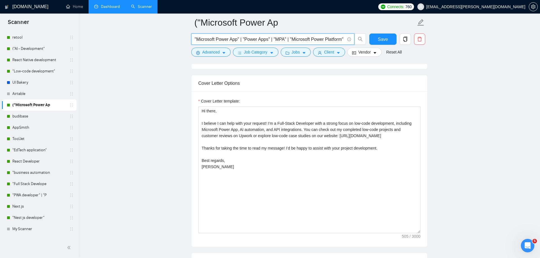
click at [234, 39] on input ""Microsoft Power App" | "Power Apps" | "MPA" | "Microsoft Power Platform"" at bounding box center [270, 39] width 150 height 7
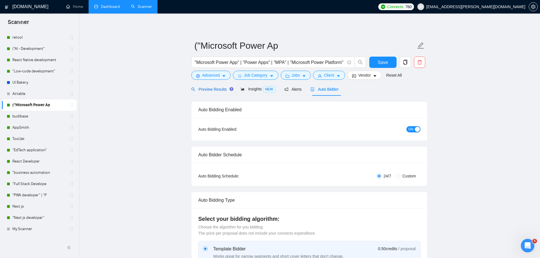
click at [214, 89] on span "Preview Results" at bounding box center [211, 89] width 41 height 5
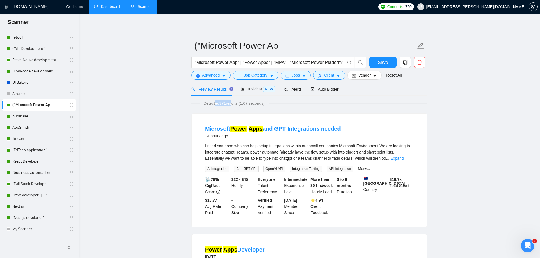
drag, startPoint x: 216, startPoint y: 104, endPoint x: 233, endPoint y: 104, distance: 17.4
click at [233, 104] on span "Detected 371 results (1.07 seconds)" at bounding box center [234, 103] width 69 height 6
click at [227, 103] on span "Detected 371 results (1.07 seconds)" at bounding box center [234, 103] width 69 height 6
click at [328, 91] on span "Auto Bidder" at bounding box center [325, 89] width 28 height 5
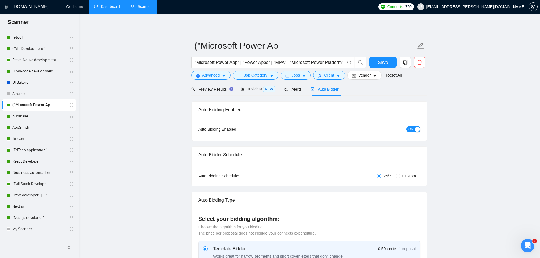
click at [414, 130] on button "ON" at bounding box center [413, 129] width 14 height 6
click at [390, 60] on button "Save" at bounding box center [382, 62] width 27 height 11
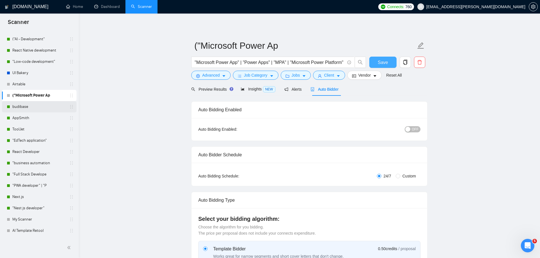
scroll to position [42, 0]
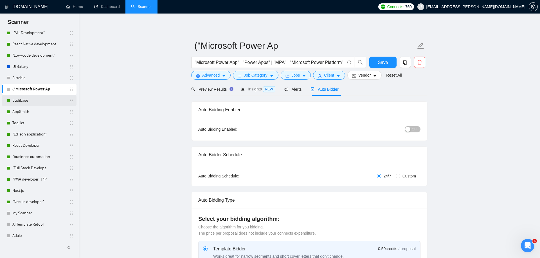
click at [33, 104] on link "budibase" at bounding box center [38, 100] width 53 height 11
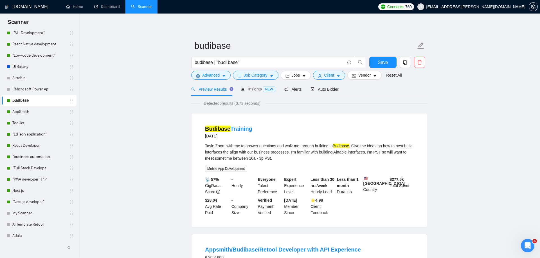
scroll to position [1, 0]
click at [223, 102] on span "Detected 6 results (0.73 seconds)" at bounding box center [232, 102] width 65 height 6
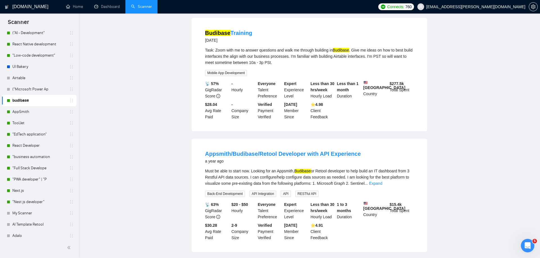
scroll to position [0, 0]
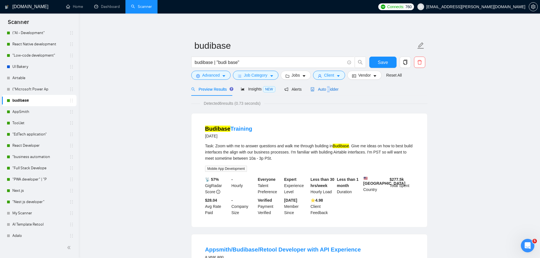
click at [330, 90] on span "Auto Bidder" at bounding box center [325, 89] width 28 height 5
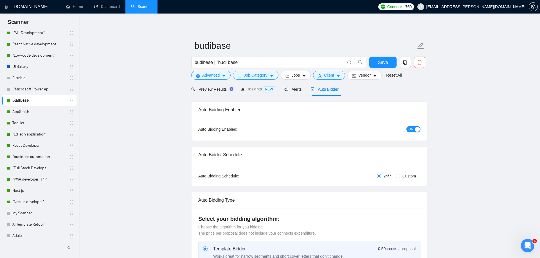
click at [239, 92] on div "Preview Results Insights NEW Alerts Auto Bidder" at bounding box center [264, 88] width 147 height 13
click at [226, 87] on span "Preview Results" at bounding box center [211, 89] width 41 height 5
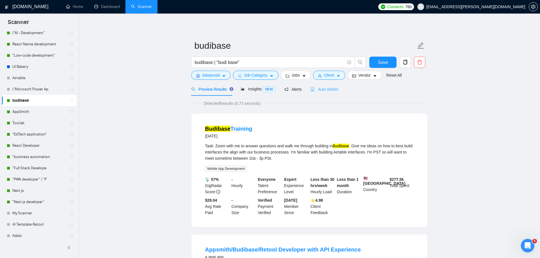
click at [327, 93] on div "Auto Bidder" at bounding box center [325, 88] width 28 height 13
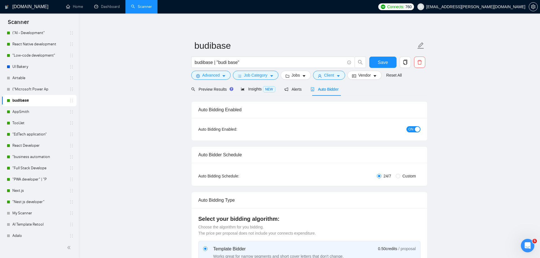
click at [409, 128] on span "ON" at bounding box center [410, 129] width 5 height 6
click at [379, 57] on button "Save" at bounding box center [382, 62] width 27 height 11
click at [379, 63] on button "Save" at bounding box center [382, 62] width 27 height 11
click at [38, 110] on link "AppSmith" at bounding box center [38, 111] width 53 height 11
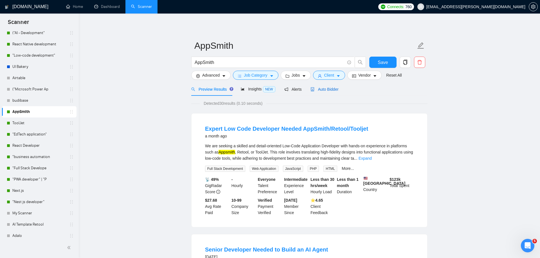
click at [334, 91] on span "Auto Bidder" at bounding box center [325, 89] width 28 height 5
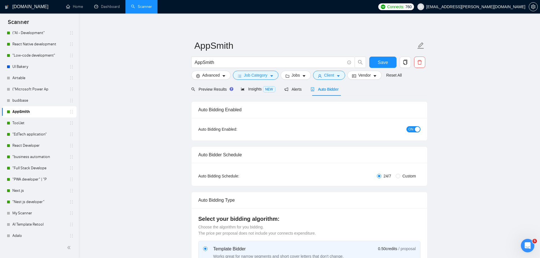
click at [415, 127] on div "button" at bounding box center [417, 129] width 5 height 5
click at [379, 61] on span "Save" at bounding box center [383, 62] width 10 height 7
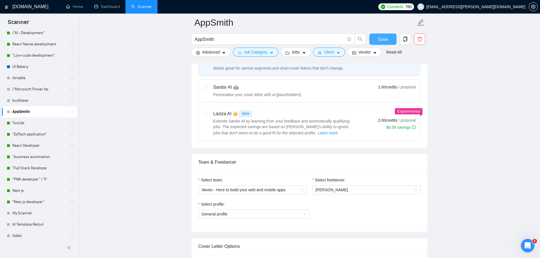
scroll to position [430, 0]
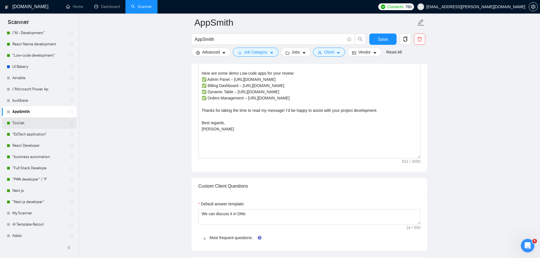
click at [36, 122] on link "ToolJet" at bounding box center [38, 122] width 53 height 11
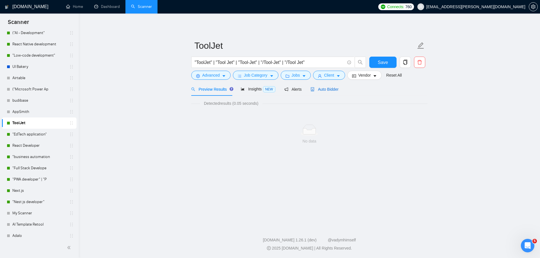
click at [320, 89] on span "Auto Bidder" at bounding box center [325, 89] width 28 height 5
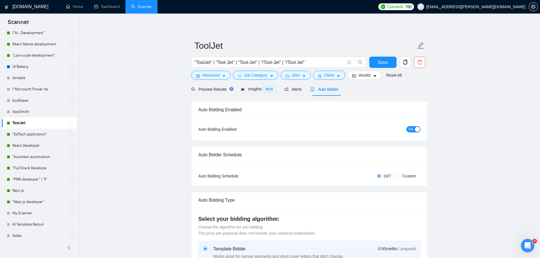
click at [413, 128] on span "ON" at bounding box center [410, 129] width 5 height 6
click at [383, 59] on span "Save" at bounding box center [383, 62] width 10 height 7
click at [27, 137] on link ""EdTech application"" at bounding box center [38, 134] width 53 height 11
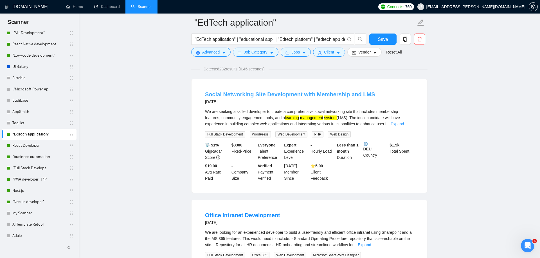
scroll to position [87, 0]
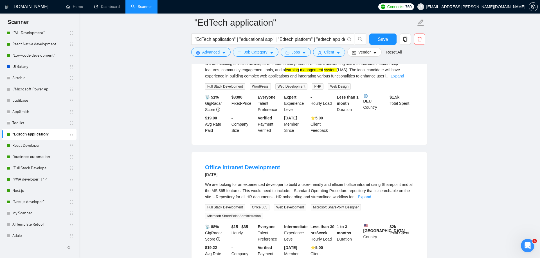
drag, startPoint x: 202, startPoint y: 175, endPoint x: 233, endPoint y: 175, distance: 31.5
click at [233, 175] on li "Office Intranet Development [DATE] We are looking for an experienced developer …" at bounding box center [309, 213] width 222 height 109
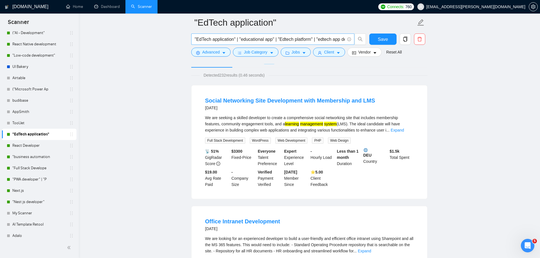
drag, startPoint x: 300, startPoint y: 34, endPoint x: 333, endPoint y: 36, distance: 32.7
click at [333, 36] on span ""EdTech application" | "educational app" | "Edtech platform" | "edtech app deve…" at bounding box center [272, 38] width 163 height 11
drag, startPoint x: 333, startPoint y: 36, endPoint x: 315, endPoint y: 36, distance: 17.2
click at [316, 36] on input ""EdTech application" | "educational app" | "Edtech platform" | "edtech app deve…" at bounding box center [270, 39] width 150 height 7
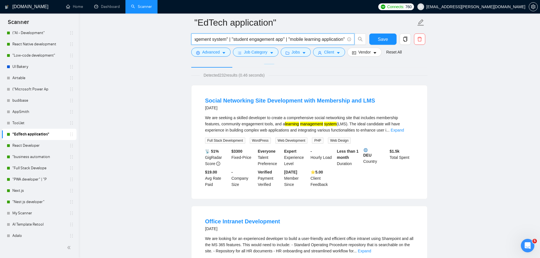
click at [314, 38] on input ""EdTech application" | "educational app" | "Edtech platform" | "edtech app deve…" at bounding box center [270, 39] width 150 height 7
type input ""EdTech application" | "educational app" | "Edtech platform" | "edtech app deve…"
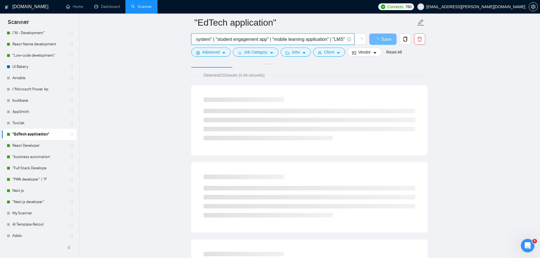
click at [225, 75] on span "Detected 232 results (0.46 seconds)" at bounding box center [234, 75] width 69 height 6
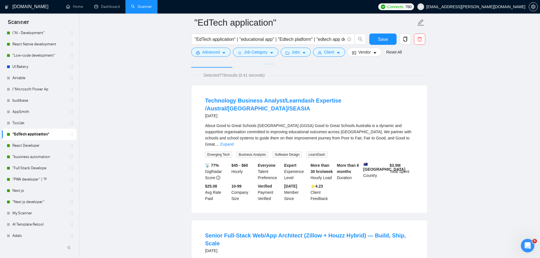
click at [225, 77] on span "Detected 778 results (0.41 seconds)" at bounding box center [234, 75] width 69 height 6
click at [225, 76] on span "Detected 778 results (0.41 seconds)" at bounding box center [234, 75] width 69 height 6
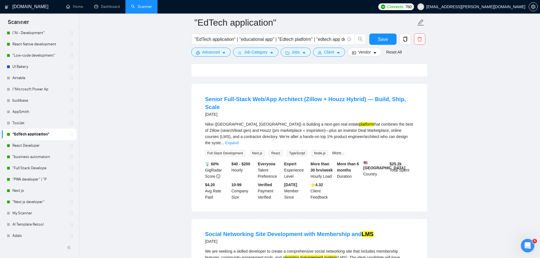
scroll to position [99, 0]
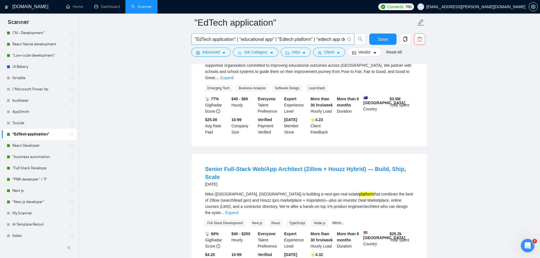
click at [281, 39] on input ""EdTech application" | "educational app" | "Edtech platform" | "edtech app deve…" at bounding box center [270, 39] width 150 height 7
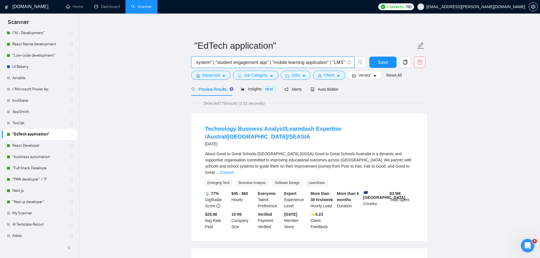
scroll to position [0, 345]
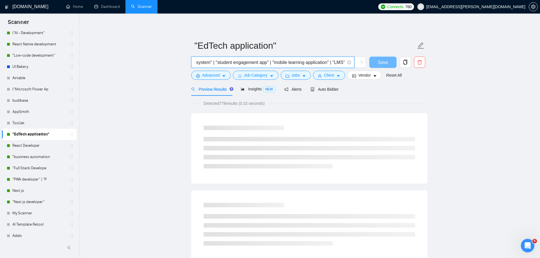
paste input ""e-learning""
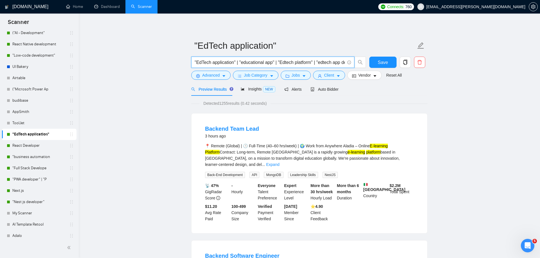
scroll to position [0, 376]
click at [343, 63] on input ""EdTech application" | "educational app" | "Edtech platform" | "edtech app deve…" at bounding box center [270, 62] width 150 height 7
type input ""EdTech application" | "educational app" | "Edtech platform" | "edtech app deve…"
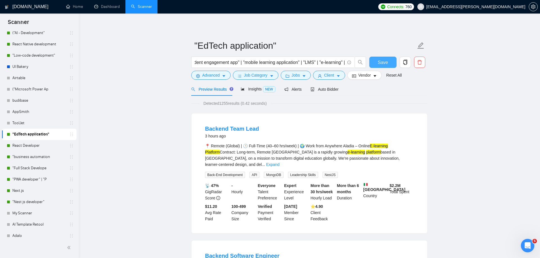
scroll to position [0, 0]
click at [387, 65] on span "Save" at bounding box center [383, 62] width 10 height 7
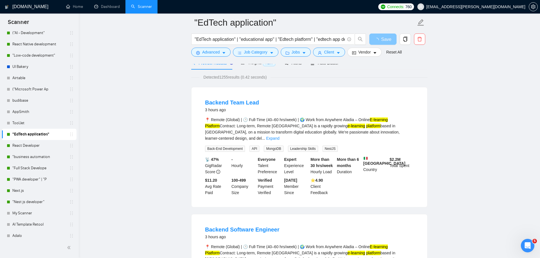
scroll to position [16, 0]
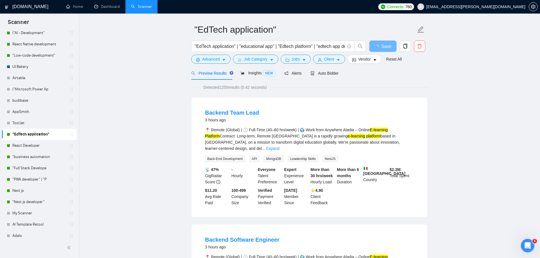
click at [224, 87] on span "Detected 1255 results (0.42 seconds)" at bounding box center [234, 87] width 71 height 6
click at [222, 88] on span "Detected 1255 results (0.42 seconds)" at bounding box center [234, 87] width 71 height 6
click at [257, 47] on input ""EdTech application" | "educational app" | "Edtech platform" | "edtech app deve…" at bounding box center [270, 46] width 150 height 7
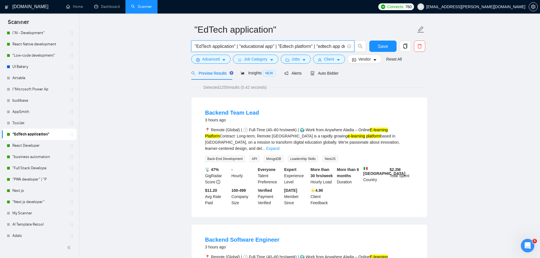
click at [257, 47] on input ""EdTech application" | "educational app" | "Edtech platform" | "edtech app deve…" at bounding box center [270, 46] width 150 height 7
click at [257, 46] on input ""EdTech application" | "educational app" | "Edtech platform" | "edtech app deve…" at bounding box center [270, 46] width 150 height 7
drag, startPoint x: 307, startPoint y: 137, endPoint x: 337, endPoint y: 135, distance: 30.1
click at [337, 135] on div "📍 Remote (Global) | 🕒 Full-Time (40–60 hrs/week) | 🌍 Work from Anywhere Aladia …" at bounding box center [309, 139] width 209 height 25
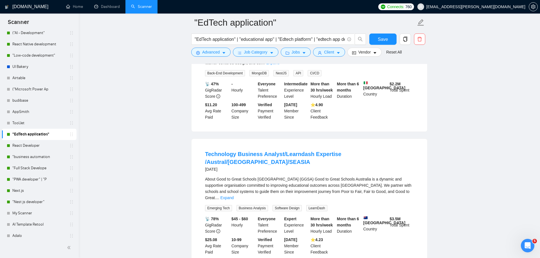
scroll to position [0, 0]
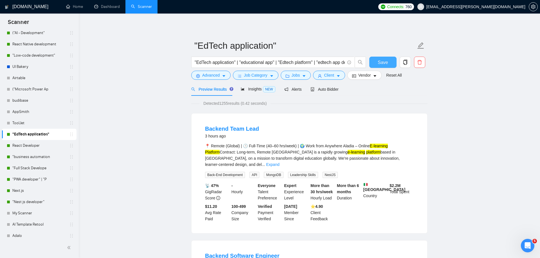
click at [383, 62] on span "Save" at bounding box center [383, 62] width 10 height 7
click at [35, 144] on link "React Developer" at bounding box center [38, 145] width 53 height 11
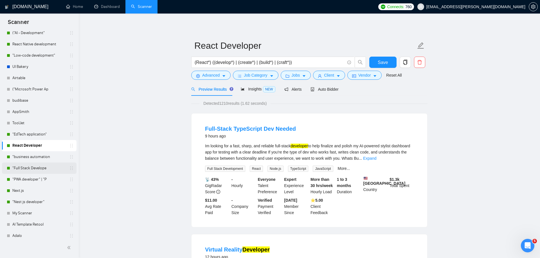
scroll to position [57, 0]
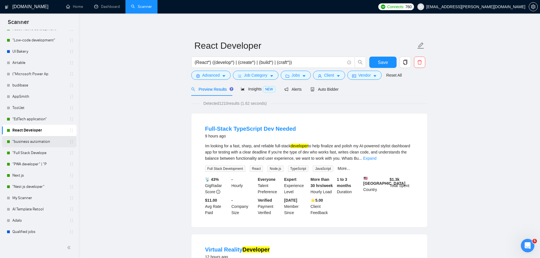
click at [32, 144] on link ""business automation" at bounding box center [38, 141] width 53 height 11
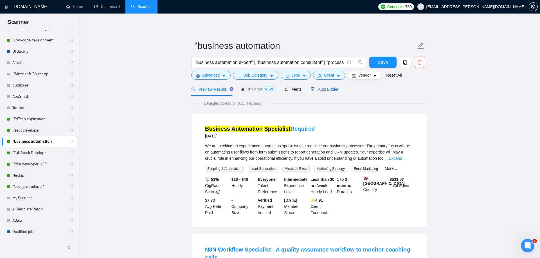
click at [328, 89] on span "Auto Bidder" at bounding box center [325, 89] width 28 height 5
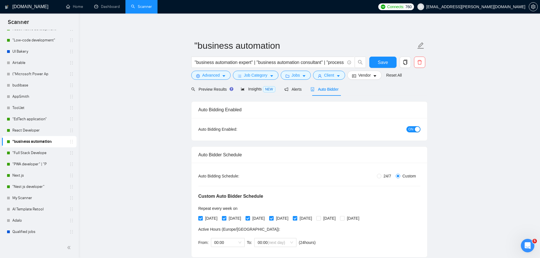
click at [411, 129] on span "ON" at bounding box center [410, 129] width 5 height 6
click at [383, 59] on span "Save" at bounding box center [383, 62] width 10 height 7
drag, startPoint x: 216, startPoint y: 64, endPoint x: 365, endPoint y: 64, distance: 148.8
click at [365, 64] on span ""business automation expert" | "business automation consultant" | "process auto…" at bounding box center [278, 62] width 175 height 11
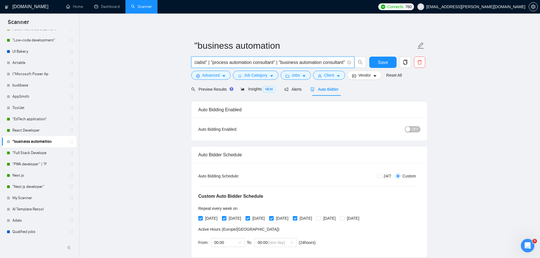
click at [305, 63] on input ""business automation expert" | "business automation consultant" | "process auto…" at bounding box center [270, 62] width 150 height 7
drag, startPoint x: 318, startPoint y: 65, endPoint x: 167, endPoint y: 56, distance: 151.6
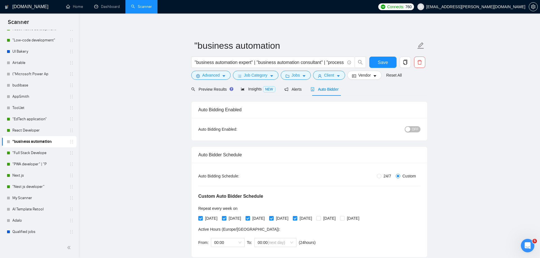
click at [42, 151] on link ""Full Stack Develope" at bounding box center [38, 152] width 53 height 11
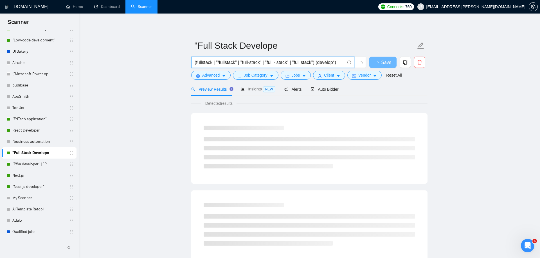
drag, startPoint x: 275, startPoint y: 63, endPoint x: 184, endPoint y: 61, distance: 90.6
click at [184, 60] on main ""Full Stack Develope (fullstack | "/fullstack" | "full-stack" | "full - stack" …" at bounding box center [309, 257] width 443 height 469
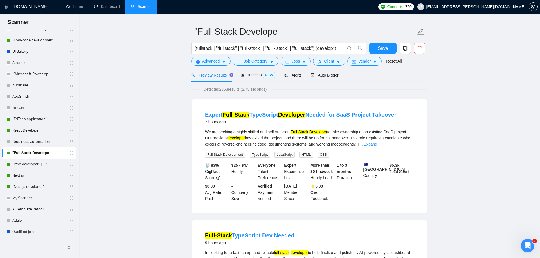
scroll to position [18, 0]
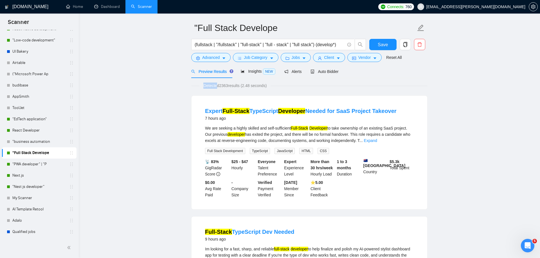
drag, startPoint x: 217, startPoint y: 83, endPoint x: 255, endPoint y: 82, distance: 37.7
click at [44, 163] on link ""PWA developer" | "P" at bounding box center [38, 163] width 53 height 11
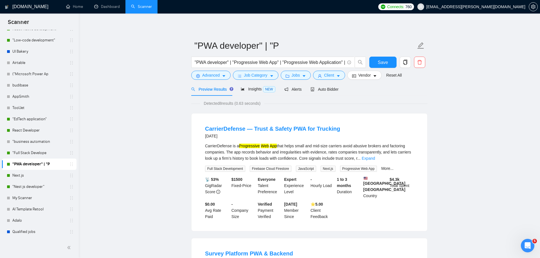
click at [232, 103] on span "Detected 8 results (0.63 seconds)" at bounding box center [232, 103] width 65 height 6
drag, startPoint x: 291, startPoint y: 64, endPoint x: 367, endPoint y: 62, distance: 75.4
click at [367, 62] on div ""PWA developer" | "Progressive Web App" | "Progressive Web Application" | "PWA …" at bounding box center [278, 64] width 177 height 14
click at [327, 62] on input ""PWA developer" | "Progressive Web App" | "Progressive Web Application" | "PWA …" at bounding box center [270, 62] width 150 height 7
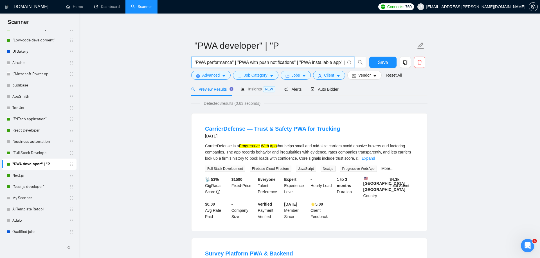
scroll to position [0, 890]
type input ""PWA developer" | "Progressive Web App" | "Progressive Web Application" | "PWA …"
click at [224, 102] on span "Detected 124 results (0.80 seconds)" at bounding box center [234, 103] width 69 height 6
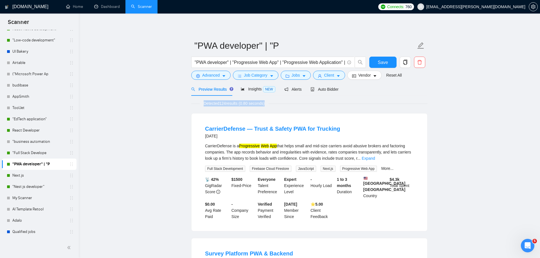
click at [224, 102] on span "Detected 124 results (0.80 seconds)" at bounding box center [234, 103] width 69 height 6
click at [264, 63] on input ""PWA developer" | "Progressive Web App" | "Progressive Web Application" | "PWA …" at bounding box center [270, 62] width 150 height 7
click at [378, 60] on button "Save" at bounding box center [382, 62] width 27 height 11
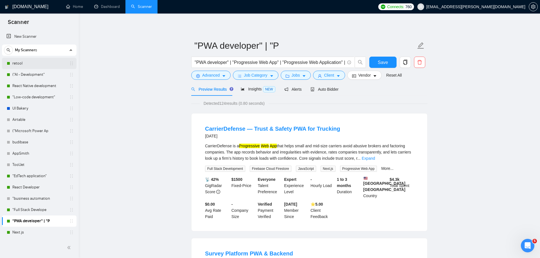
click at [33, 65] on link "retool" at bounding box center [38, 63] width 53 height 11
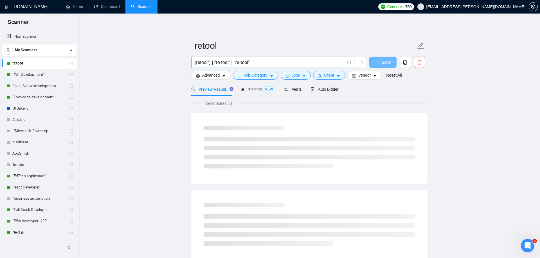
click at [251, 62] on input "(retool*) | "re tool" | "re-tool"" at bounding box center [270, 62] width 150 height 7
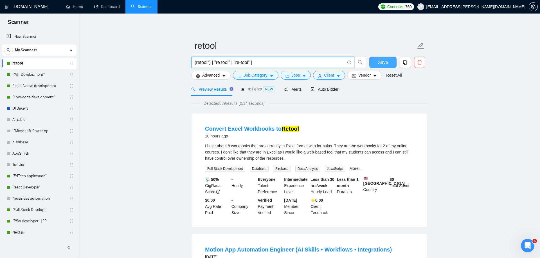
type input "(retool*) | "re tool" | "re-tool" |"
click at [386, 57] on button "Save" at bounding box center [382, 62] width 27 height 11
click at [35, 74] on link "("AI - Development"" at bounding box center [38, 74] width 53 height 11
click at [28, 73] on link "("AI - Development"" at bounding box center [38, 74] width 53 height 11
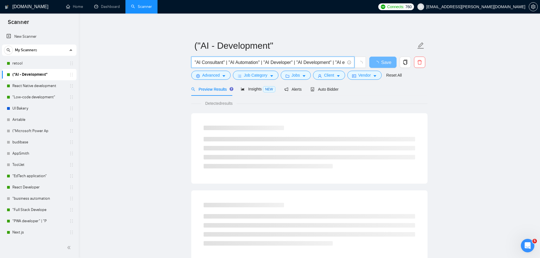
click at [236, 62] on input ""AI Consultant" | "AI Automation" | "AI Developer" | "AI Development" | "AI exp…" at bounding box center [270, 62] width 150 height 7
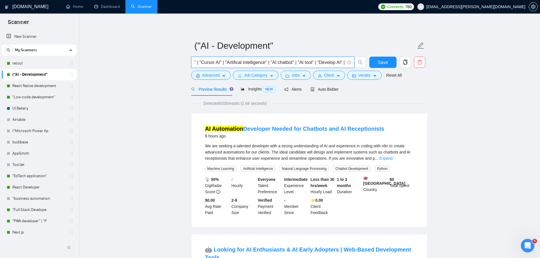
scroll to position [0, 408]
type input ""AI Consultant" | "AI Automation" | "AI Developer" | "AI Development" | "AI exp…"
click at [379, 60] on span "Save" at bounding box center [383, 62] width 10 height 7
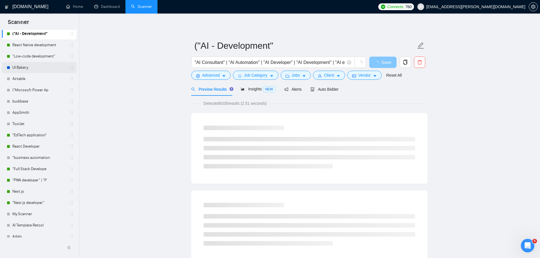
scroll to position [48, 0]
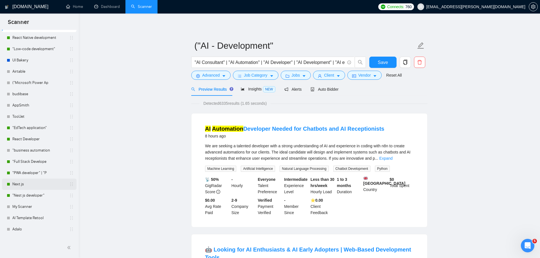
click at [32, 186] on link "Next.js" at bounding box center [38, 183] width 53 height 11
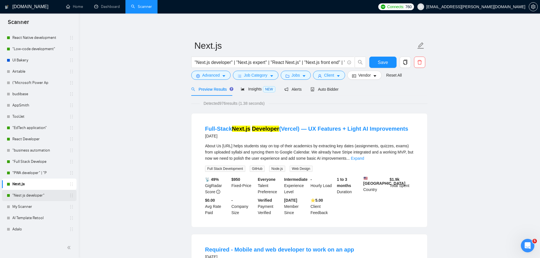
click at [26, 191] on link ""Nest js developer"" at bounding box center [38, 195] width 53 height 11
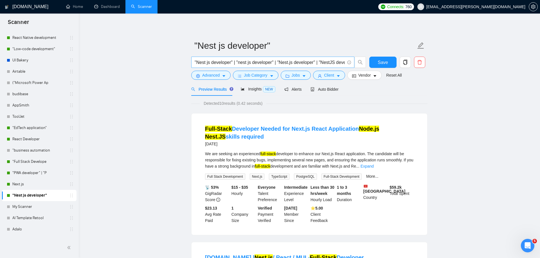
click at [266, 64] on input ""Nest js developer" | "nest js developer" | "Nest.js developer" | "NestJS devel…" at bounding box center [270, 62] width 150 height 7
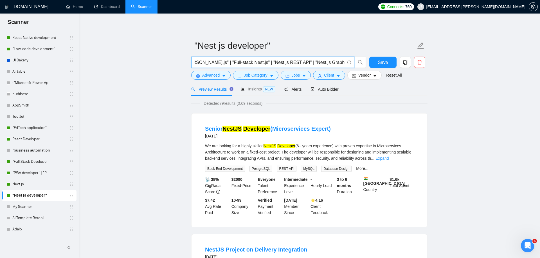
type input ""Nest js developer" | "nest js developer" | "Nest.js developer" | "NestJS devel…"
drag, startPoint x: 207, startPoint y: 134, endPoint x: 233, endPoint y: 133, distance: 26.5
click at [233, 133] on div "22 days ago" at bounding box center [268, 135] width 126 height 7
click at [316, 64] on input ""Nest js developer" | "nest js developer" | "Nest.js developer" | "NestJS devel…" at bounding box center [270, 62] width 150 height 7
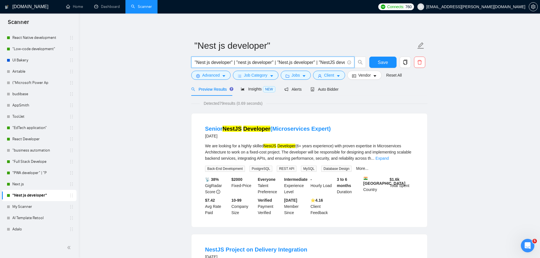
scroll to position [57, 0]
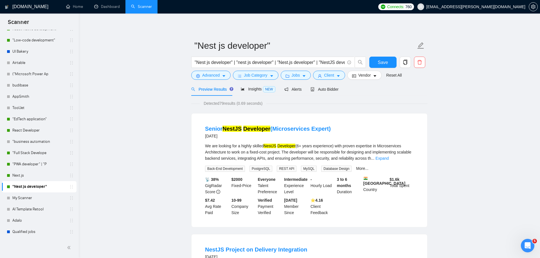
click at [220, 103] on span "Detected 79 results (0.69 seconds)" at bounding box center [233, 103] width 67 height 6
click at [223, 103] on span "Detected 79 results (0.69 seconds)" at bounding box center [233, 103] width 67 height 6
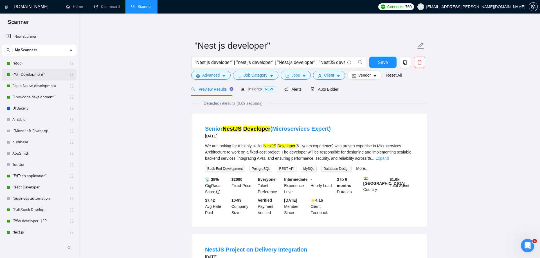
click at [29, 73] on link "("AI - Development"" at bounding box center [38, 74] width 53 height 11
click at [385, 59] on span "Save" at bounding box center [383, 62] width 10 height 7
click at [37, 74] on link "("AI - Development"" at bounding box center [38, 74] width 53 height 11
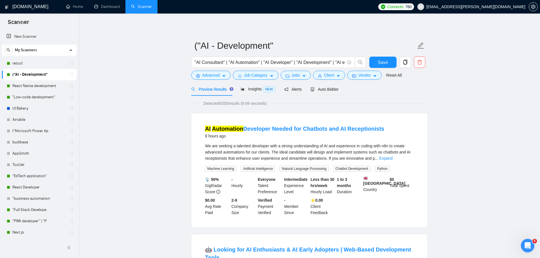
click at [225, 104] on span "Detected 6335 results (9.69 seconds)" at bounding box center [234, 103] width 71 height 6
click at [327, 77] on span "Client" at bounding box center [329, 75] width 10 height 6
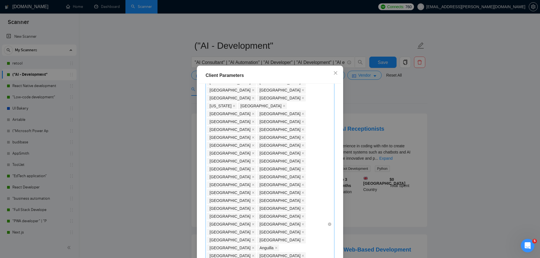
scroll to position [196, 0]
click at [404, 131] on div "Client Parameters Client Location Include Client Countries Select Exclude Clien…" at bounding box center [270, 129] width 540 height 258
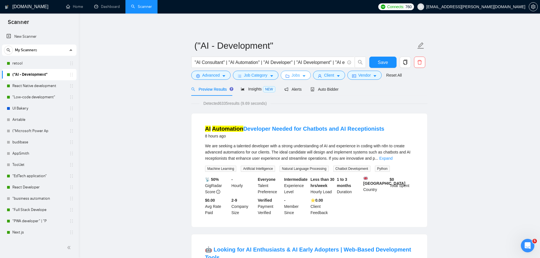
click at [282, 73] on button "Jobs" at bounding box center [296, 75] width 30 height 9
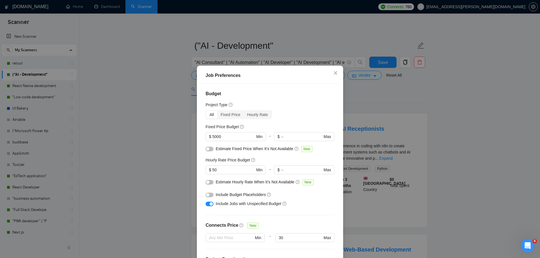
scroll to position [5, 0]
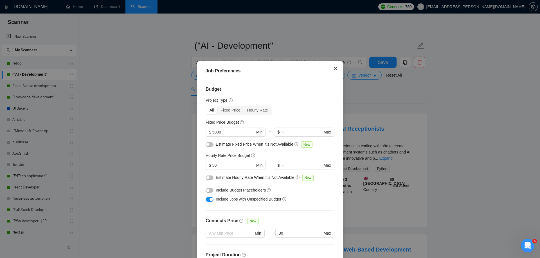
click at [337, 68] on icon "close" at bounding box center [335, 68] width 5 height 5
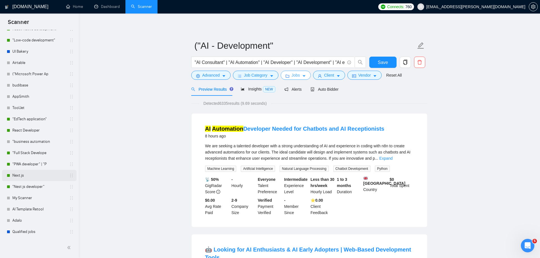
scroll to position [0, 0]
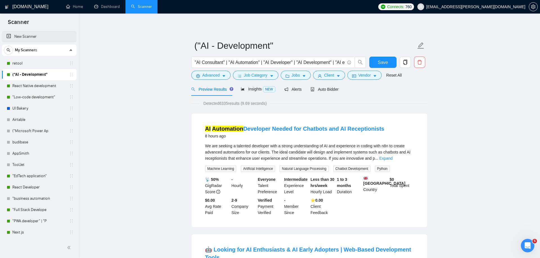
click at [28, 37] on link "New Scanner" at bounding box center [39, 36] width 66 height 11
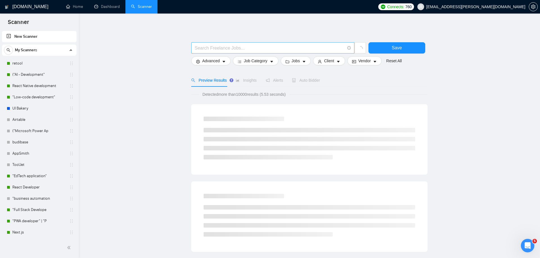
click at [274, 51] on span at bounding box center [272, 47] width 163 height 11
paste input ""design app""
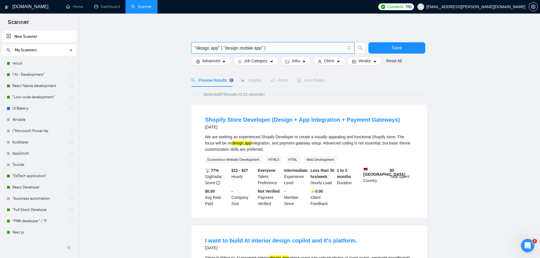
paste input ""design app""
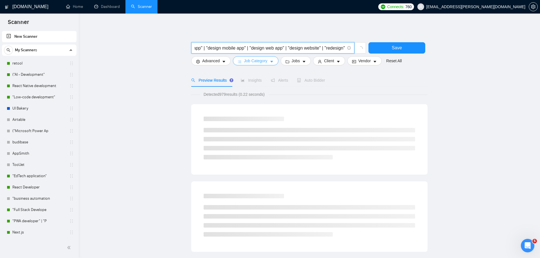
type input ""design app" | "design mobile app" | "design web app" | "design website" | "red…"
click at [261, 62] on span "Job Category" at bounding box center [255, 61] width 23 height 6
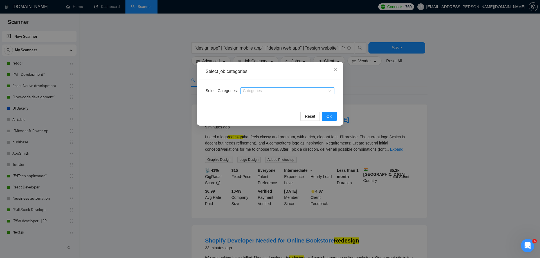
click at [272, 90] on div at bounding box center [285, 90] width 86 height 5
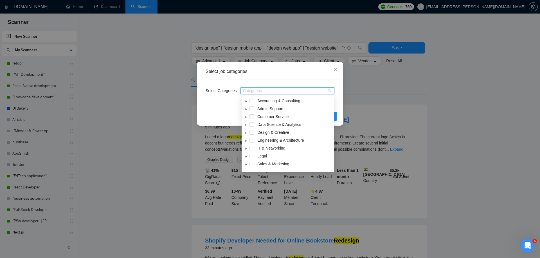
click at [245, 132] on icon "caret-down" at bounding box center [246, 132] width 3 height 3
click at [255, 111] on div "Design & Creative" at bounding box center [288, 112] width 90 height 8
click at [252, 113] on span at bounding box center [252, 111] width 5 height 5
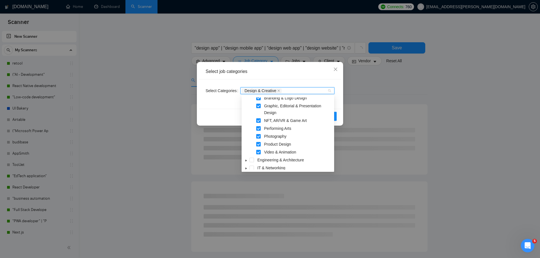
scroll to position [57, 0]
click at [256, 138] on span at bounding box center [258, 136] width 5 height 5
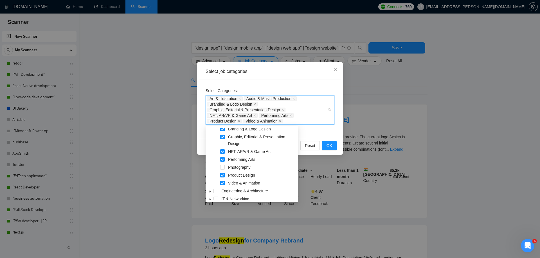
click at [224, 183] on span at bounding box center [222, 183] width 5 height 5
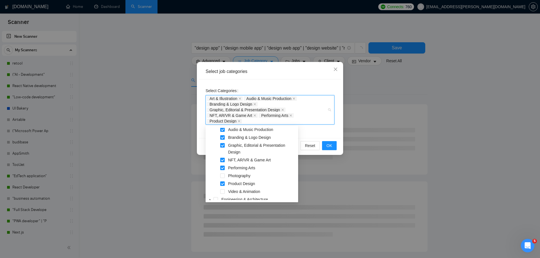
click at [223, 161] on span at bounding box center [222, 160] width 5 height 5
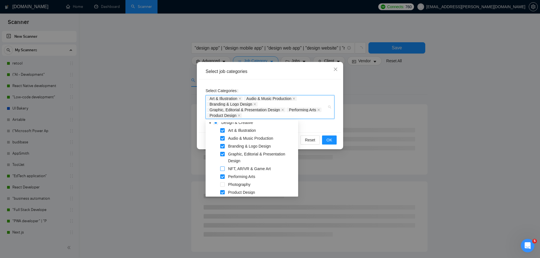
scroll to position [29, 0]
click at [223, 153] on span at bounding box center [222, 151] width 5 height 5
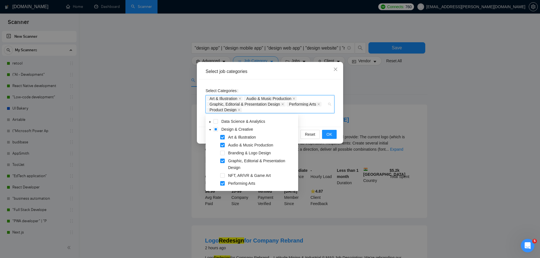
scroll to position [20, 0]
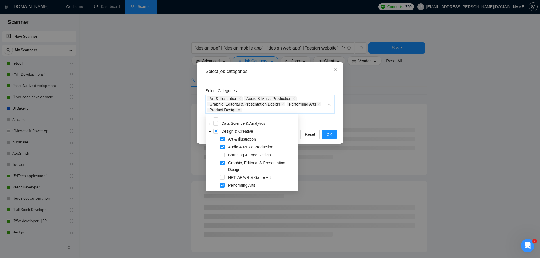
click at [222, 140] on span at bounding box center [222, 139] width 5 height 5
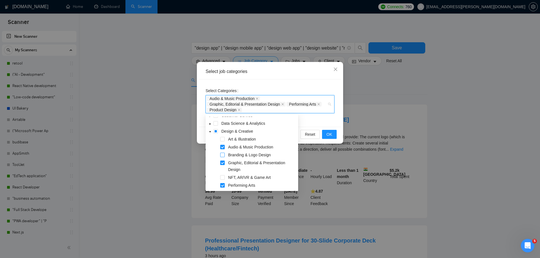
click at [221, 155] on span at bounding box center [222, 154] width 5 height 5
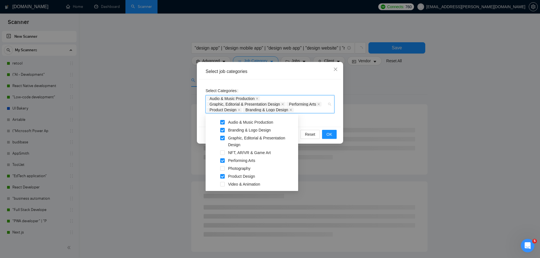
scroll to position [45, 0]
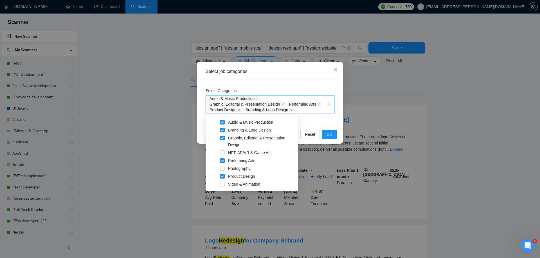
click at [223, 161] on span at bounding box center [222, 160] width 5 height 5
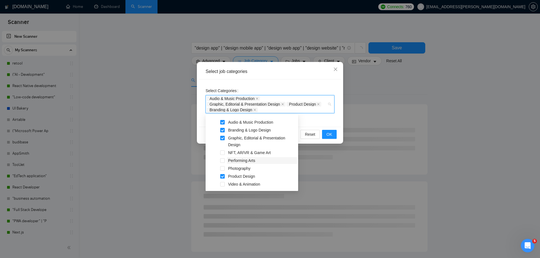
scroll to position [53, 0]
click at [319, 121] on div "Select Categories Audio & Music Production Graphic, Editorial & Presentation De…" at bounding box center [270, 102] width 142 height 47
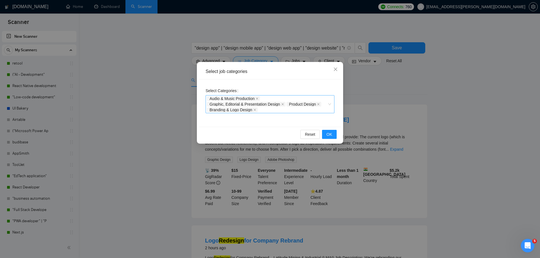
click at [281, 109] on div "Audio & Music Production Graphic, Editorial & Presentation Design Product Desig…" at bounding box center [267, 104] width 120 height 17
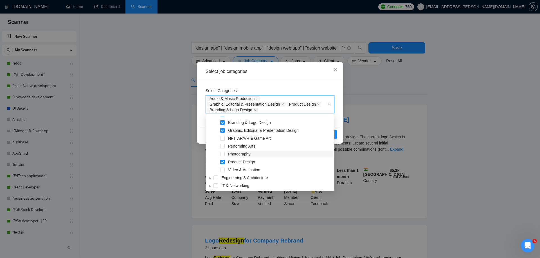
scroll to position [93, 0]
click at [209, 178] on icon "caret-down" at bounding box center [210, 176] width 3 height 3
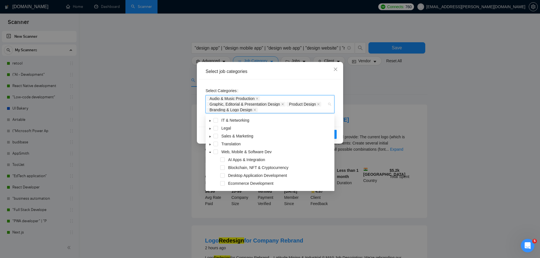
scroll to position [103, 0]
click at [214, 166] on span at bounding box center [216, 166] width 5 height 5
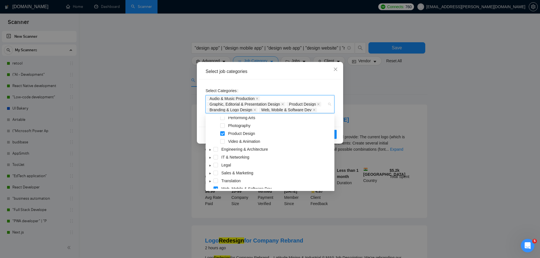
scroll to position [0, 0]
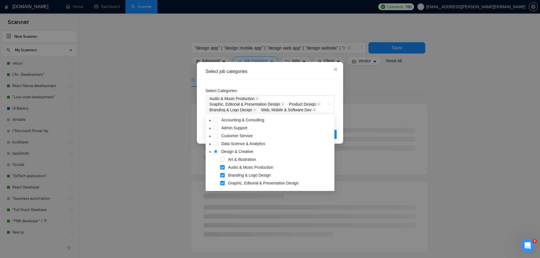
click at [298, 87] on div "Select Categories Audio & Music Production Graphic, Editorial & Presentation De…" at bounding box center [270, 99] width 129 height 27
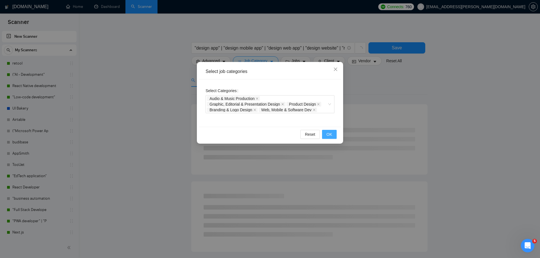
click at [327, 132] on span "OK" at bounding box center [330, 134] width 6 height 6
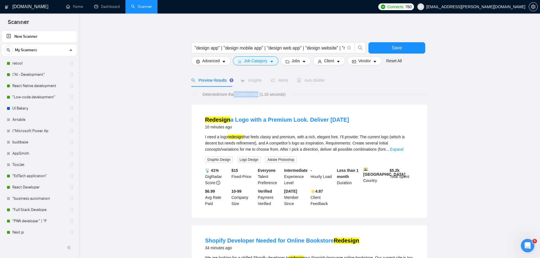
drag, startPoint x: 236, startPoint y: 95, endPoint x: 262, endPoint y: 95, distance: 26.4
click at [262, 95] on span "Detected more than 10000 results (1.16 seconds)" at bounding box center [244, 94] width 91 height 6
click at [304, 60] on button "Jobs" at bounding box center [296, 60] width 30 height 9
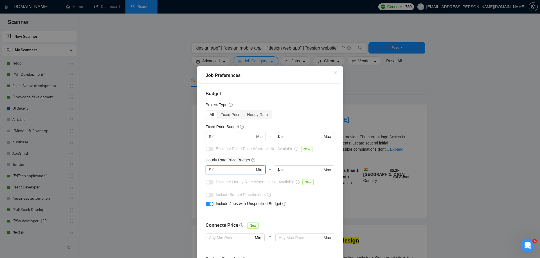
click at [221, 168] on input "text" at bounding box center [233, 170] width 42 height 6
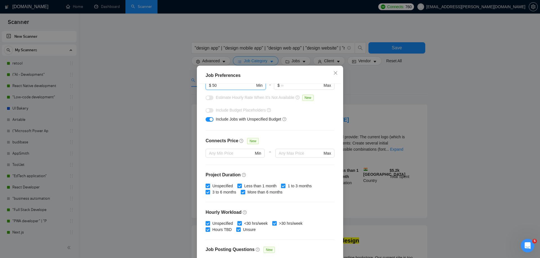
scroll to position [113, 0]
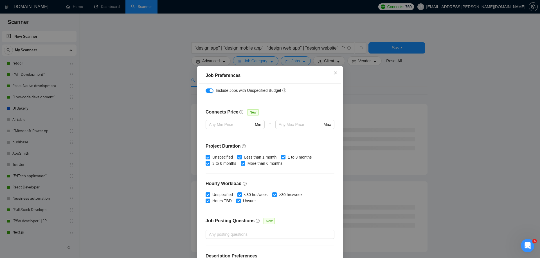
type input "50"
click at [264, 159] on span "Less than 1 month" at bounding box center [260, 157] width 37 height 6
click at [241, 159] on input "Less than 1 month" at bounding box center [239, 157] width 4 height 4
checkbox input "false"
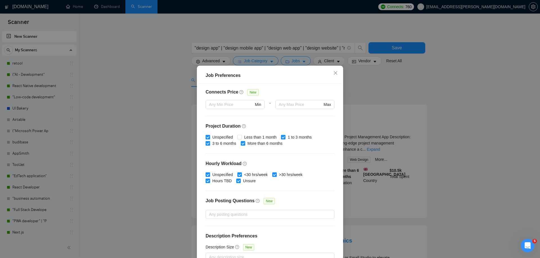
click at [253, 172] on span "<30 hrs/week" at bounding box center [256, 174] width 28 height 6
click at [241, 172] on input "<30 hrs/week" at bounding box center [239, 174] width 4 height 4
checkbox input "false"
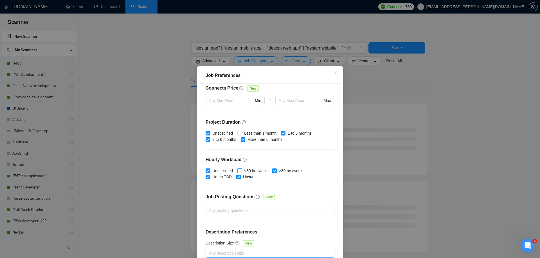
scroll to position [31, 0]
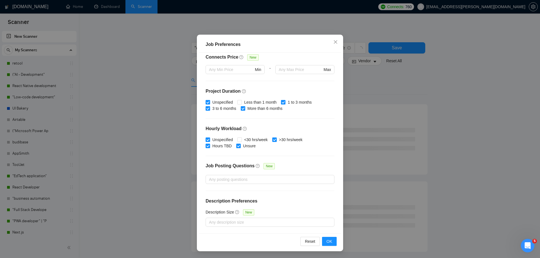
click at [330, 247] on div "Reset OK" at bounding box center [270, 241] width 142 height 16
click at [330, 244] on span "OK" at bounding box center [330, 241] width 6 height 6
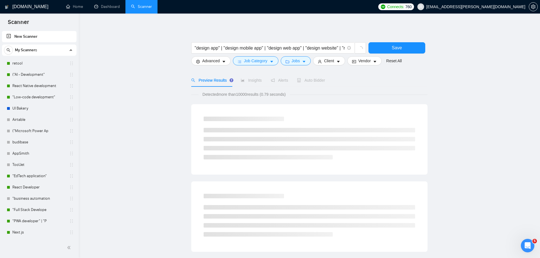
scroll to position [0, 0]
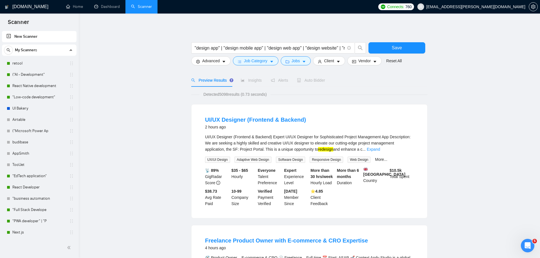
click at [221, 94] on span "Detected 5098 results (0.73 seconds)" at bounding box center [234, 94] width 71 height 6
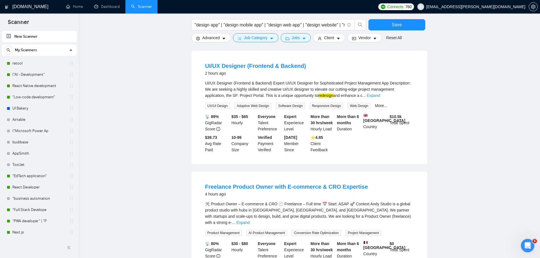
scroll to position [67, 0]
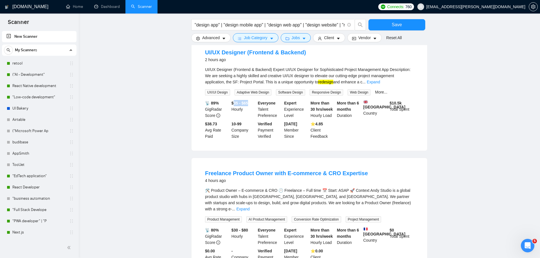
drag, startPoint x: 233, startPoint y: 103, endPoint x: 250, endPoint y: 103, distance: 17.2
click at [248, 103] on b "$35 - $65" at bounding box center [240, 103] width 17 height 5
drag, startPoint x: 336, startPoint y: 104, endPoint x: 352, endPoint y: 108, distance: 16.9
click at [352, 108] on div "More than 6 months Duration" at bounding box center [349, 109] width 26 height 19
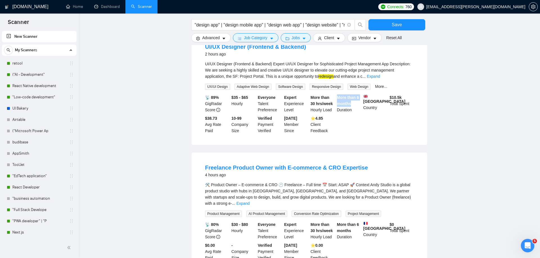
scroll to position [73, 0]
drag, startPoint x: 231, startPoint y: 122, endPoint x: 247, endPoint y: 128, distance: 17.8
click at [247, 128] on div "10-99 Company Size" at bounding box center [243, 124] width 26 height 19
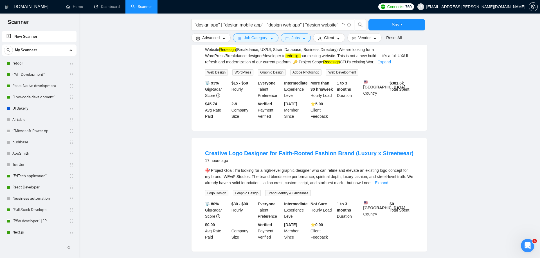
scroll to position [0, 0]
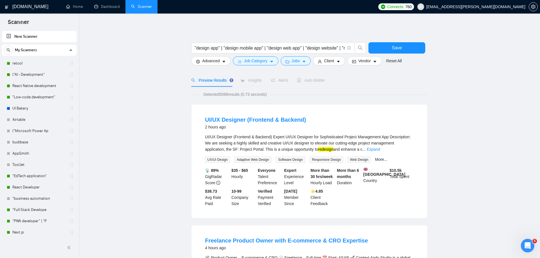
click at [386, 38] on div at bounding box center [309, 40] width 236 height 6
click at [385, 41] on div at bounding box center [309, 40] width 236 height 6
click at [383, 50] on button "Save" at bounding box center [397, 47] width 57 height 11
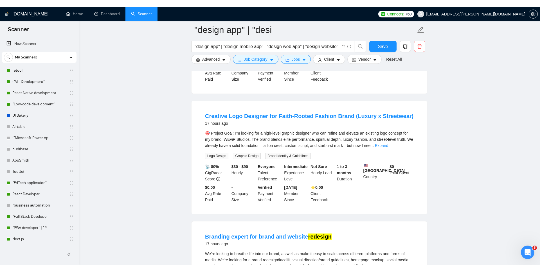
scroll to position [458, 0]
